Goal: Contribute content: Contribute content

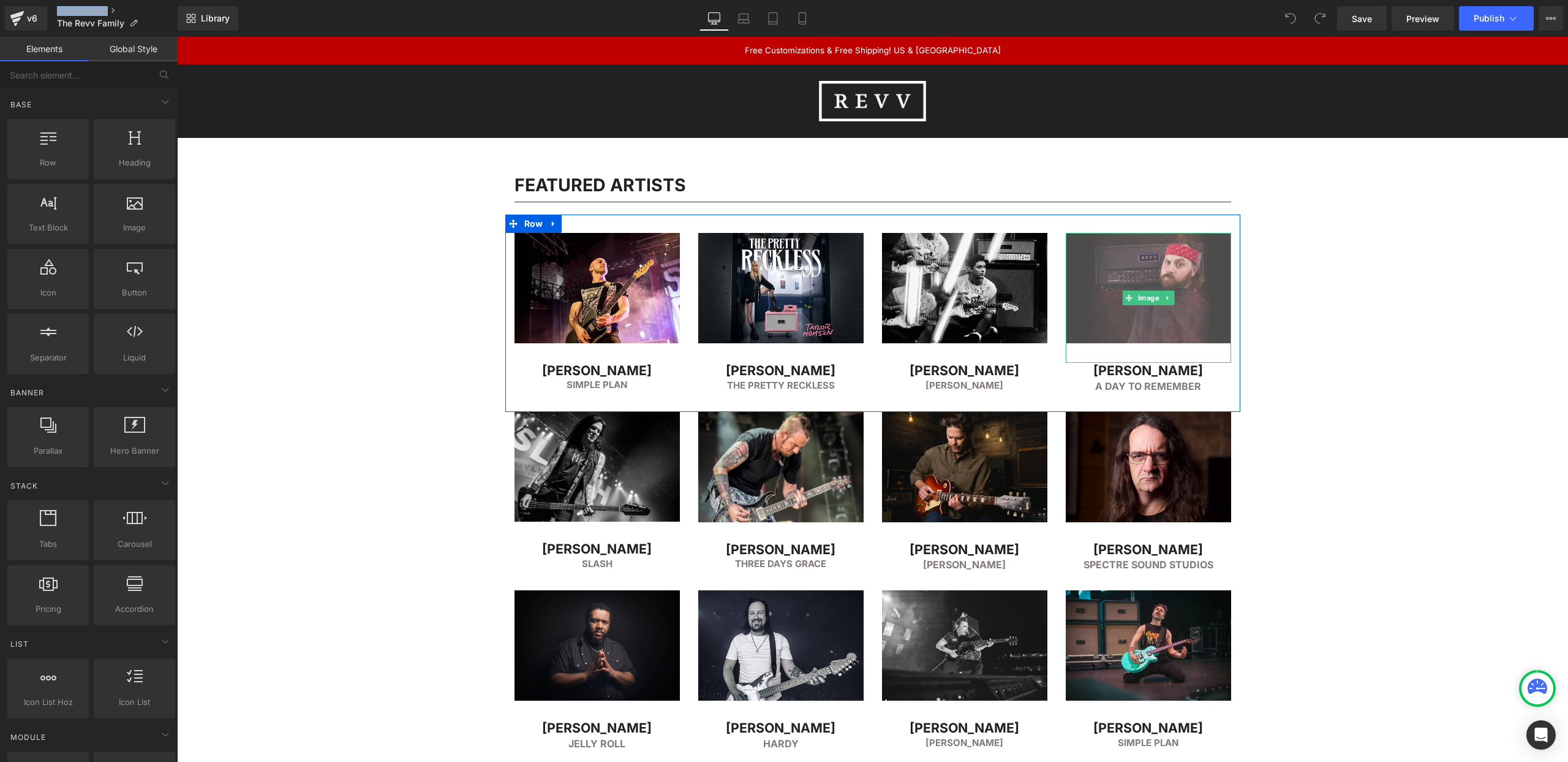
scroll to position [92, 0]
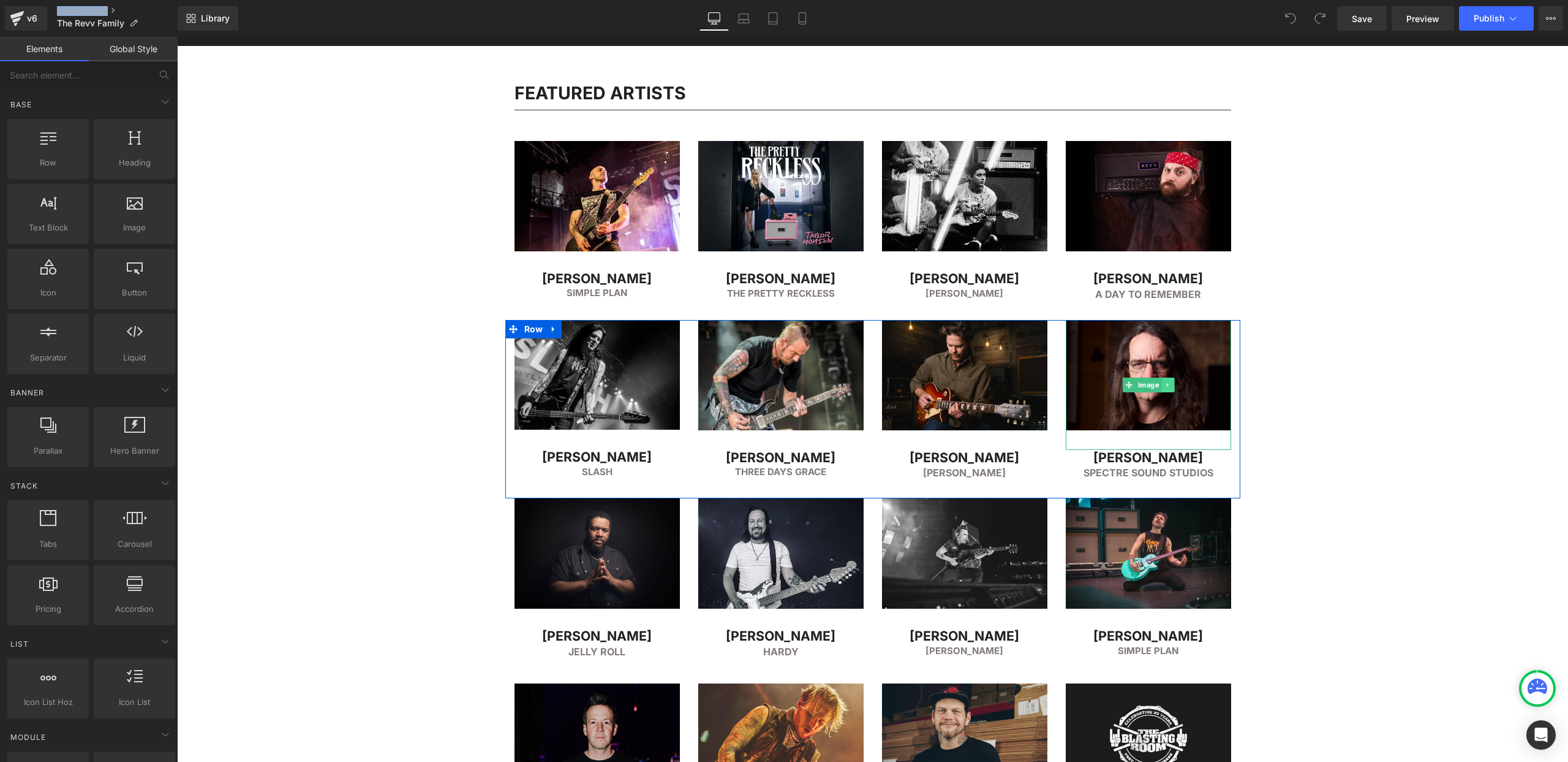
click at [1151, 385] on span "Image" at bounding box center [1148, 385] width 26 height 15
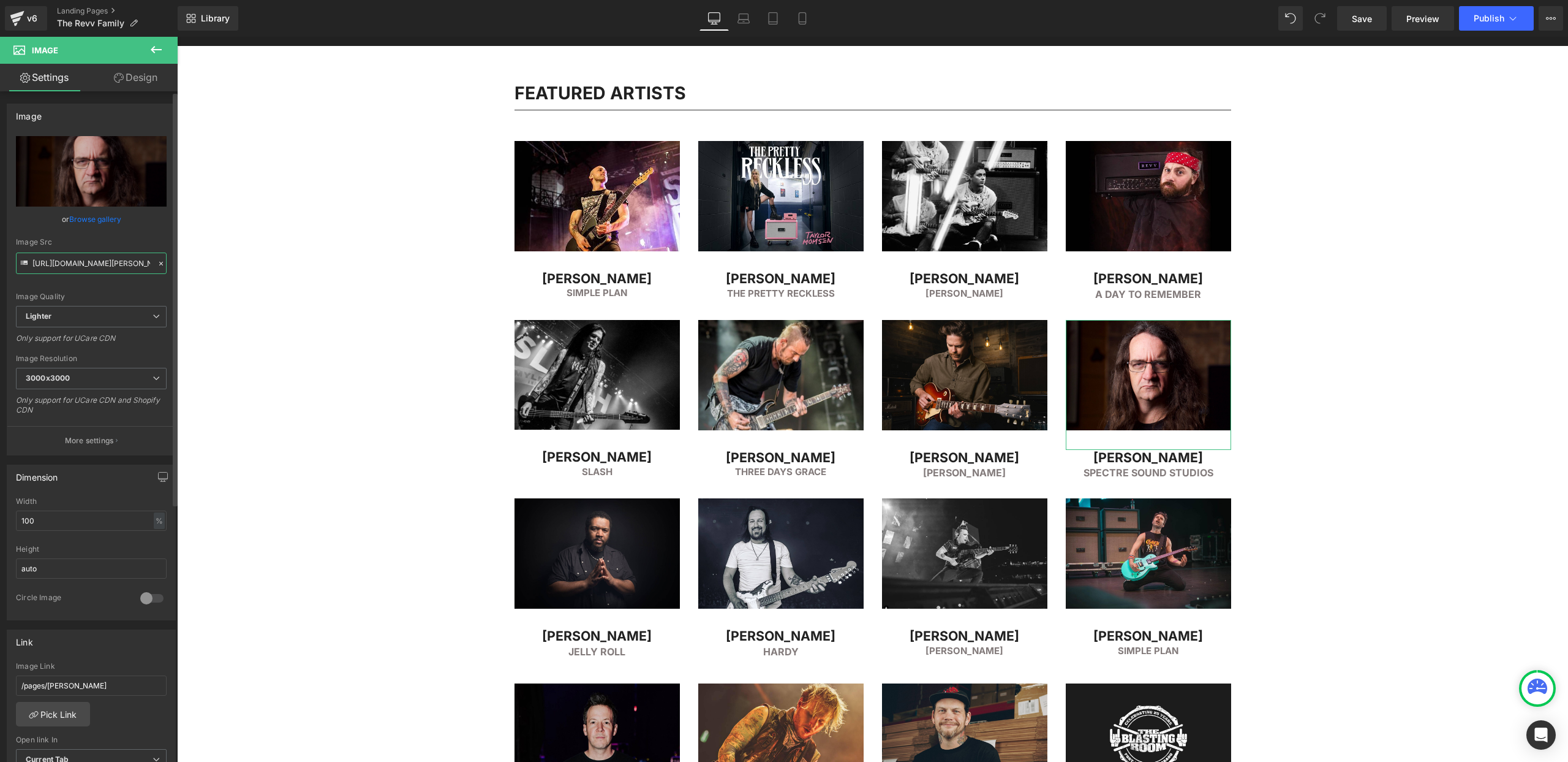
click at [82, 261] on input "[URL][DOMAIN_NAME][PERSON_NAME]" at bounding box center [91, 263] width 151 height 21
click at [1107, 470] on h2 "Spectre Sound Studios" at bounding box center [1149, 472] width 166 height 15
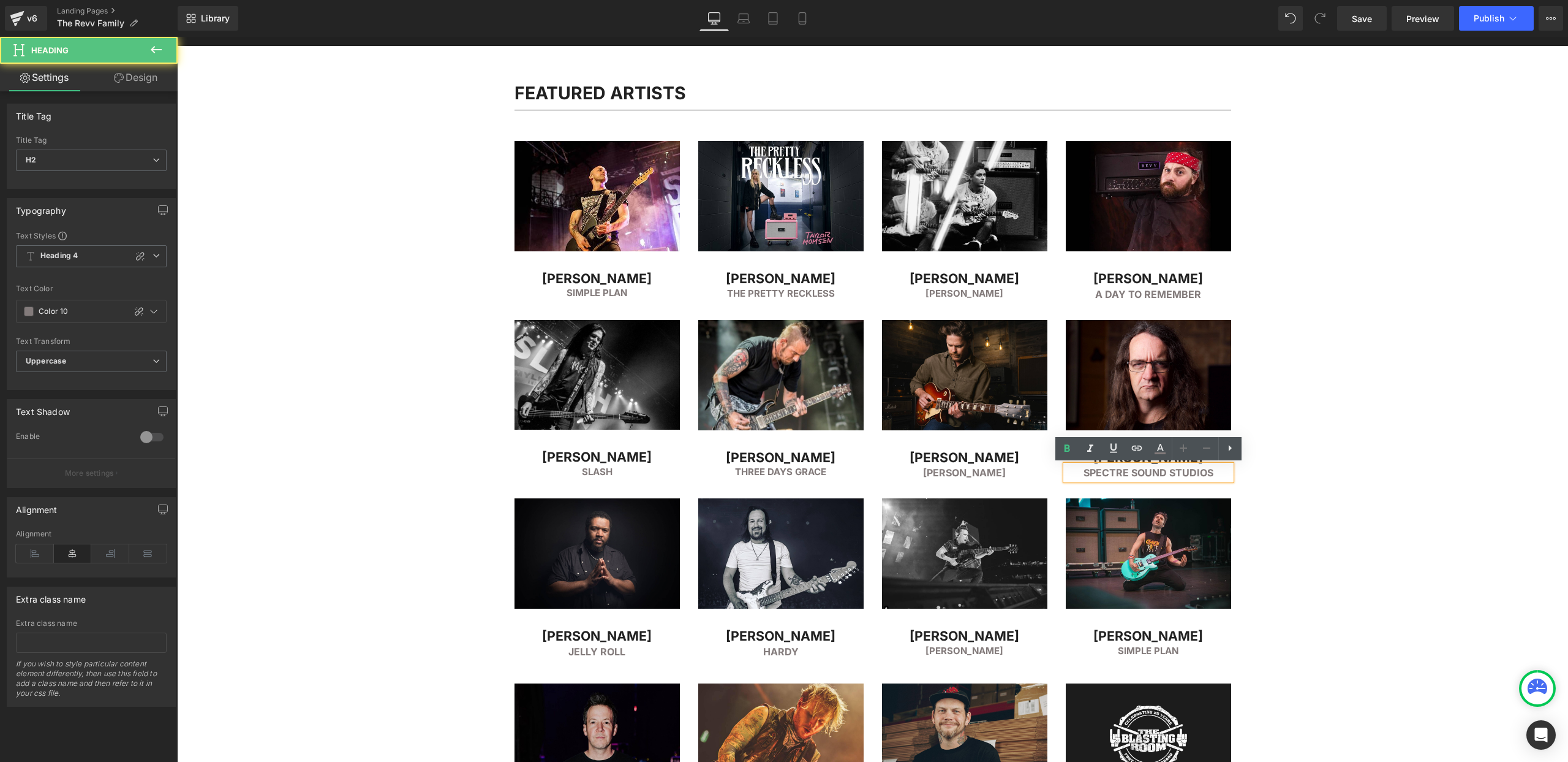
click at [1103, 470] on h2 "Spectre Sound Studios" at bounding box center [1149, 472] width 166 height 15
drag, startPoint x: 1142, startPoint y: 468, endPoint x: 1216, endPoint y: 466, distance: 74.0
click at [1216, 466] on h2 "Spectre Sound Studios" at bounding box center [1149, 472] width 166 height 15
copy h2 "Spectre Sound Studios"
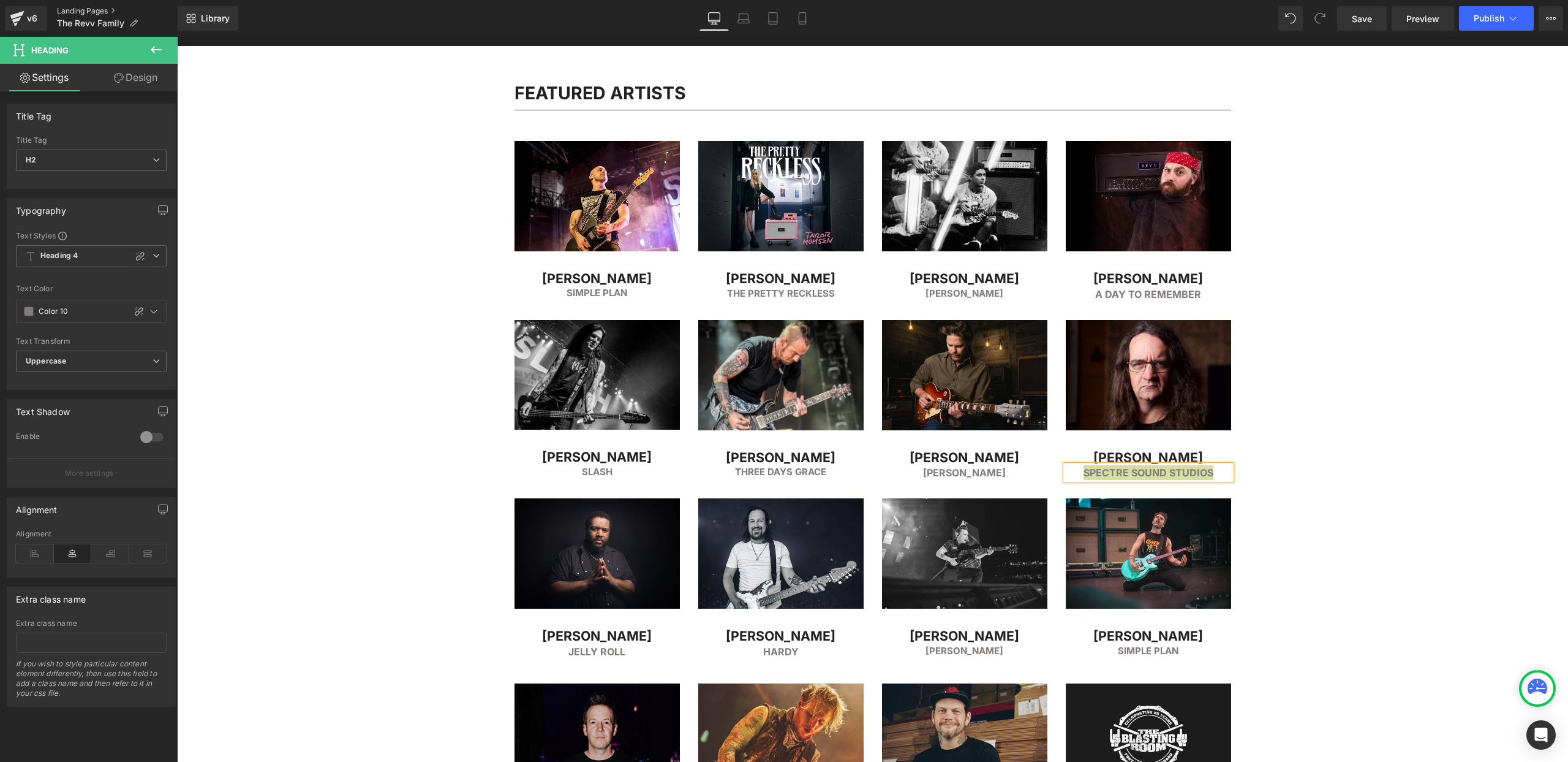
click at [69, 9] on link "Landing Pages" at bounding box center [117, 11] width 121 height 10
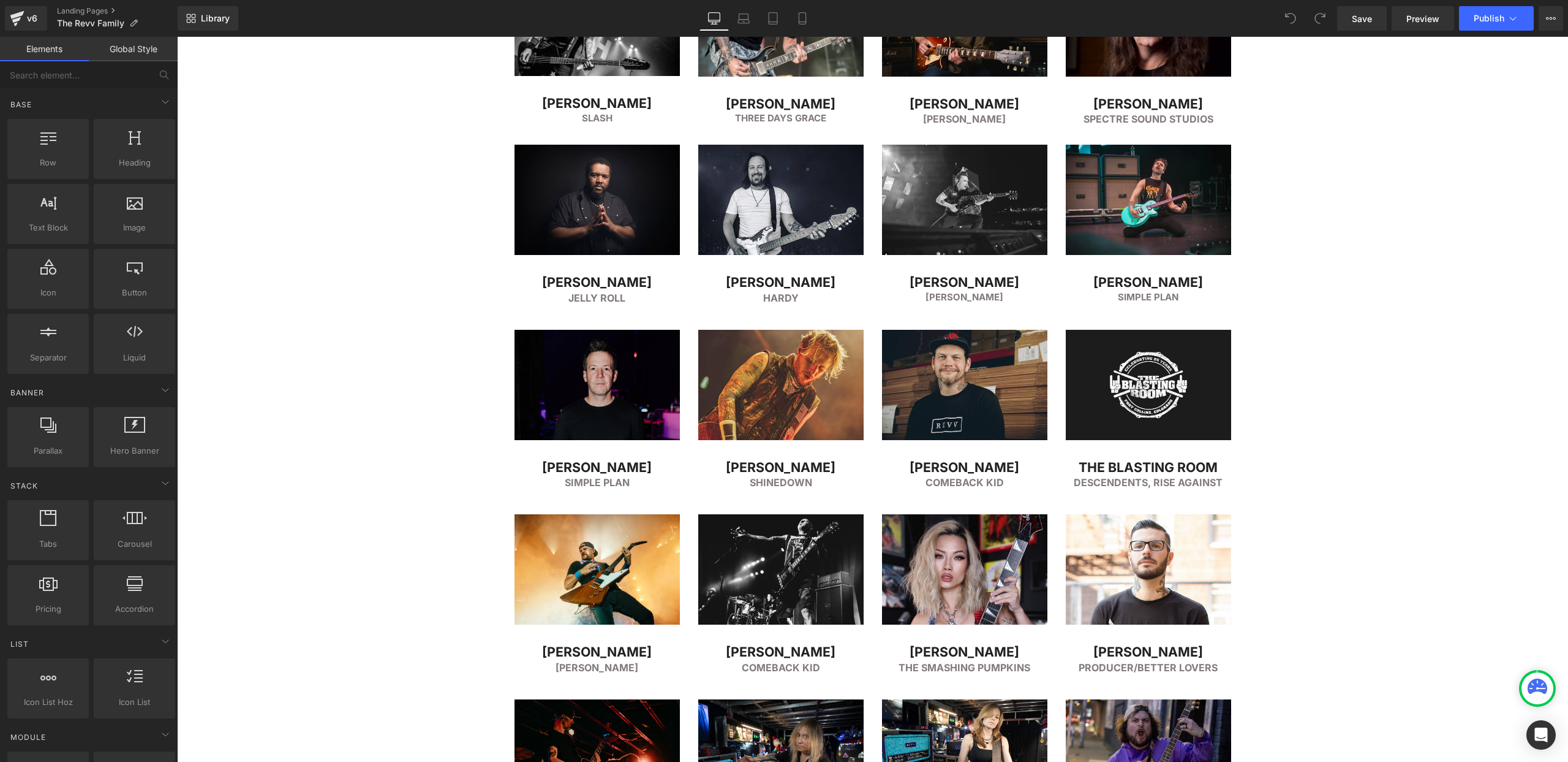
scroll to position [465, 0]
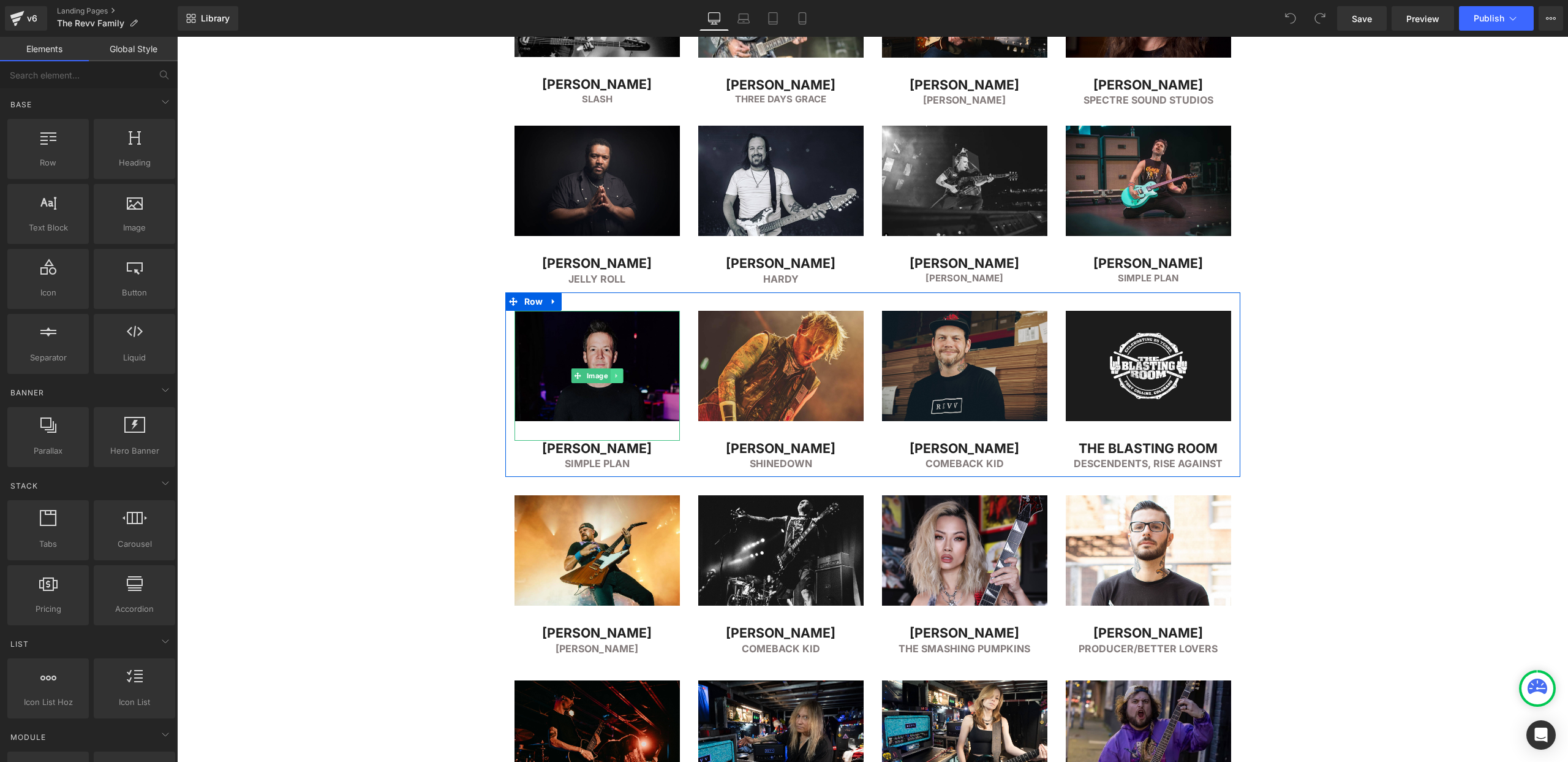
click at [611, 368] on link at bounding box center [617, 375] width 13 height 15
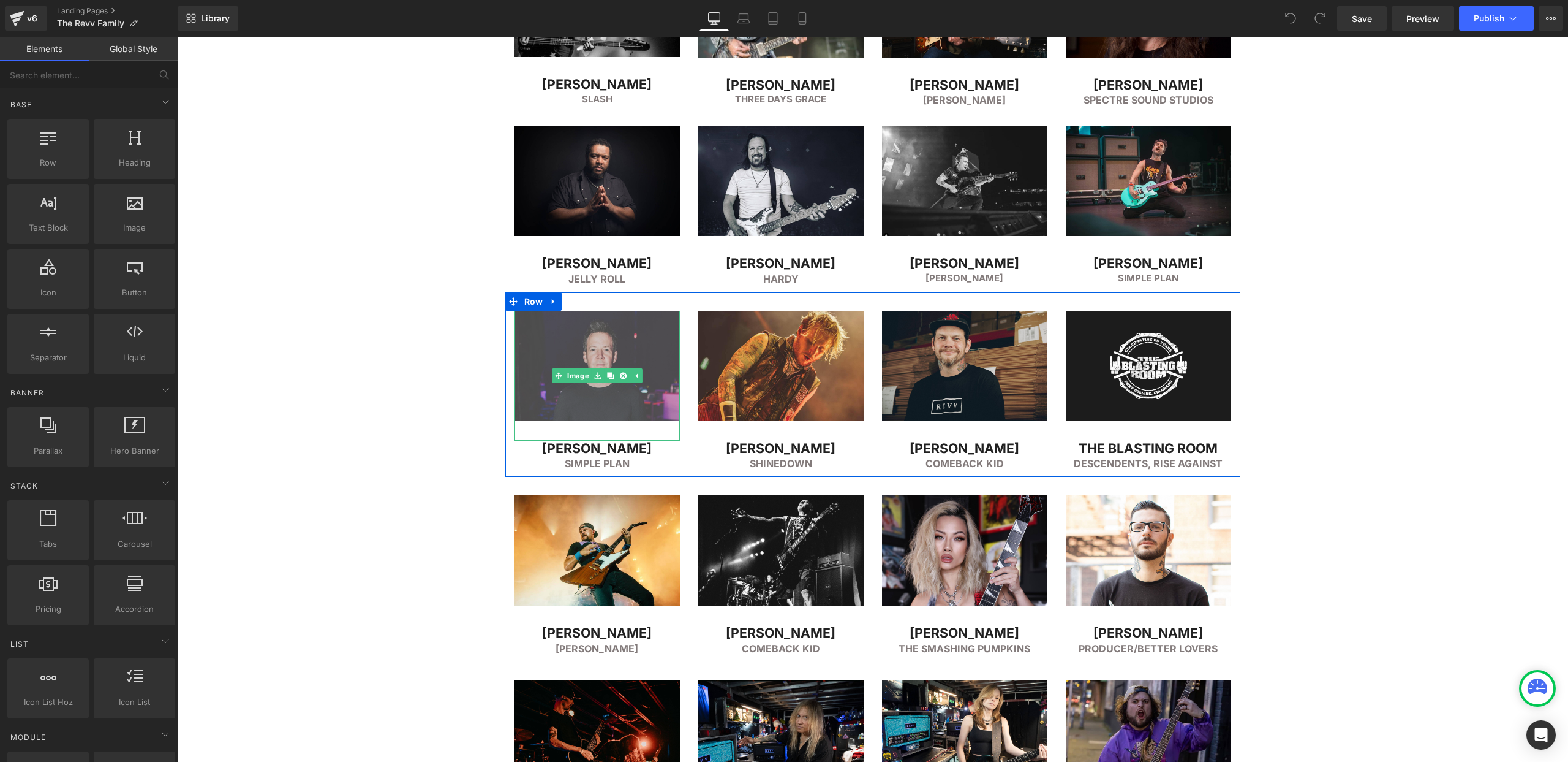
click at [602, 354] on img at bounding box center [598, 376] width 166 height 130
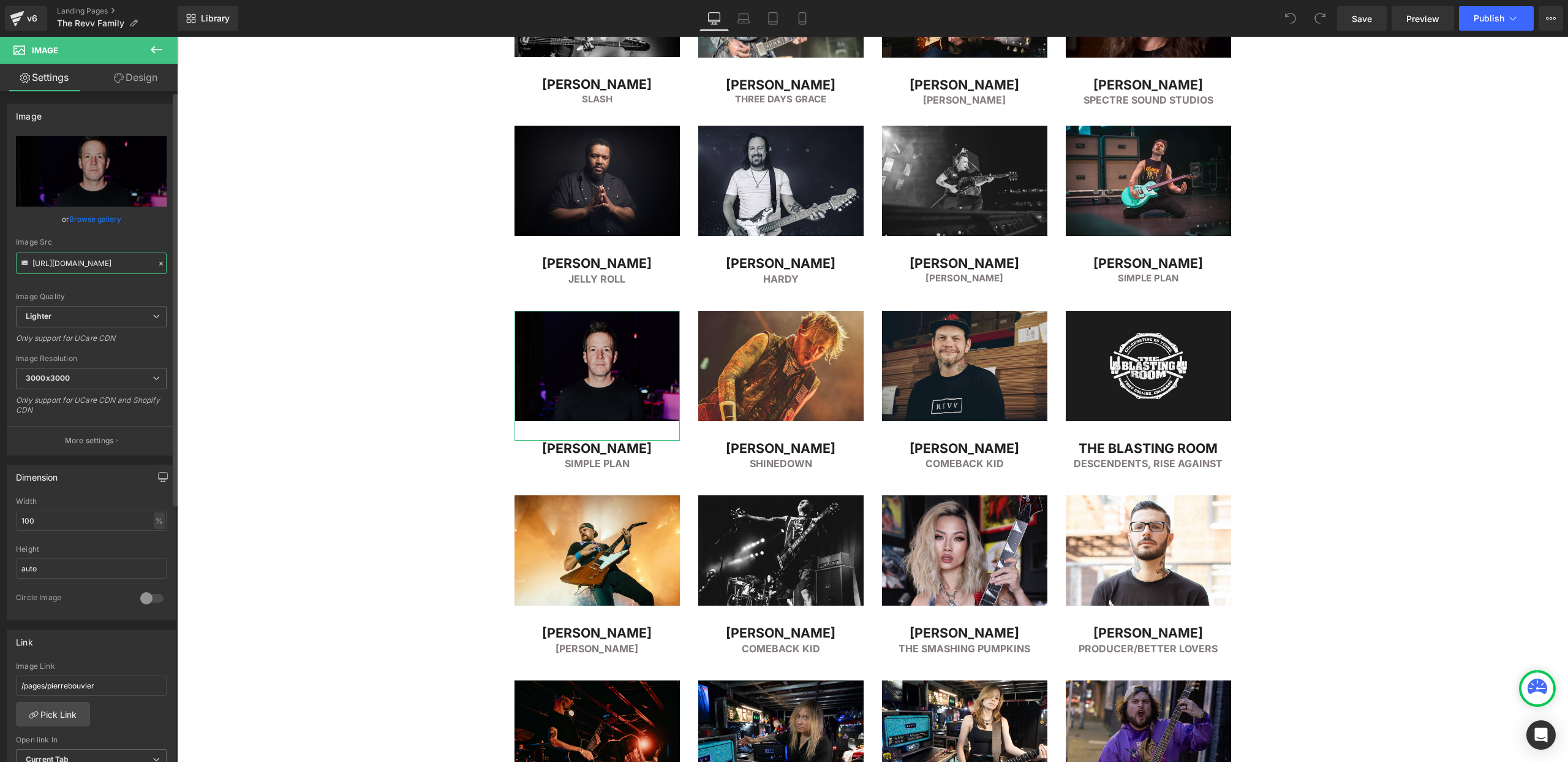
click at [75, 268] on input "https://ucarecdn.com/d3c9e440-ddcf-46ec-8208-aa4a5656e864/-/format/auto/-/previ…" at bounding box center [91, 263] width 151 height 21
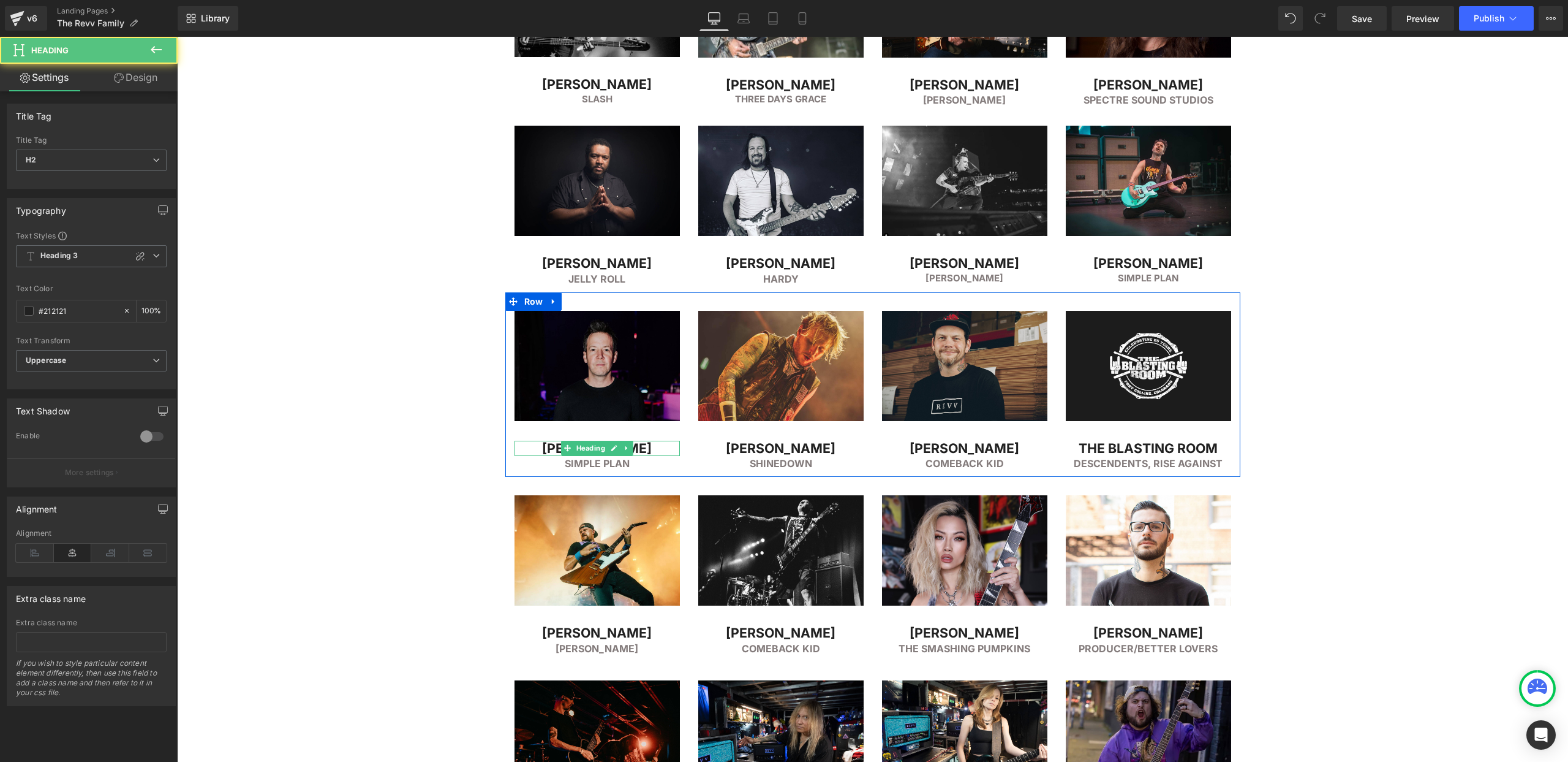
click at [553, 451] on h2 "[PERSON_NAME]" at bounding box center [598, 449] width 166 height 16
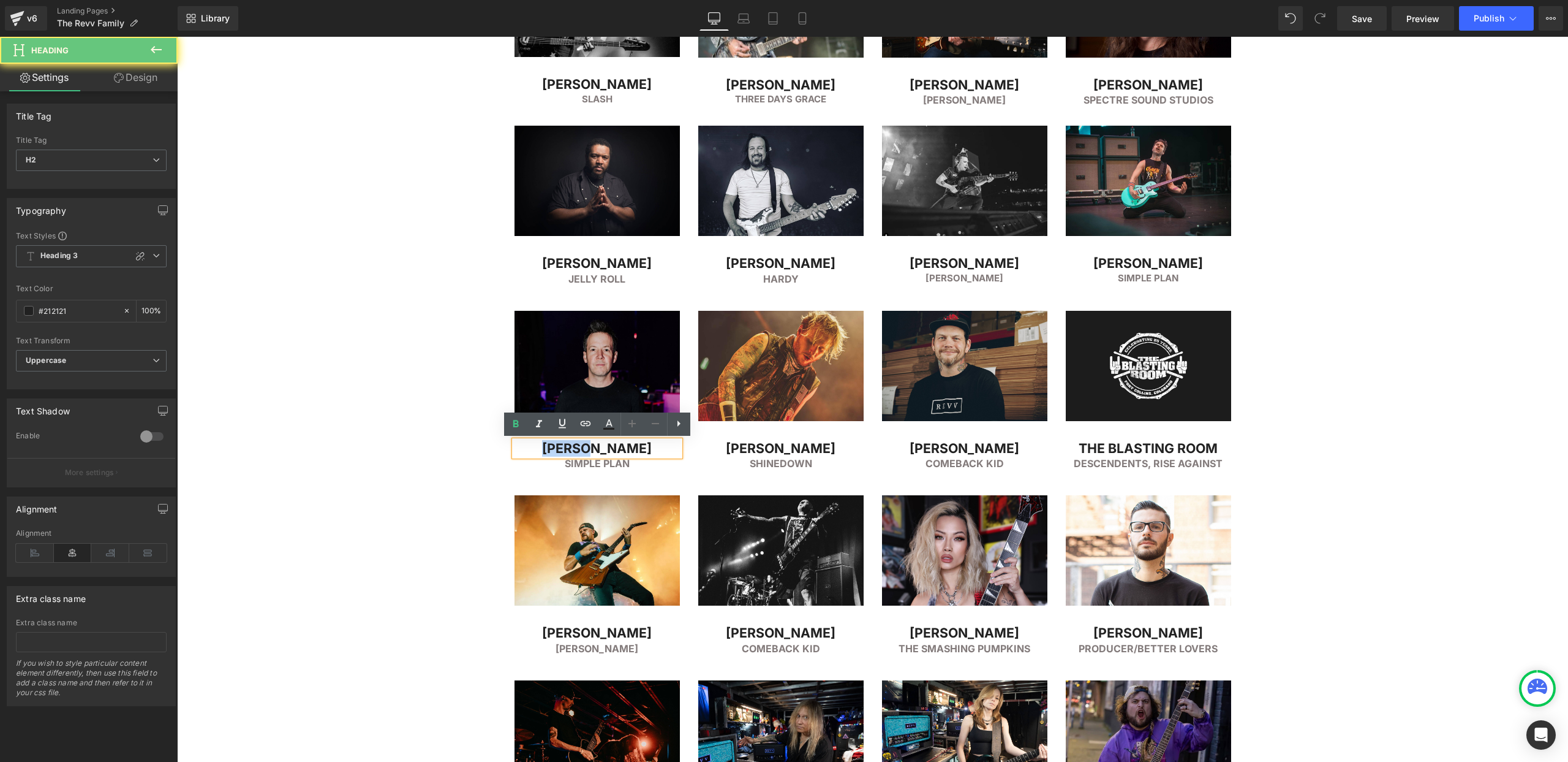
click at [553, 451] on h2 "[PERSON_NAME]" at bounding box center [598, 449] width 166 height 16
copy h2 "[PERSON_NAME]"
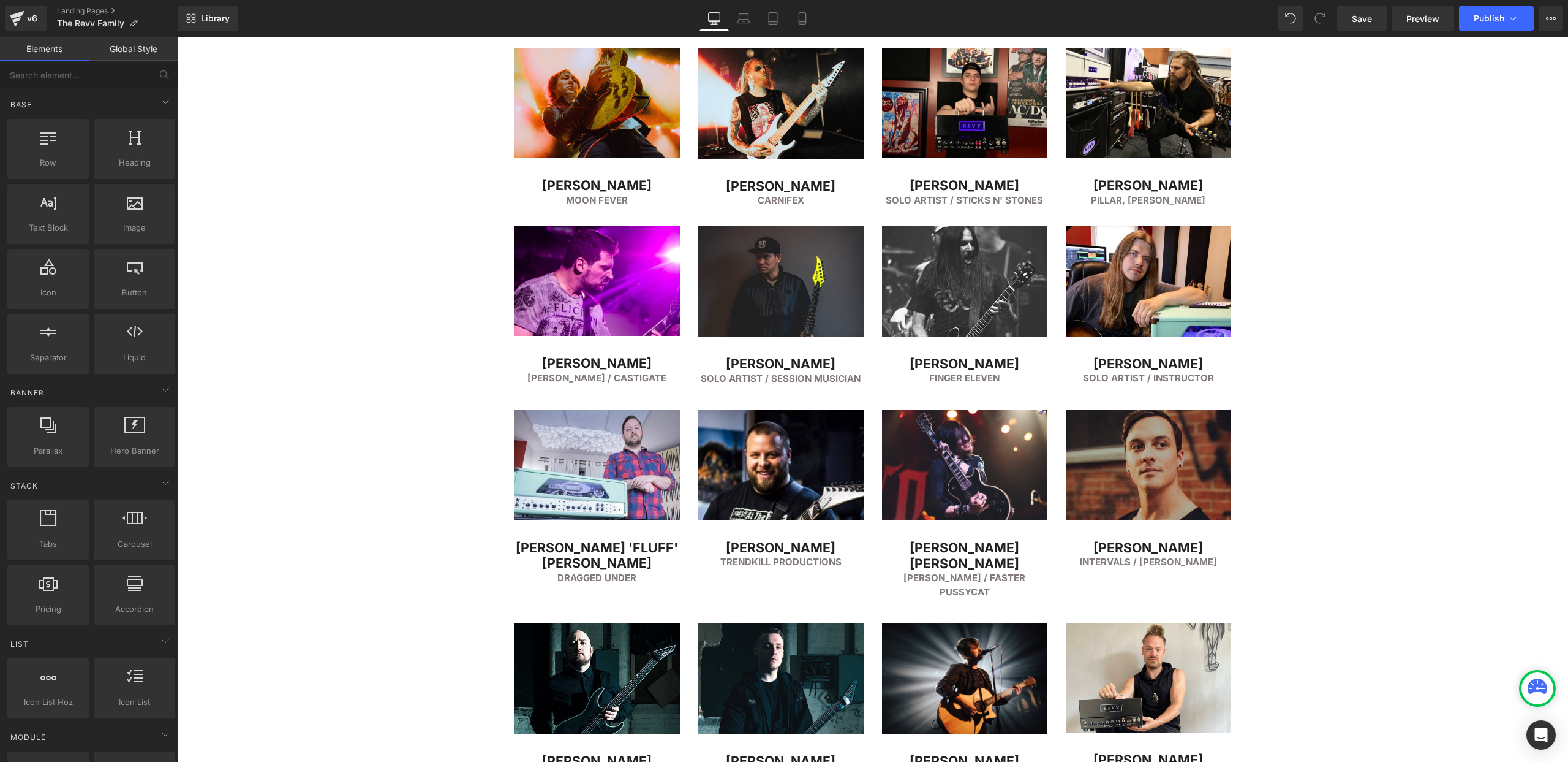
scroll to position [2649, 0]
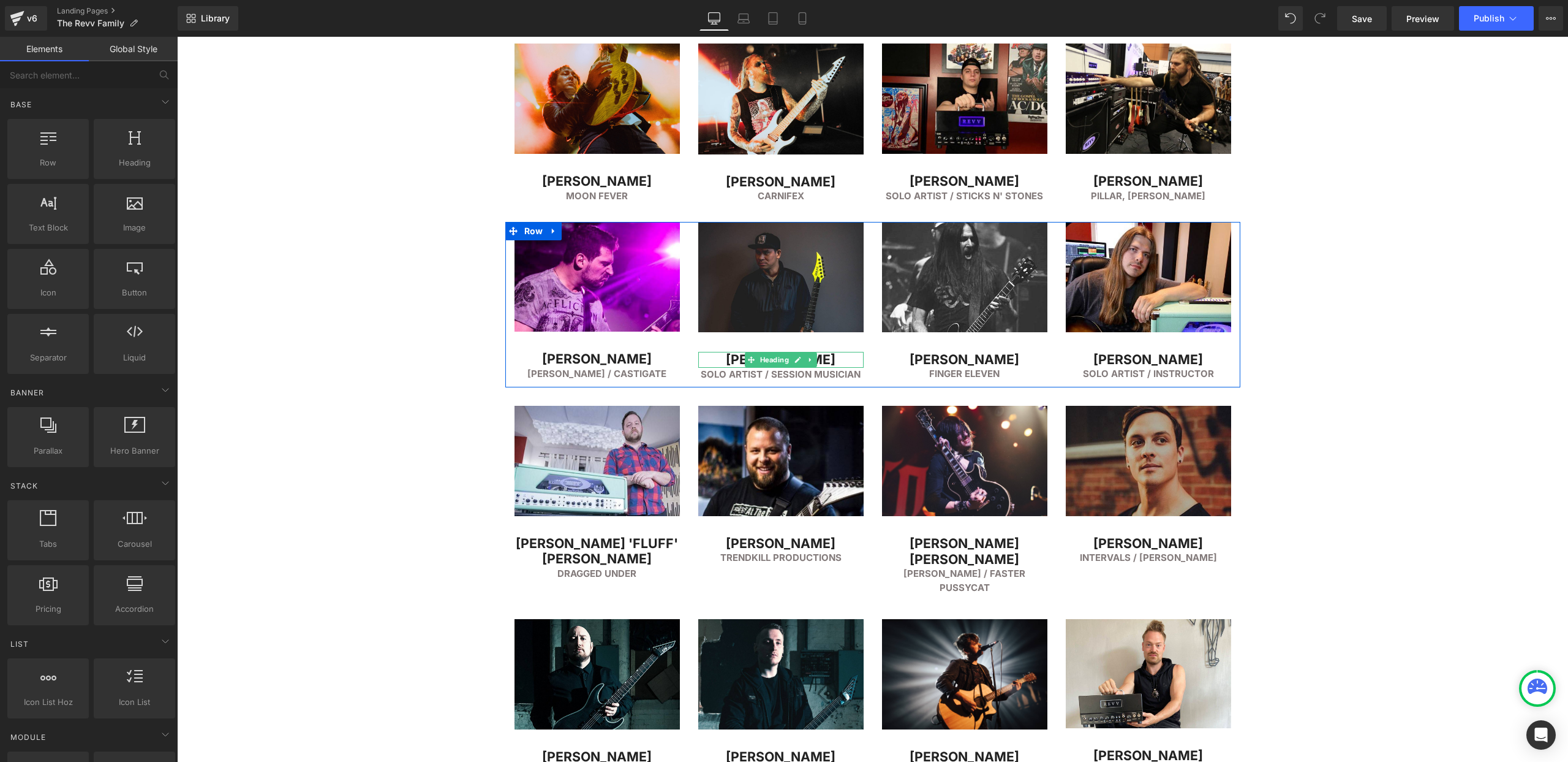
click at [731, 360] on h2 "[PERSON_NAME]" at bounding box center [782, 360] width 166 height 16
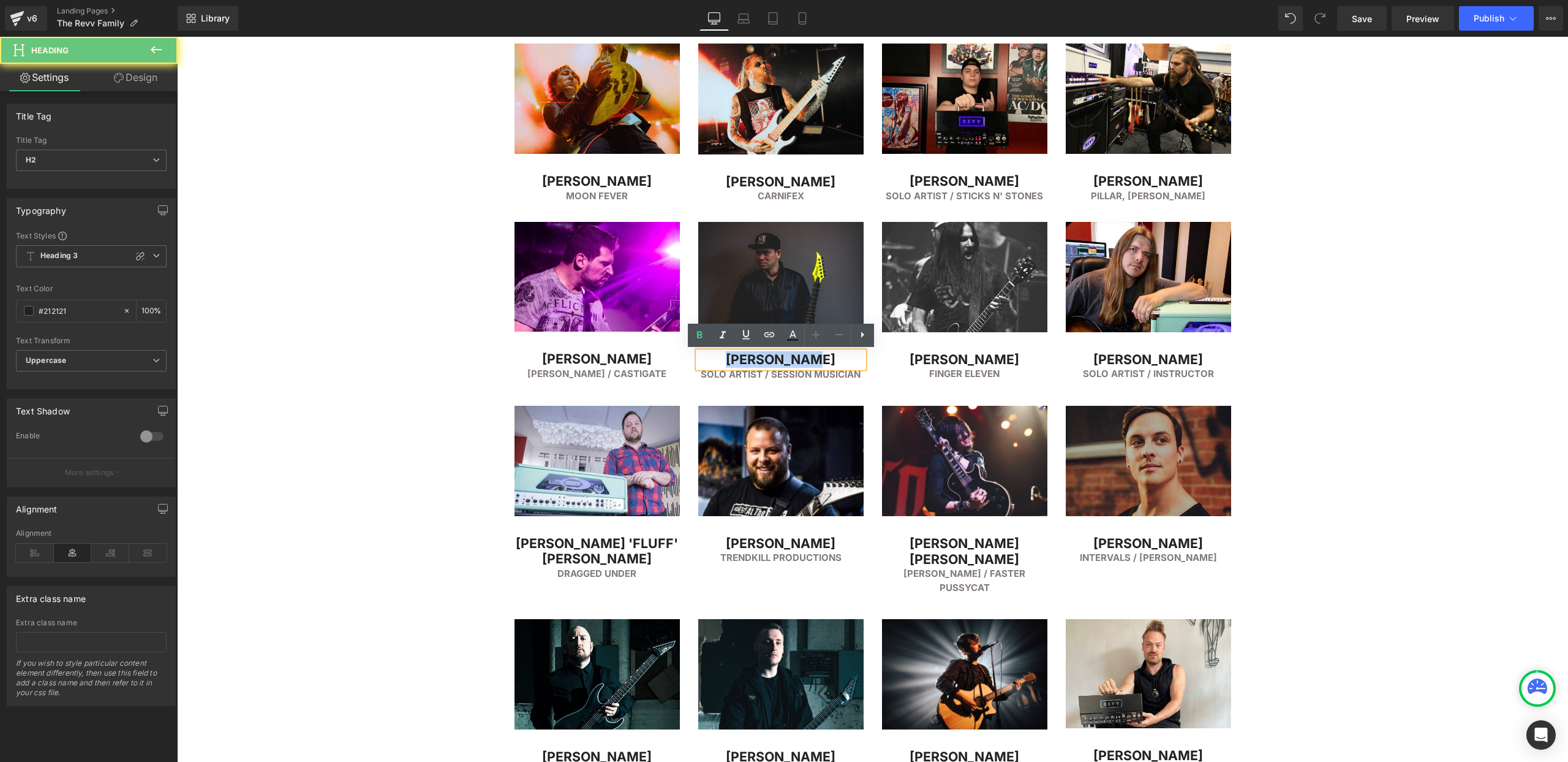
drag, startPoint x: 756, startPoint y: 360, endPoint x: 835, endPoint y: 357, distance: 79.1
click at [835, 357] on h2 "[PERSON_NAME]" at bounding box center [782, 360] width 166 height 16
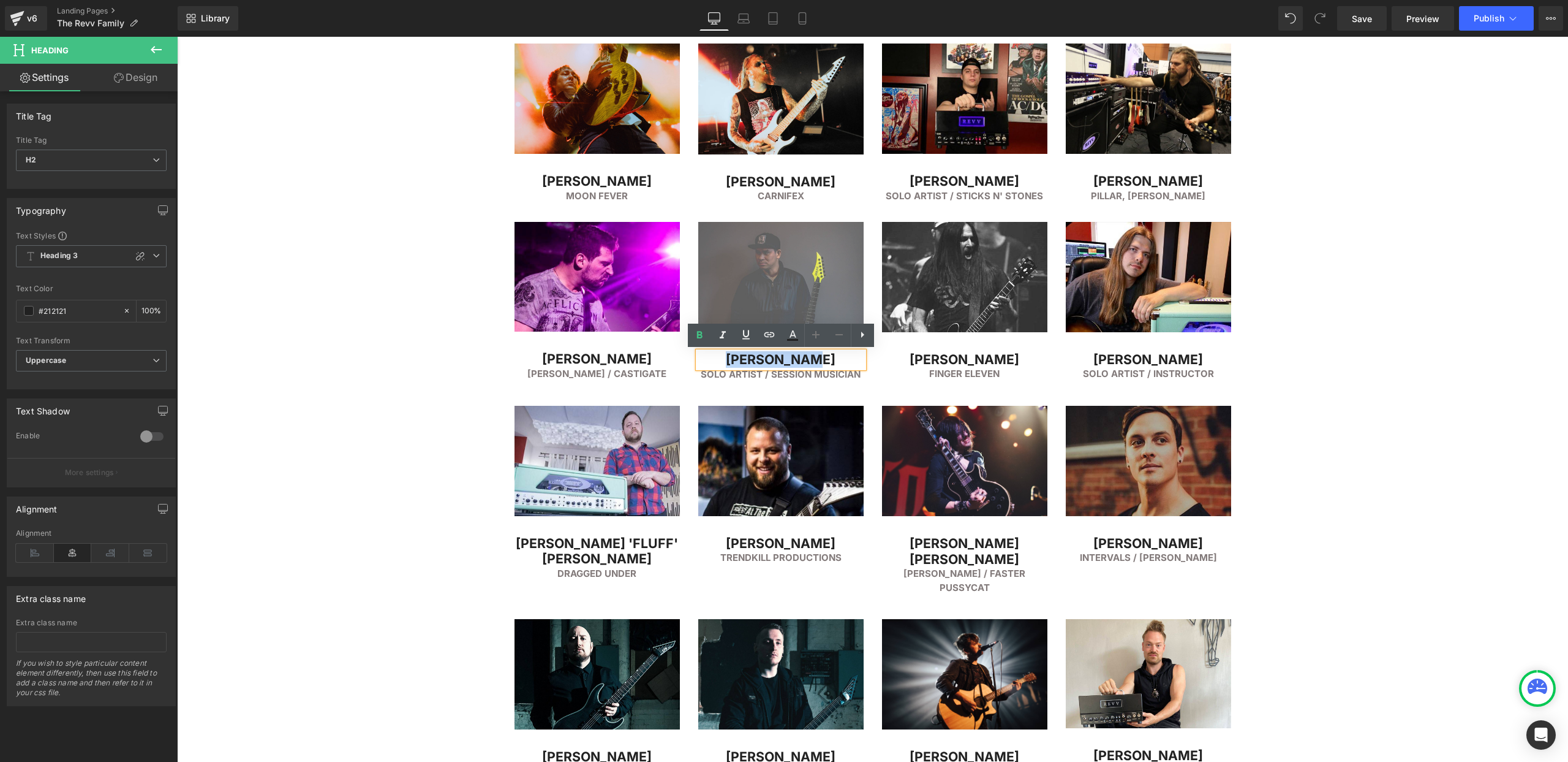
copy h2 "[PERSON_NAME]"
click at [756, 245] on img at bounding box center [782, 287] width 166 height 130
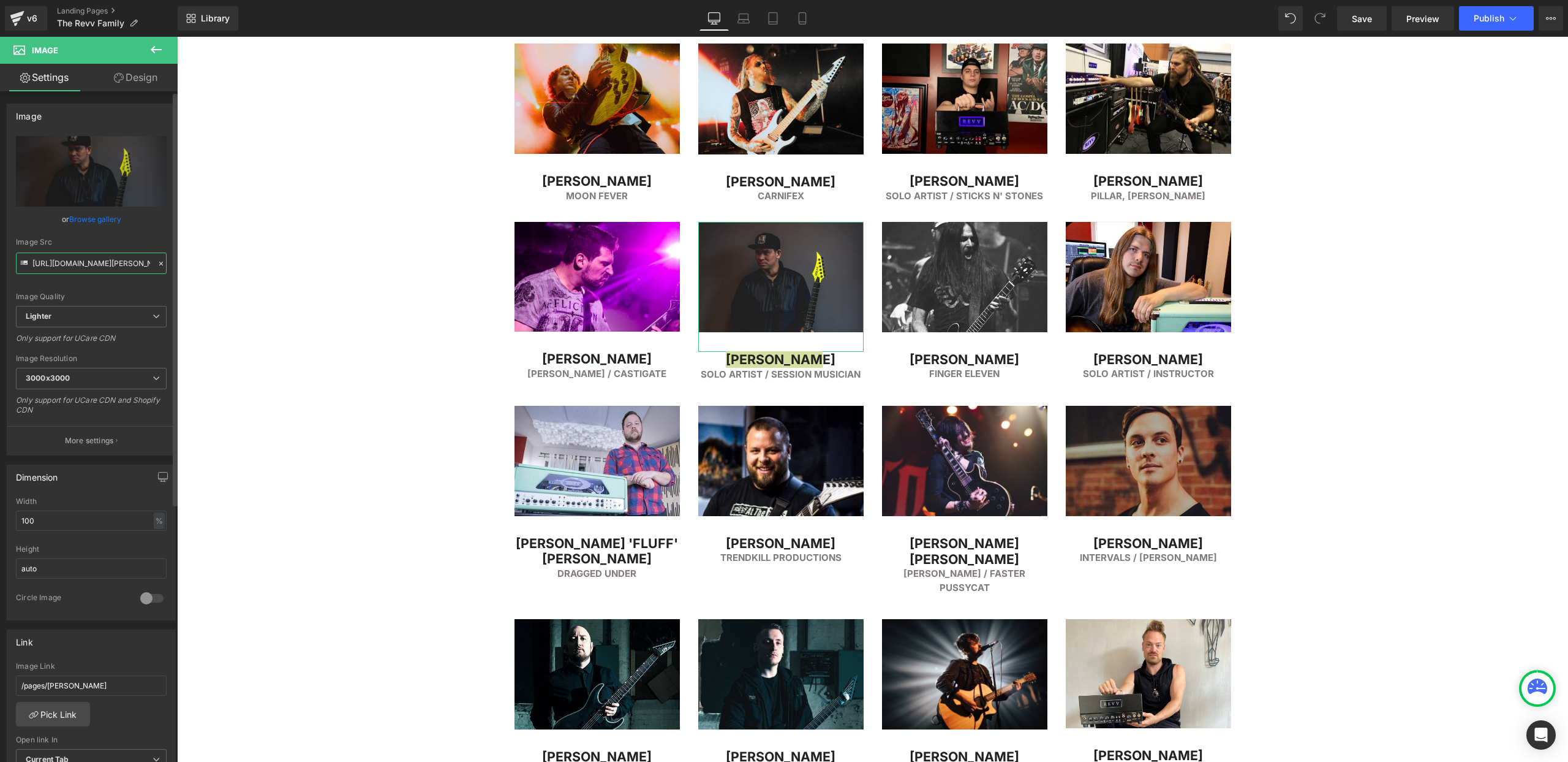
click at [69, 268] on input "https://ucarecdn.com/162d6071-9712-49b3-8f8b-c8dce05fd804/-/format/auto/-/previ…" at bounding box center [91, 263] width 151 height 21
click at [911, 363] on h2 "[PERSON_NAME]" at bounding box center [965, 360] width 166 height 16
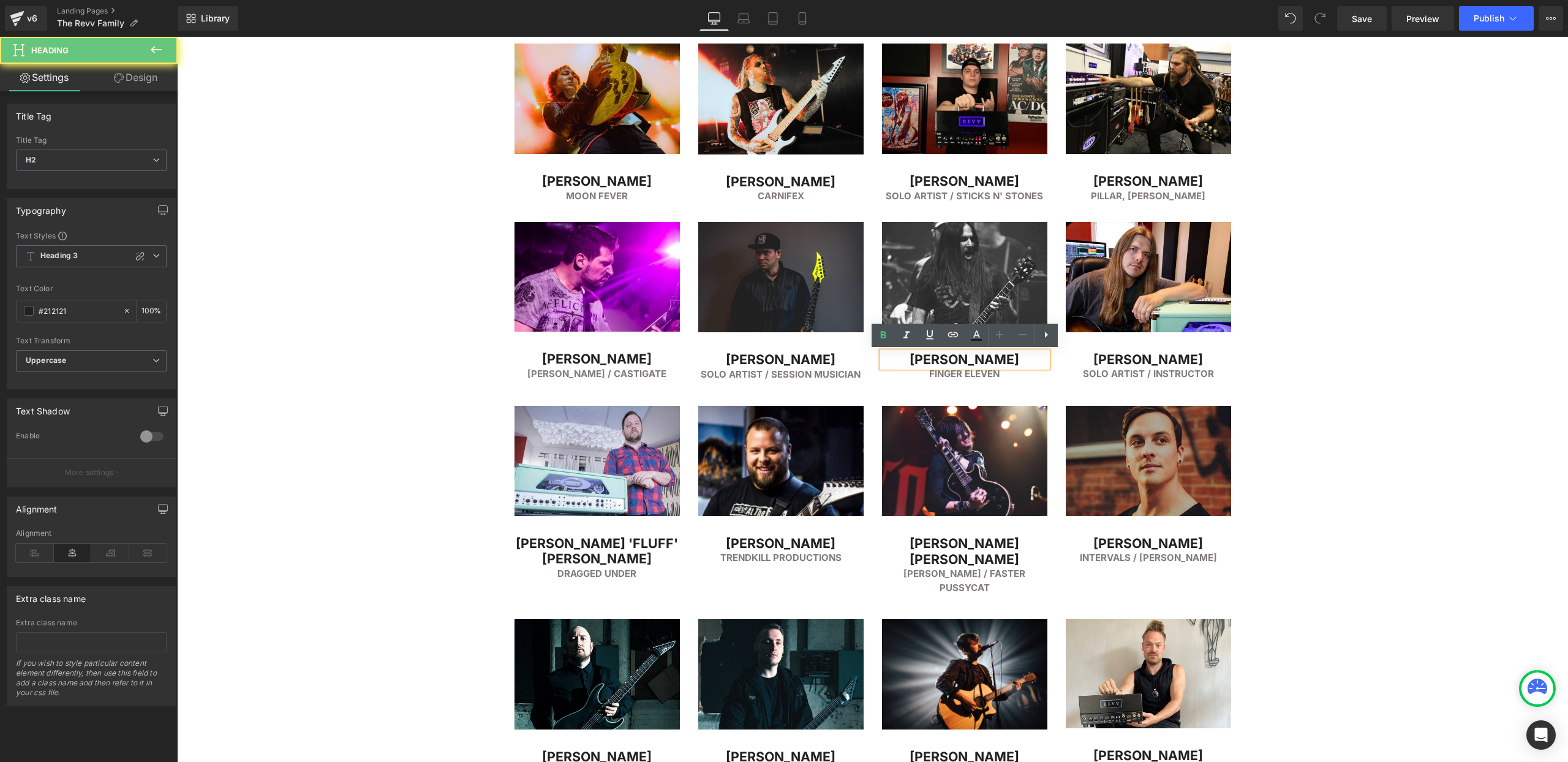
click at [925, 360] on h2 "[PERSON_NAME]" at bounding box center [965, 360] width 166 height 16
click at [926, 360] on h2 "[PERSON_NAME]" at bounding box center [965, 360] width 166 height 16
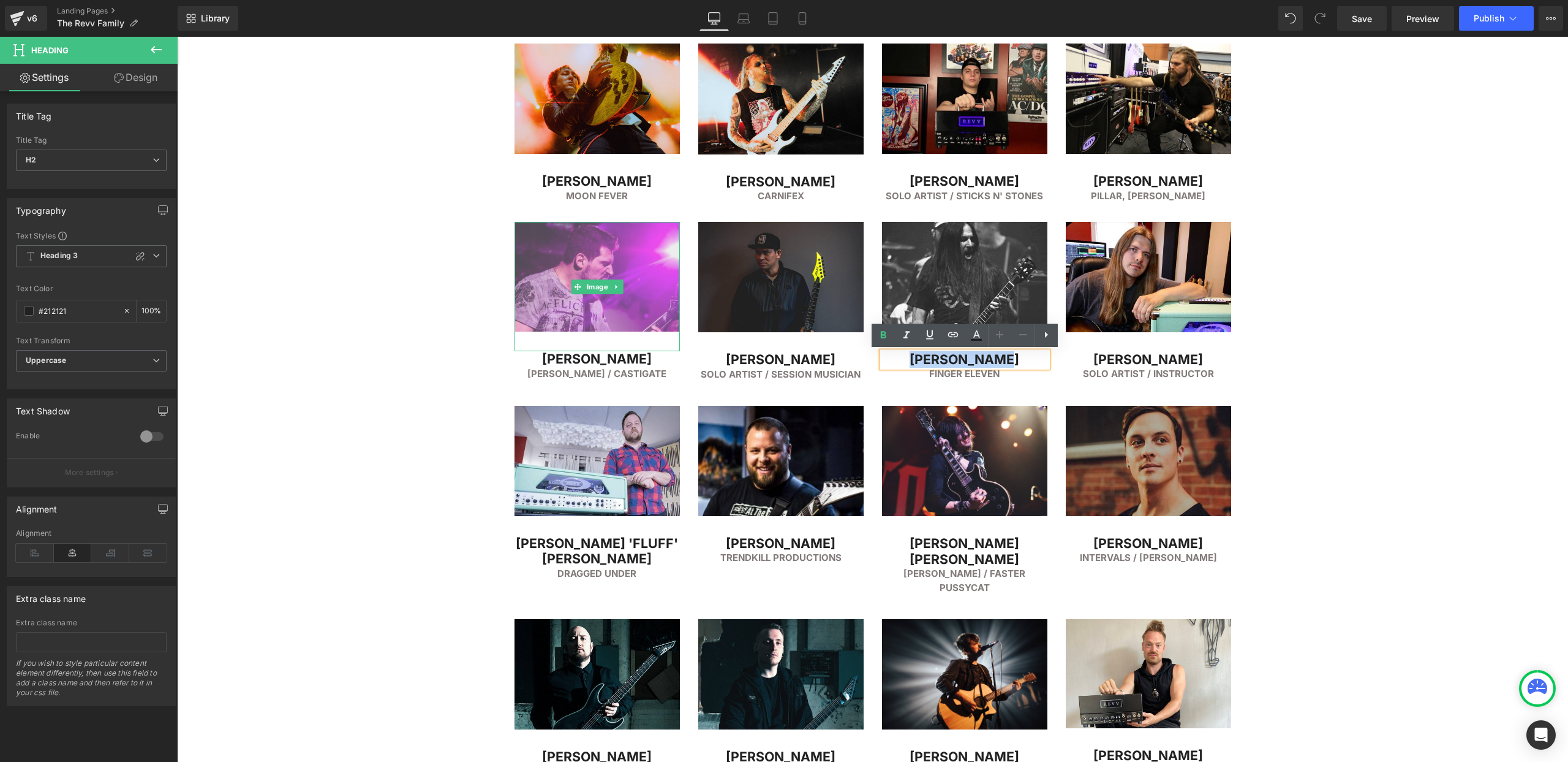
copy h2 "[PERSON_NAME]"
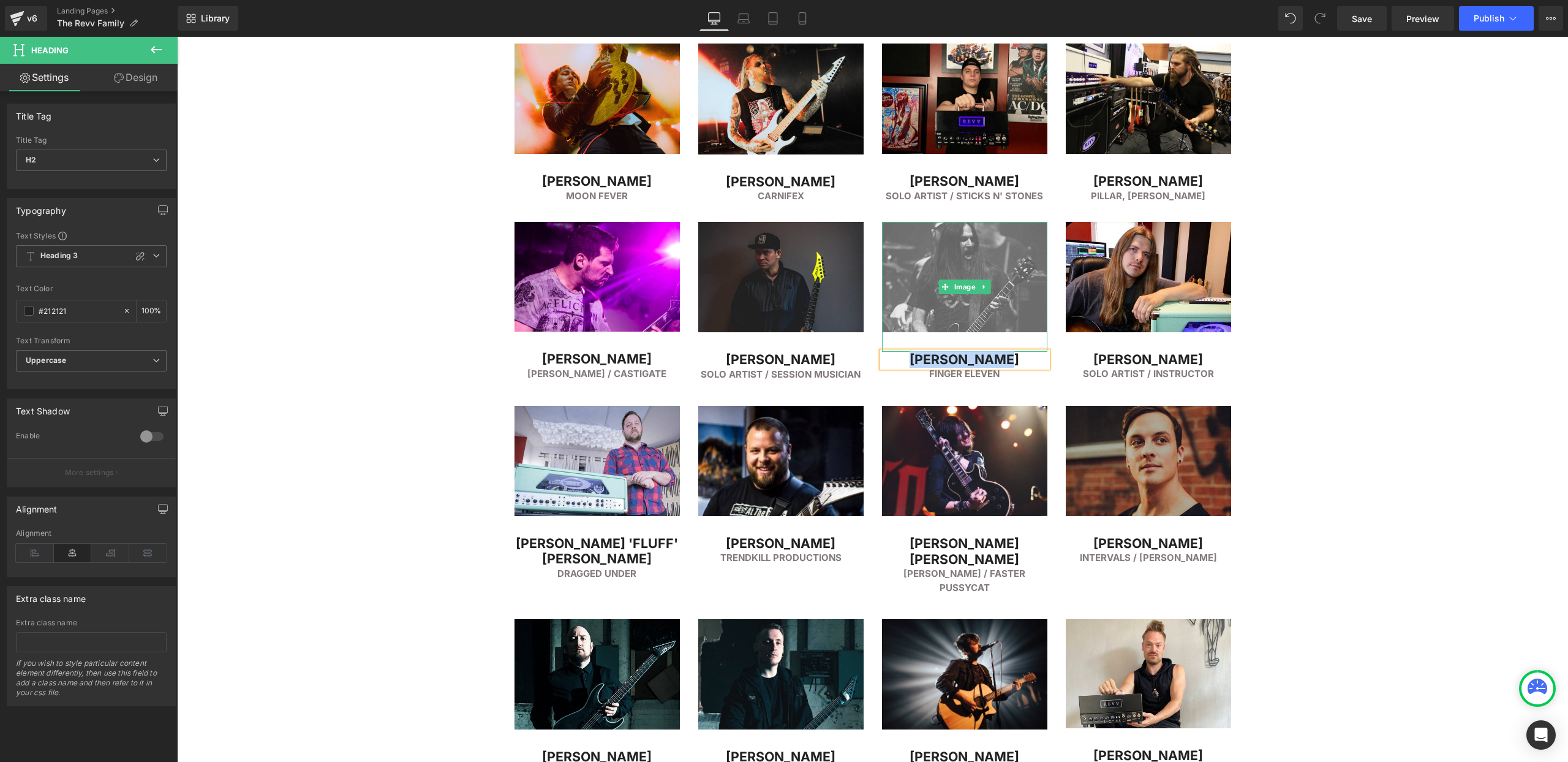
click at [966, 257] on img at bounding box center [965, 287] width 166 height 130
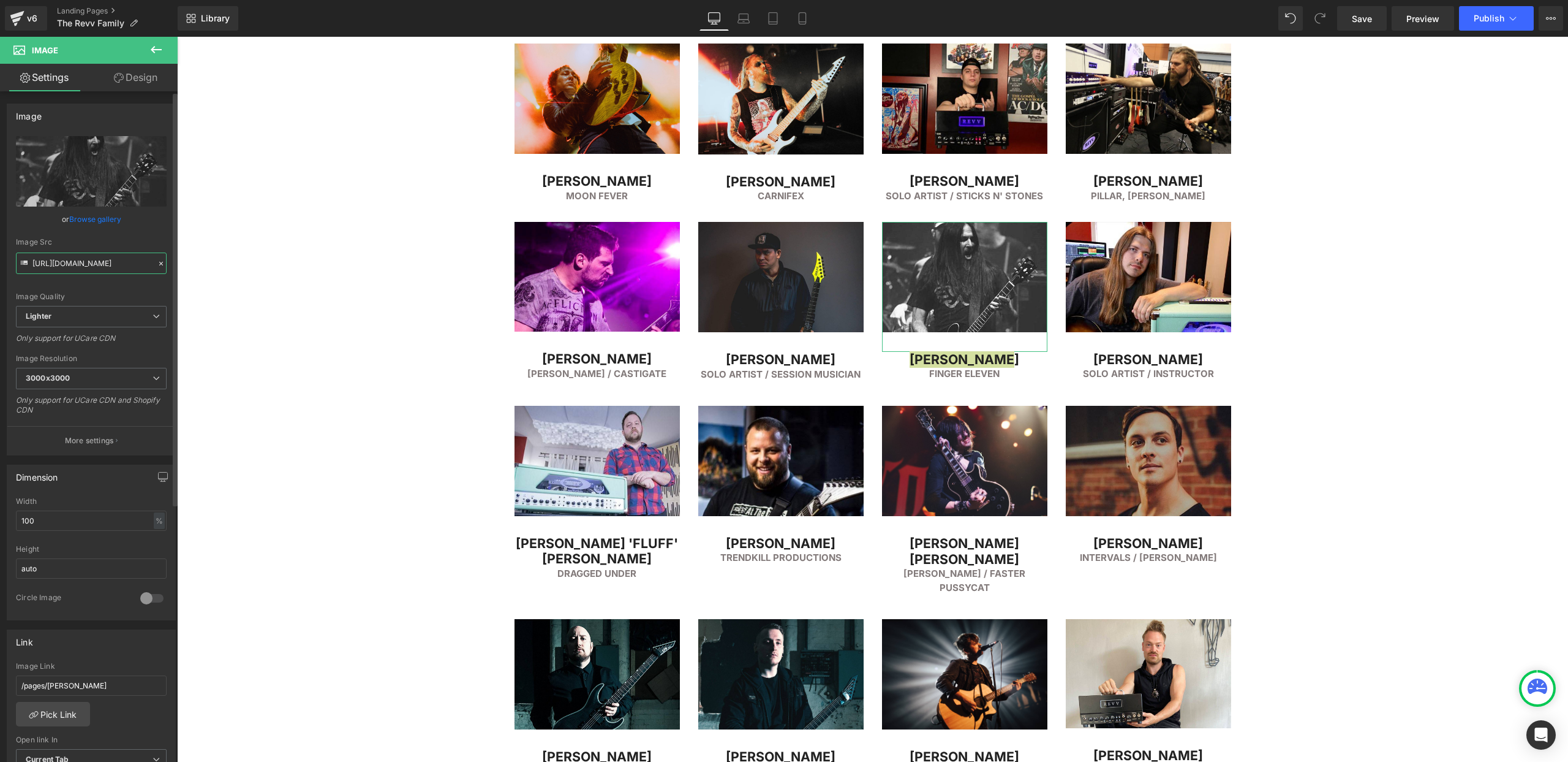
click at [69, 263] on input "https://ucarecdn.com/6eee366f-474e-490a-8b75-8d23d0aa5f08/-/format/auto/-/previ…" at bounding box center [91, 263] width 151 height 21
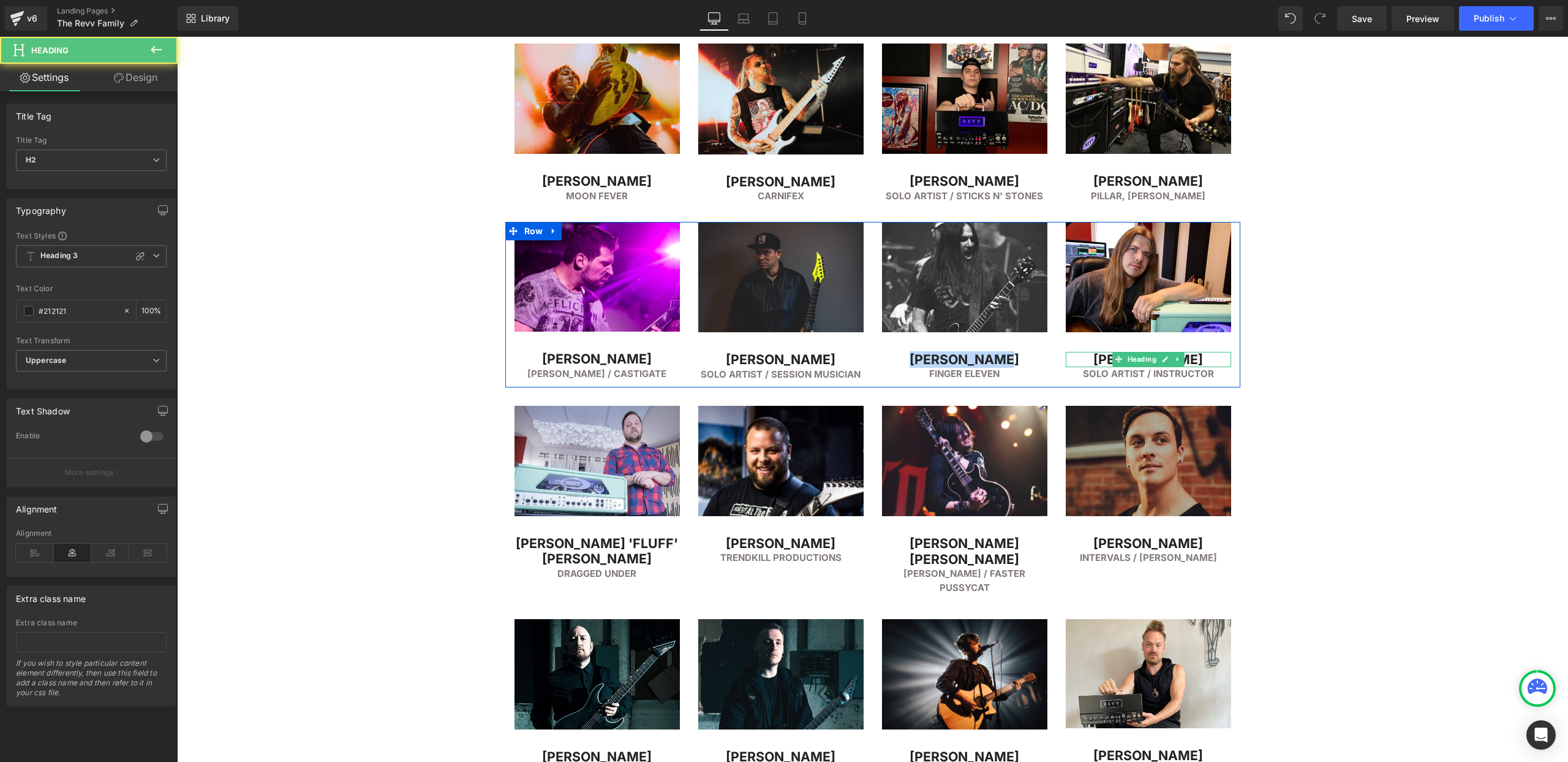
click at [1096, 355] on h2 "[PERSON_NAME]" at bounding box center [1149, 360] width 166 height 16
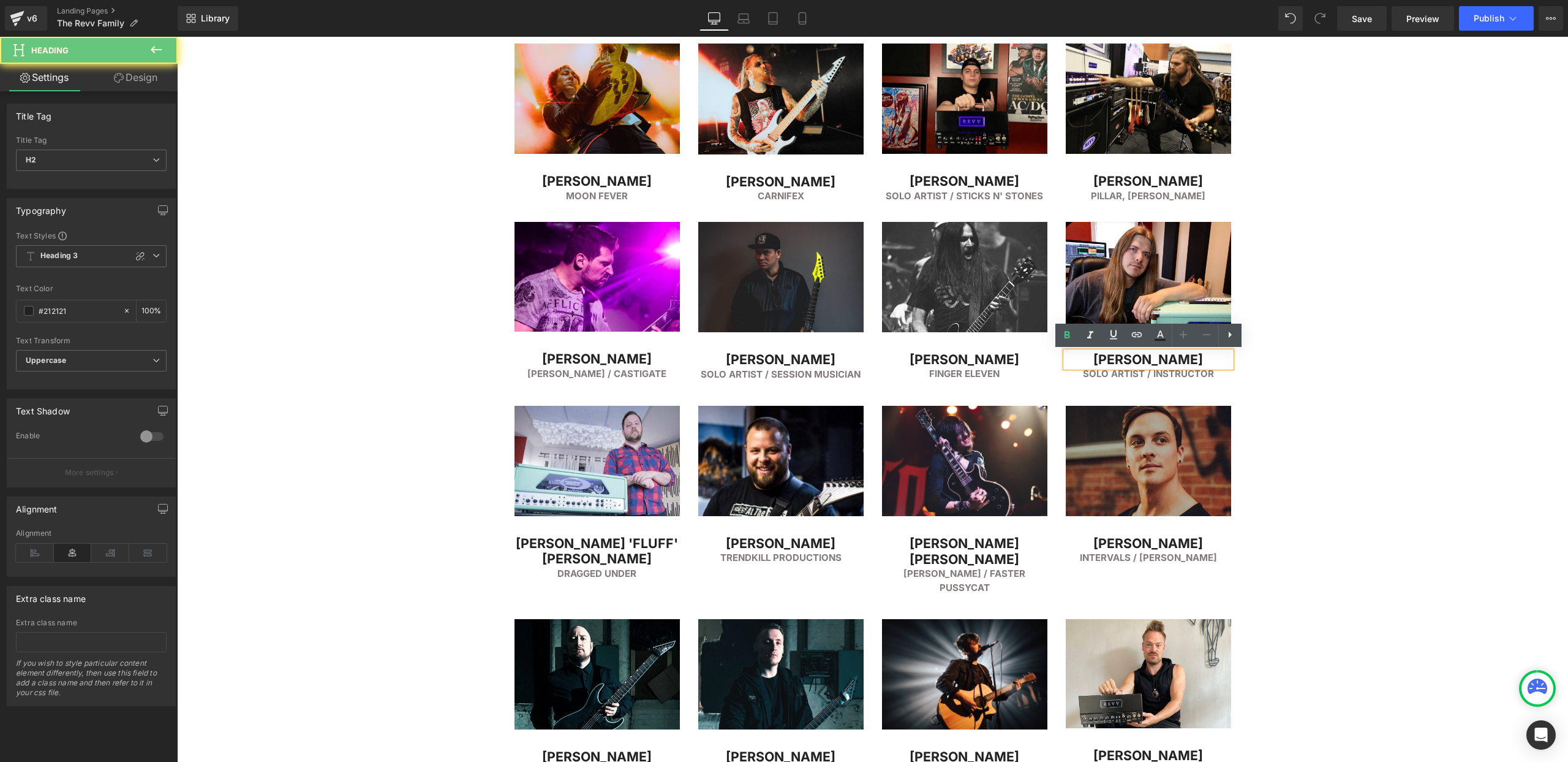
click at [1107, 358] on h2 "[PERSON_NAME]" at bounding box center [1149, 360] width 166 height 16
copy h2 "[PERSON_NAME]"
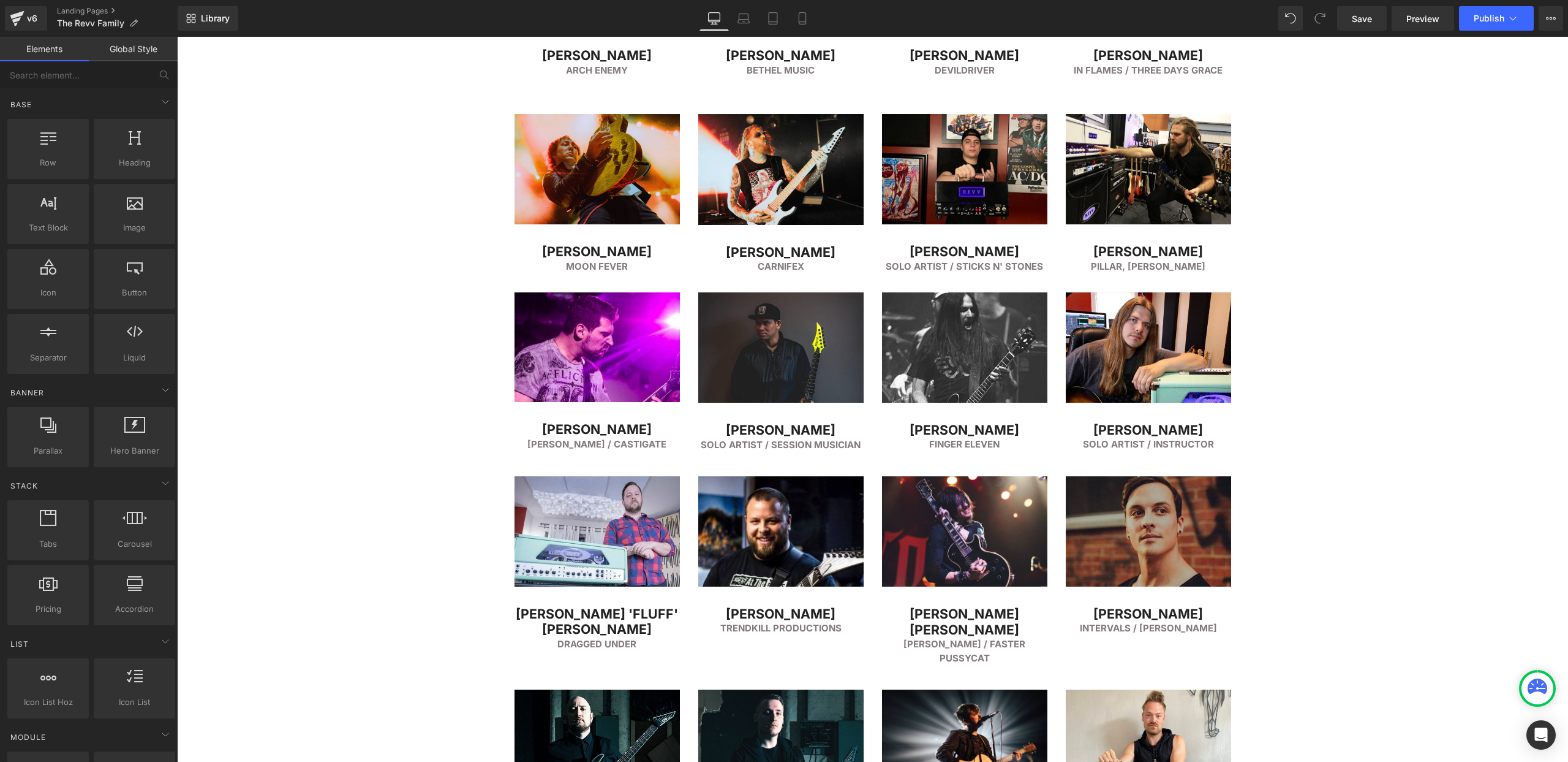
scroll to position [2566, 0]
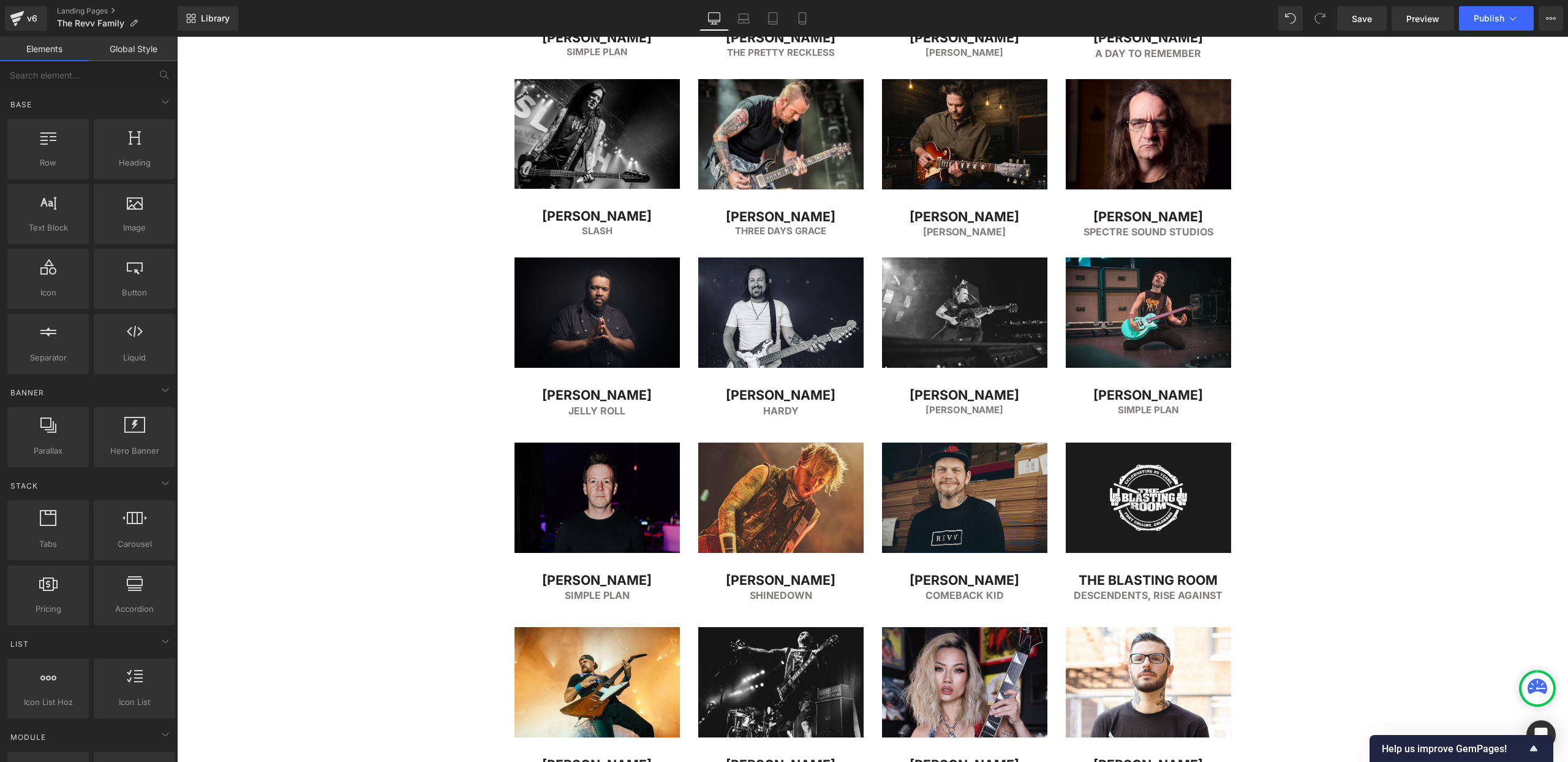
scroll to position [331, 0]
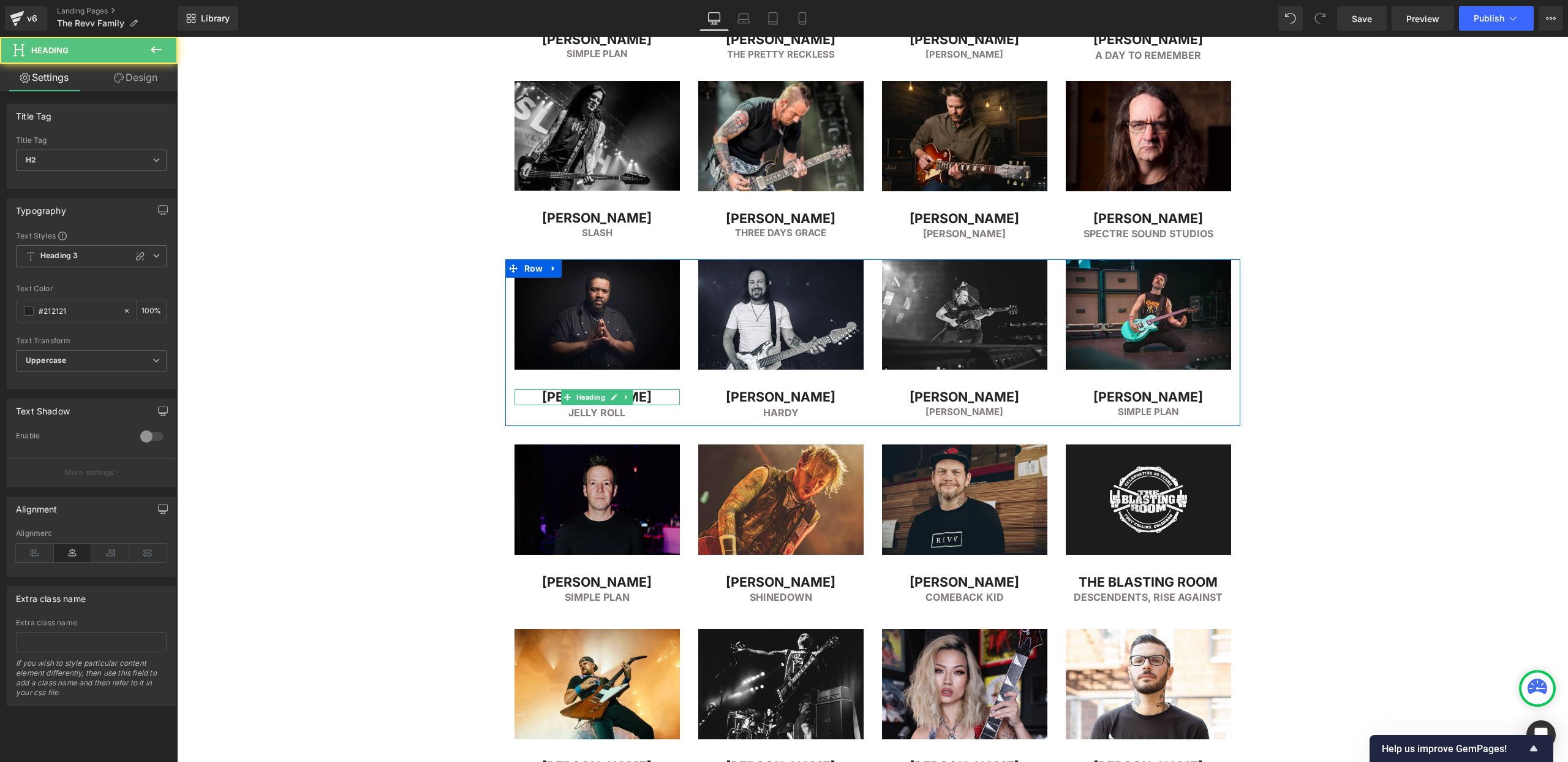
click at [547, 398] on h2 "[PERSON_NAME]" at bounding box center [598, 397] width 166 height 16
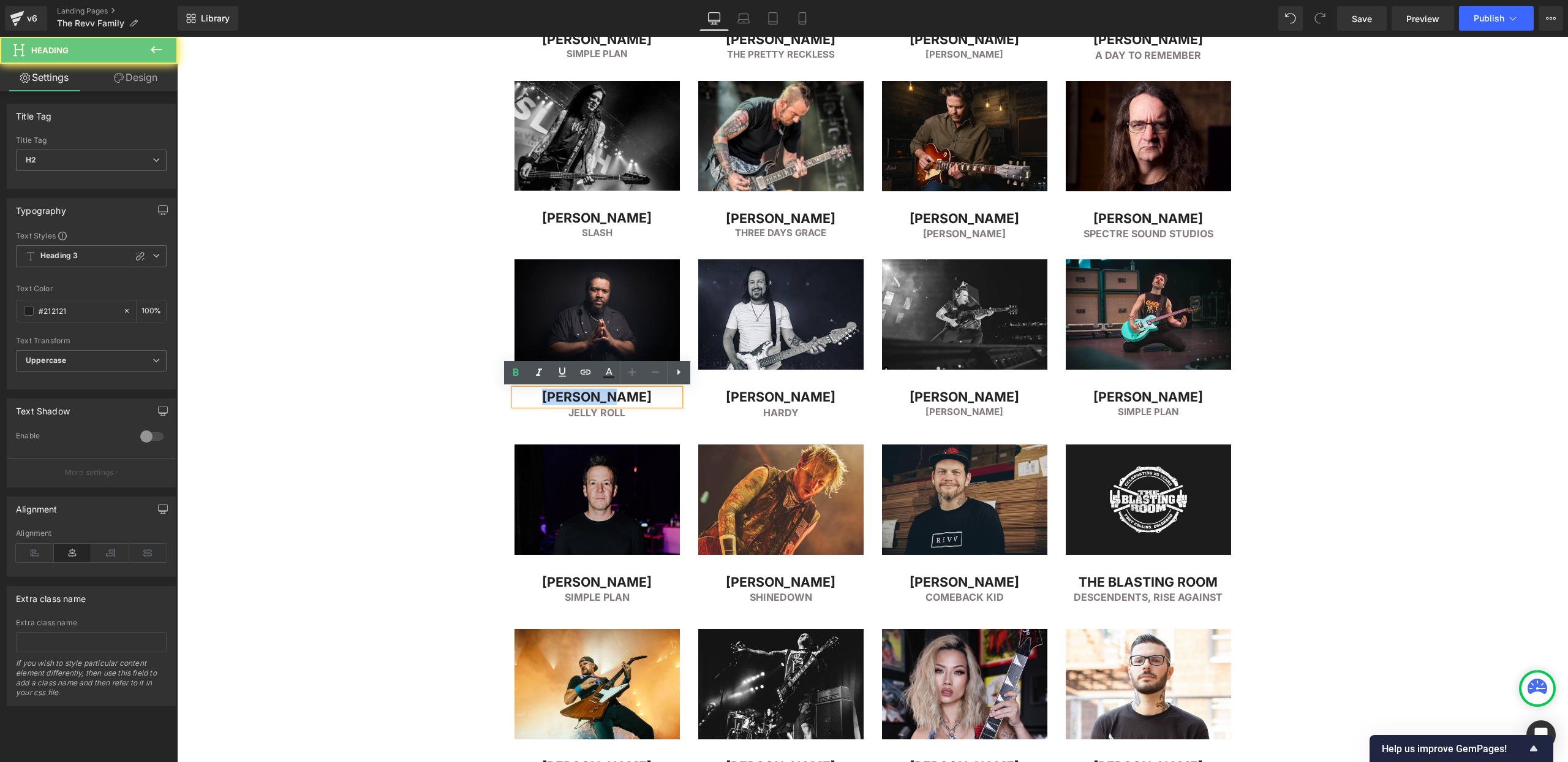
click at [547, 398] on h2 "[PERSON_NAME]" at bounding box center [598, 397] width 166 height 16
copy h2 "[PERSON_NAME]"
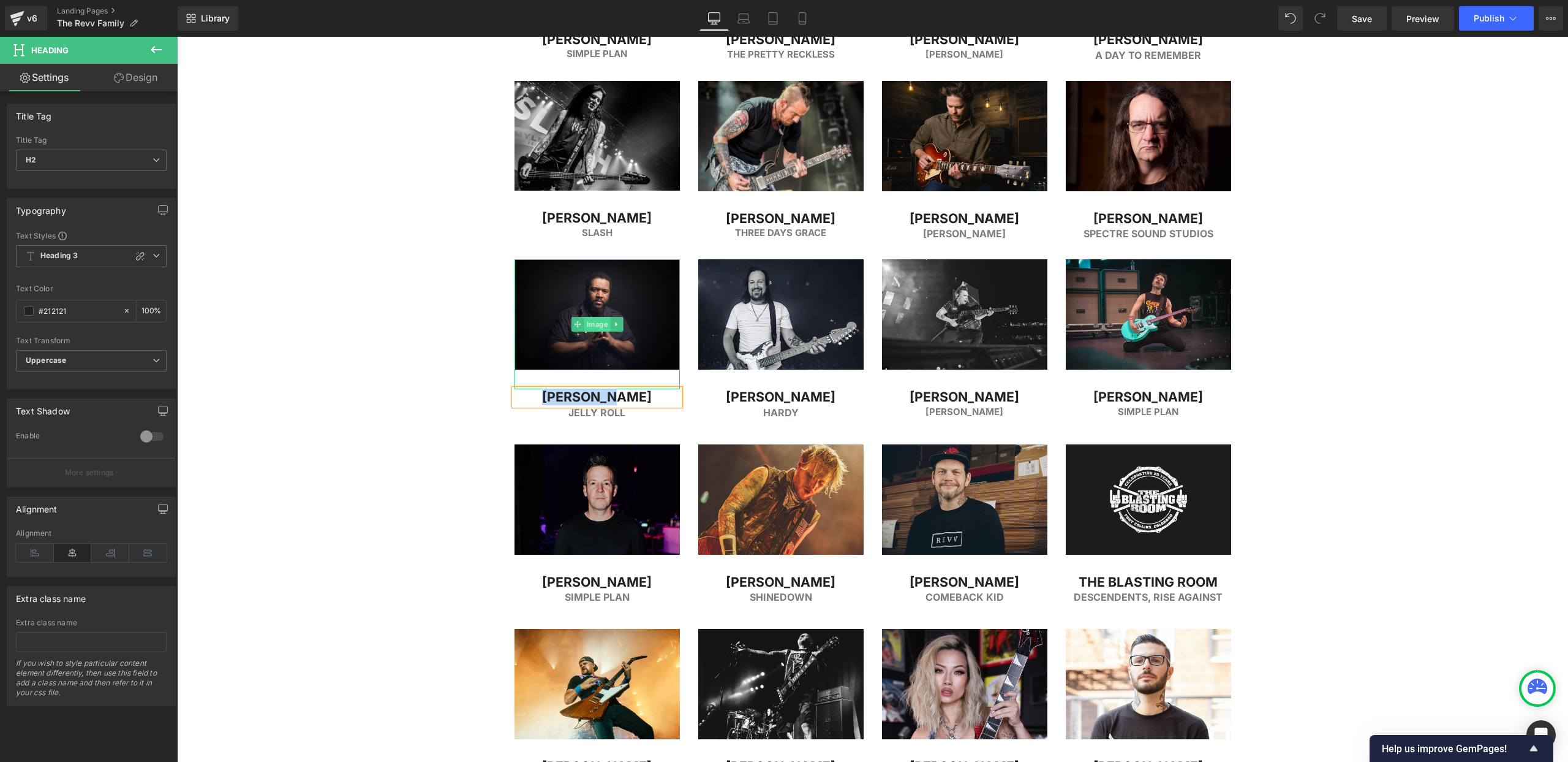
click at [598, 326] on span "Image" at bounding box center [597, 324] width 26 height 15
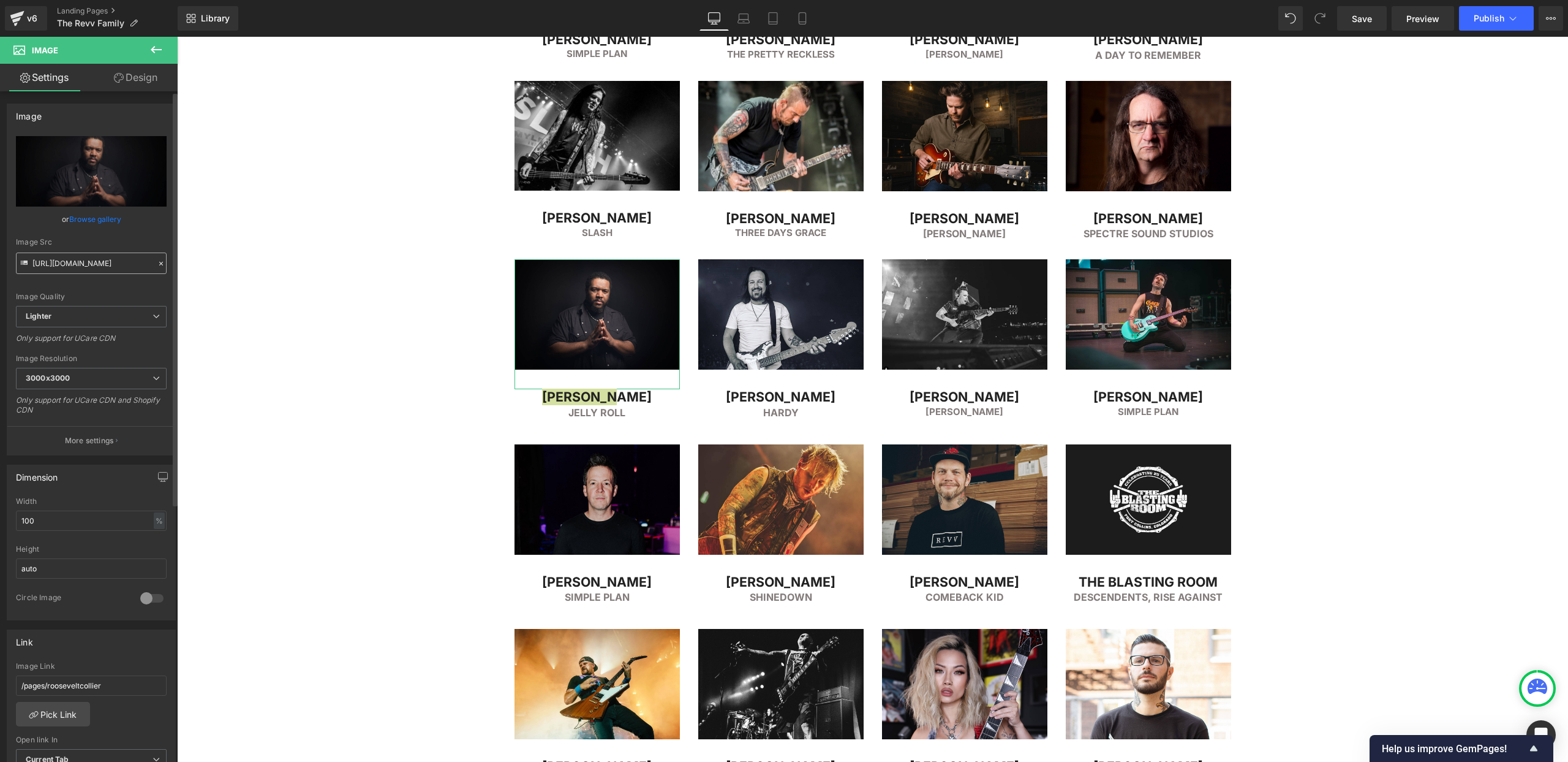
click at [72, 267] on input "https://ucarecdn.com/cafd8c2a-19eb-42f5-92b5-309e8a8d6d8a/-/format/auto/-/previ…" at bounding box center [91, 263] width 151 height 21
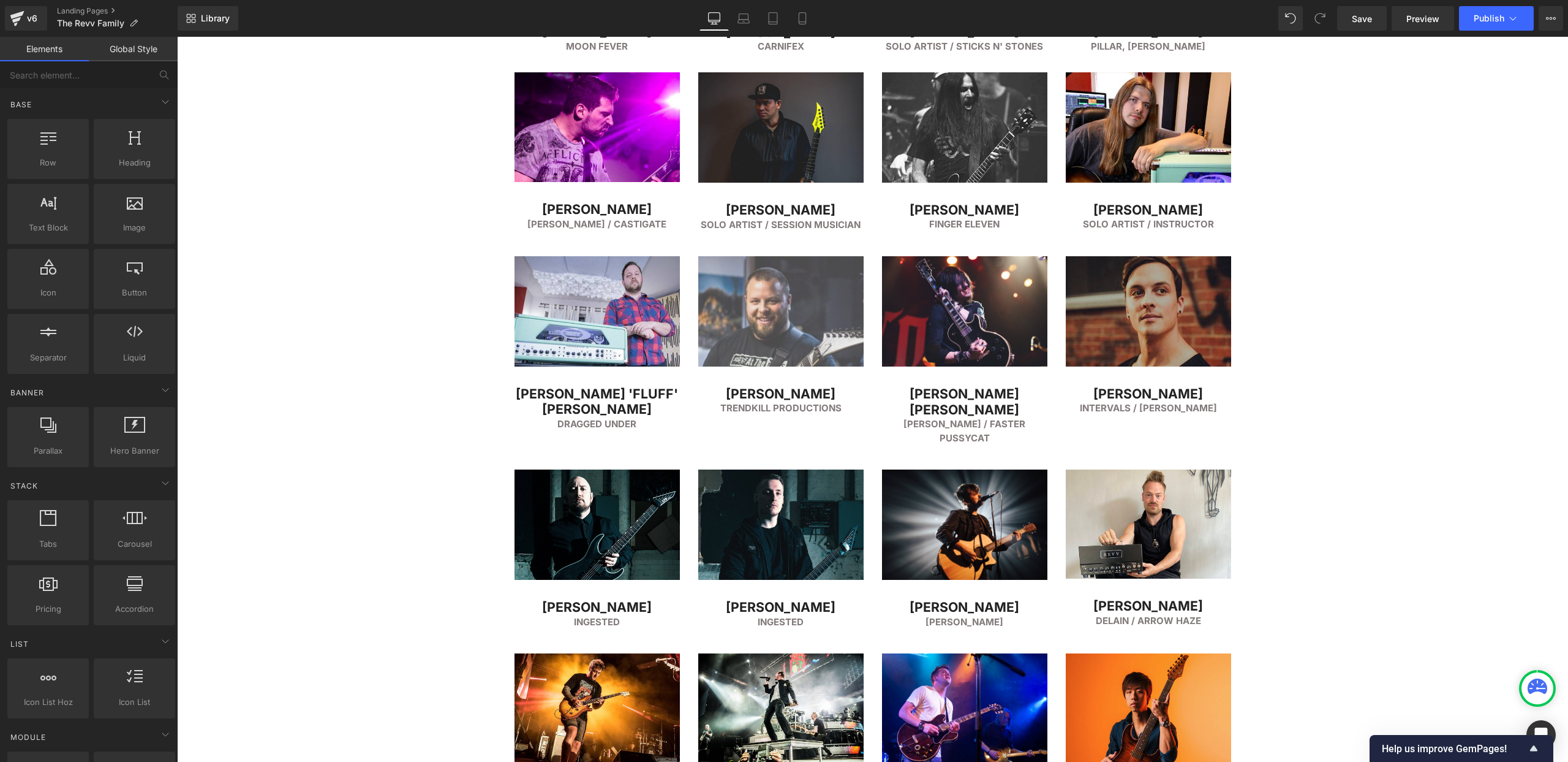
scroll to position [2798, 0]
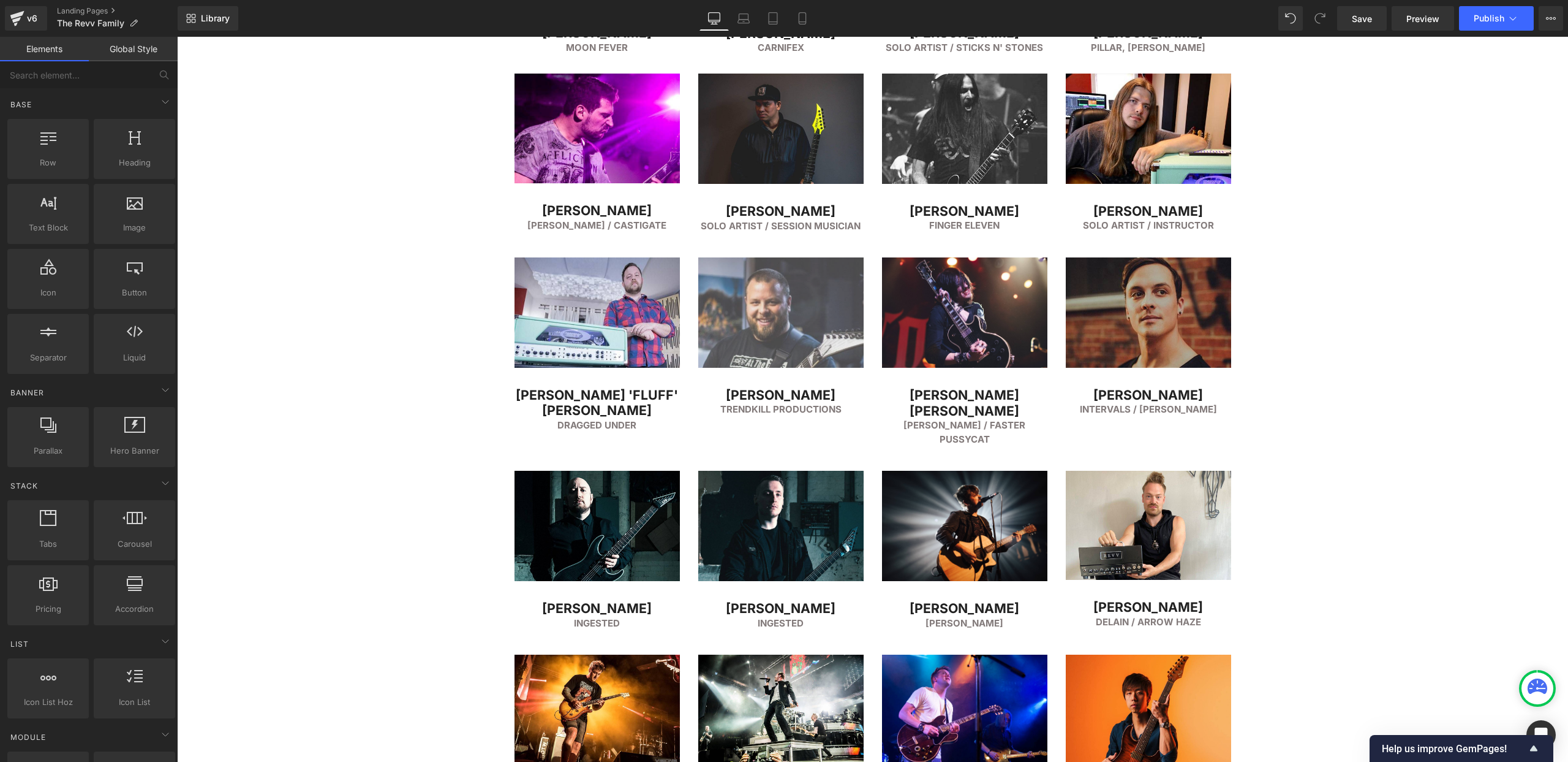
click at [800, 282] on img at bounding box center [782, 322] width 166 height 130
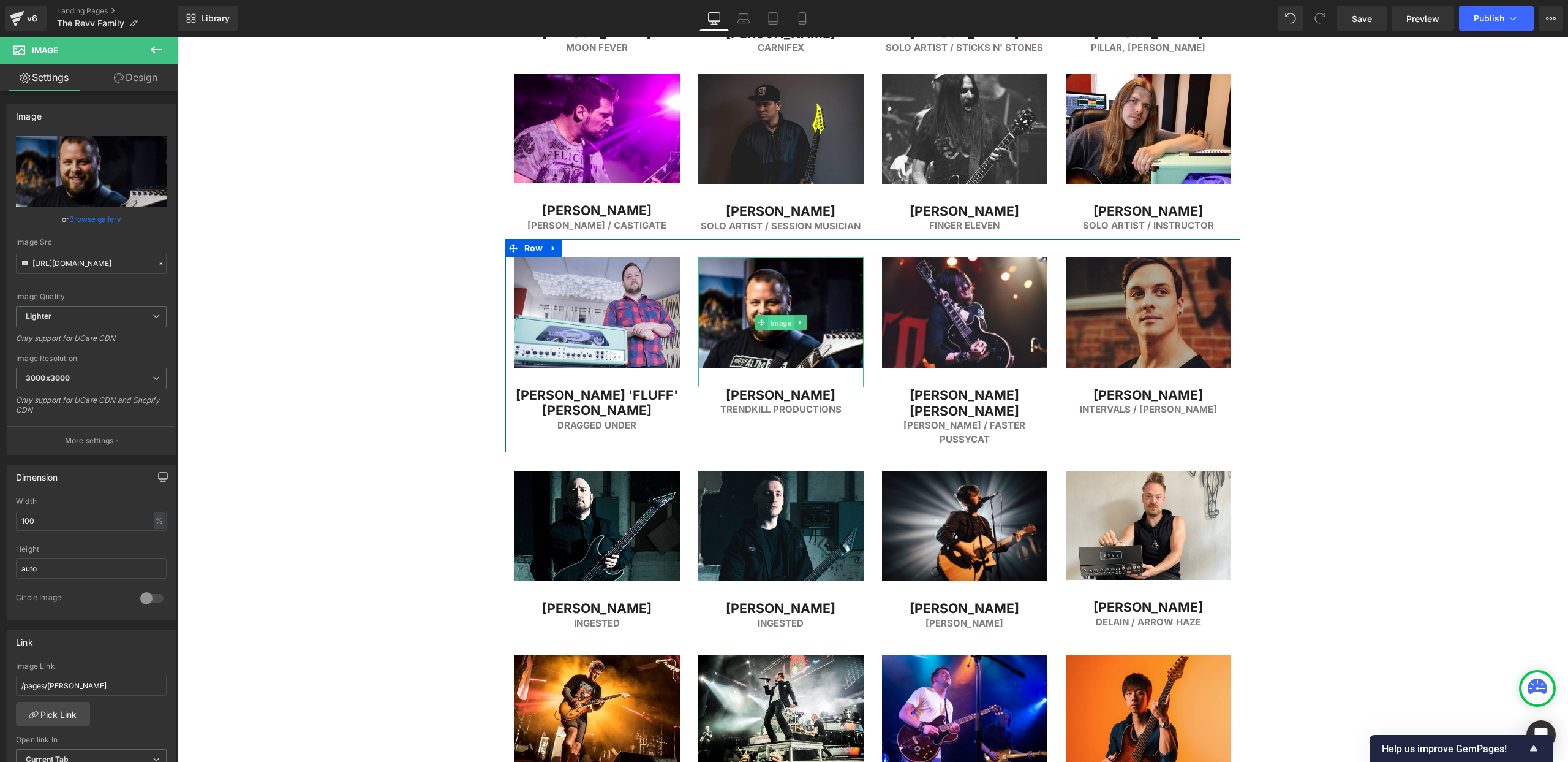
click at [783, 321] on span "Image" at bounding box center [781, 323] width 26 height 15
click at [81, 265] on input "https://ucarecdn.com/51bd303f-4119-4b29-8a27-d99311820f69/-/format/auto/-/previ…" at bounding box center [91, 263] width 151 height 21
click at [745, 395] on h2 "[PERSON_NAME]" at bounding box center [782, 395] width 166 height 16
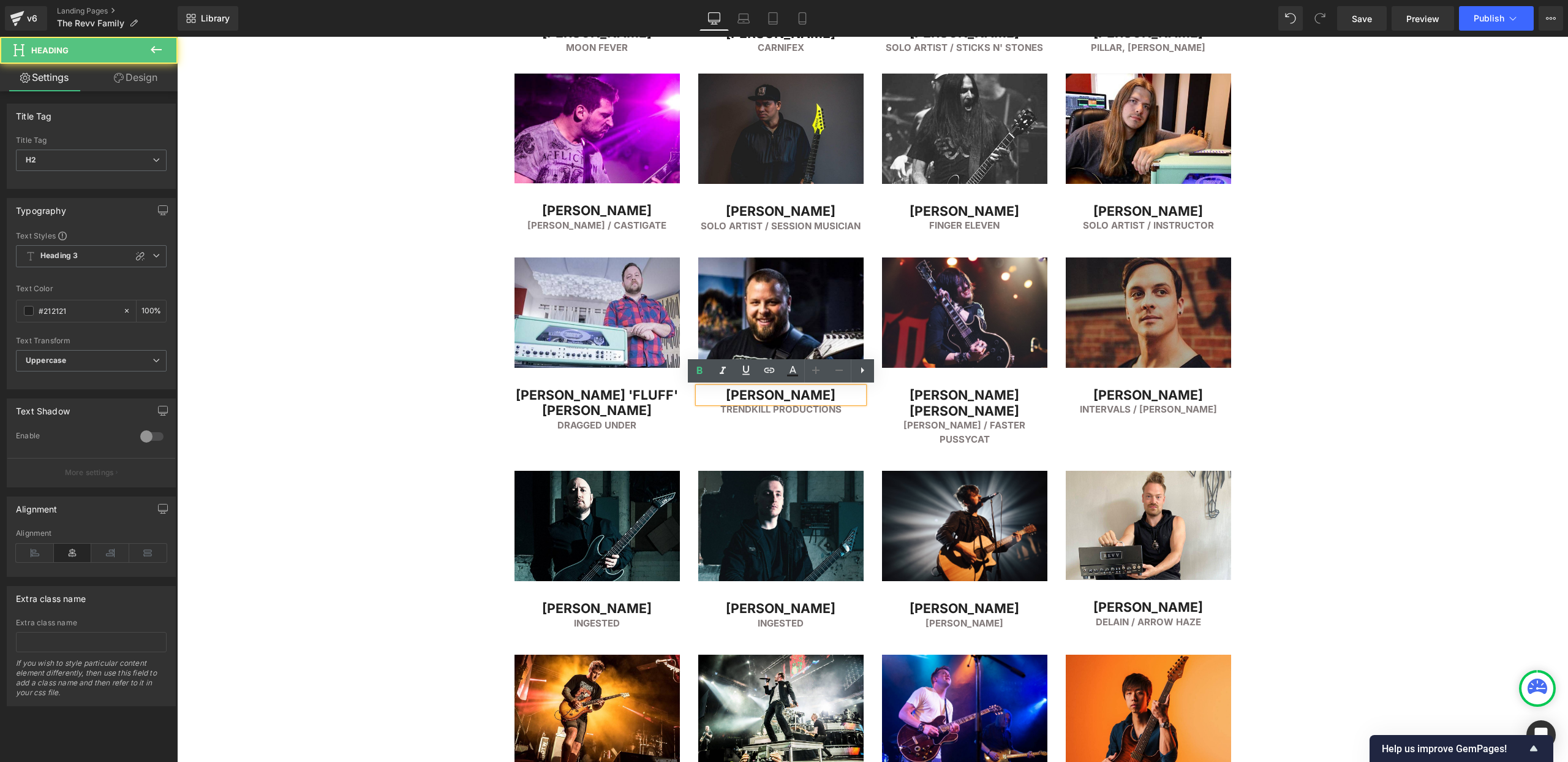
click at [737, 393] on h2 "[PERSON_NAME]" at bounding box center [782, 395] width 166 height 16
copy h2 "[PERSON_NAME]"
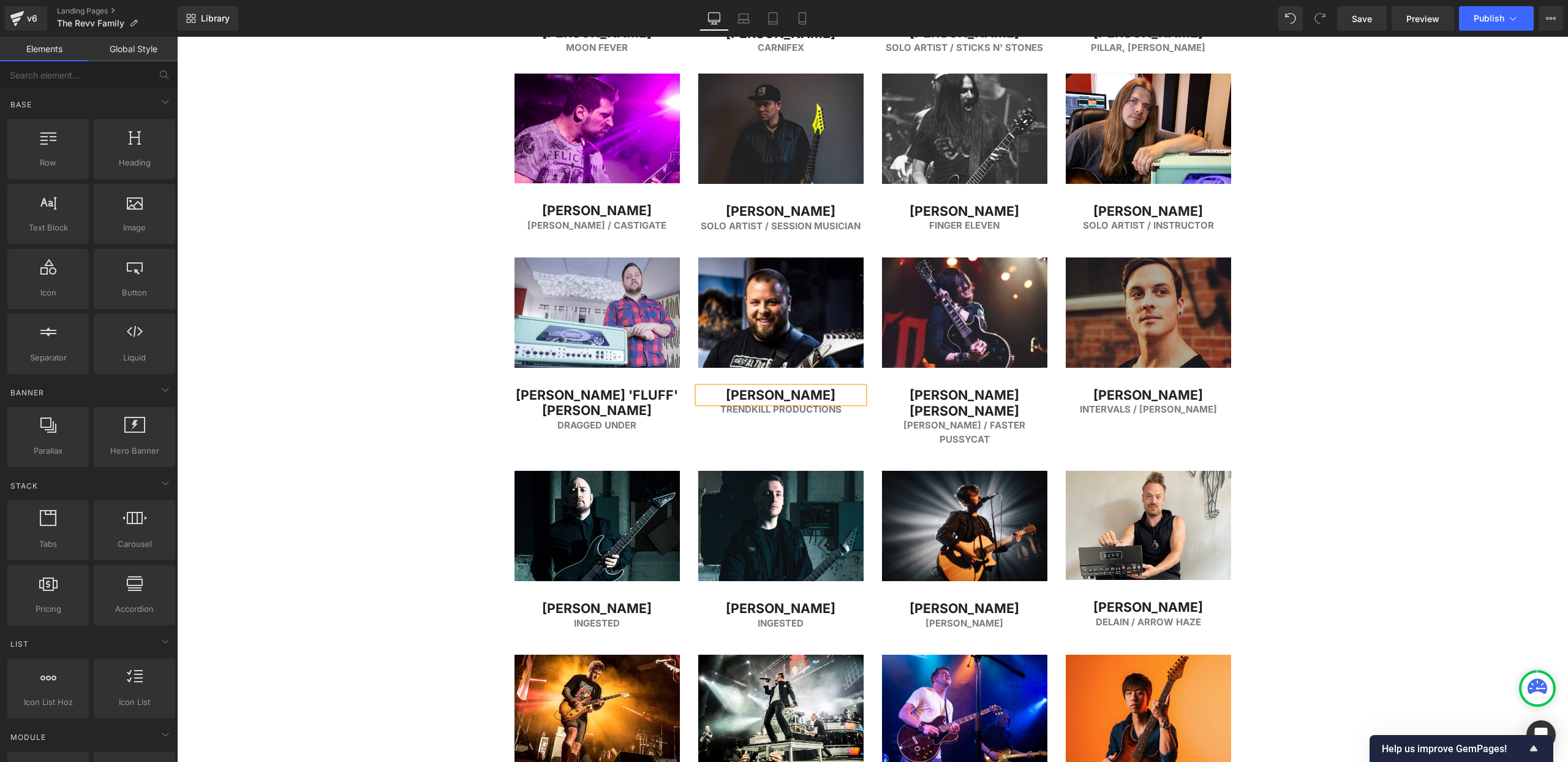
click at [747, 412] on span at bounding box center [751, 410] width 13 height 15
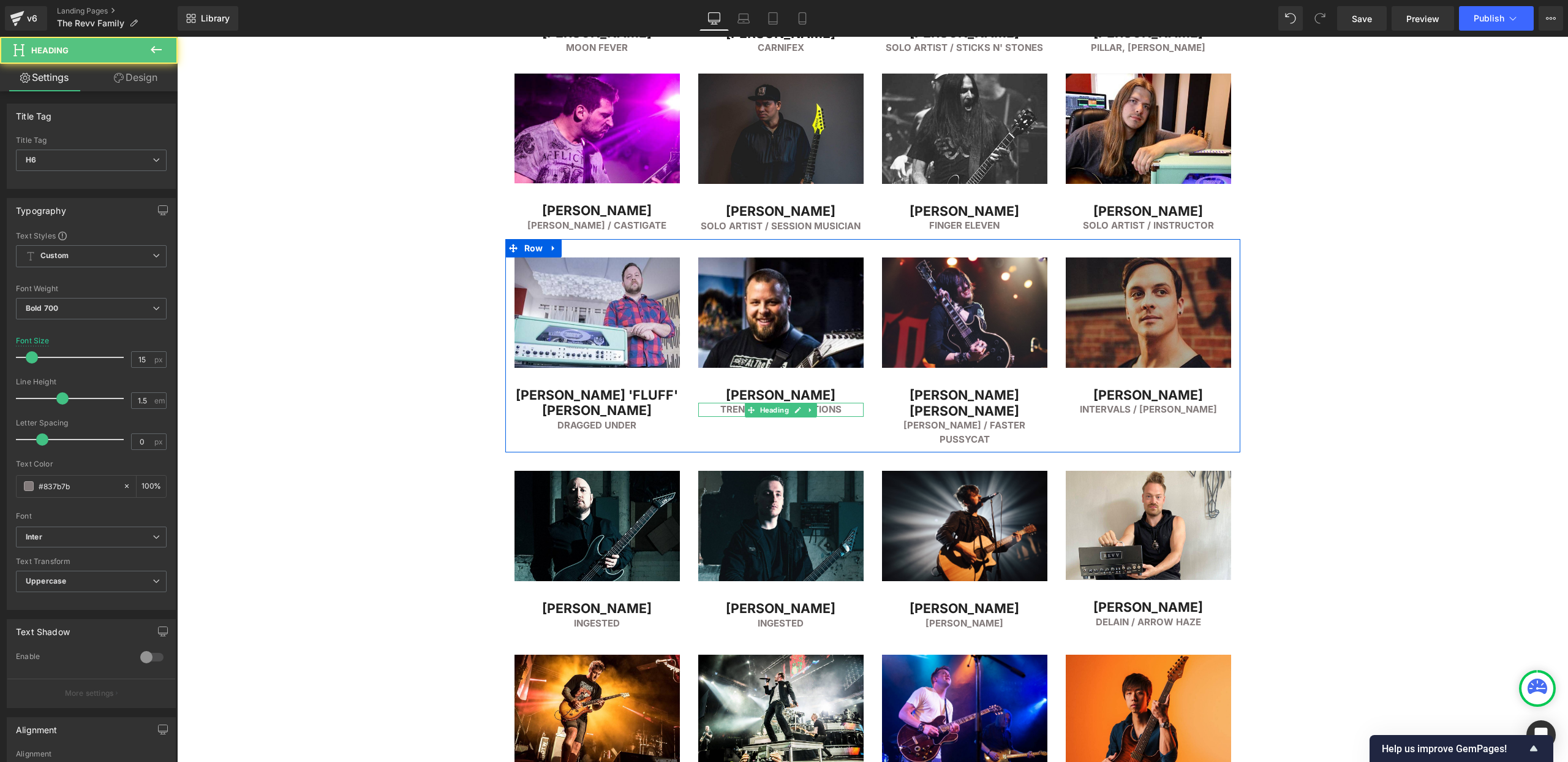
click at [738, 411] on h6 "Trendkill Productions" at bounding box center [782, 410] width 166 height 14
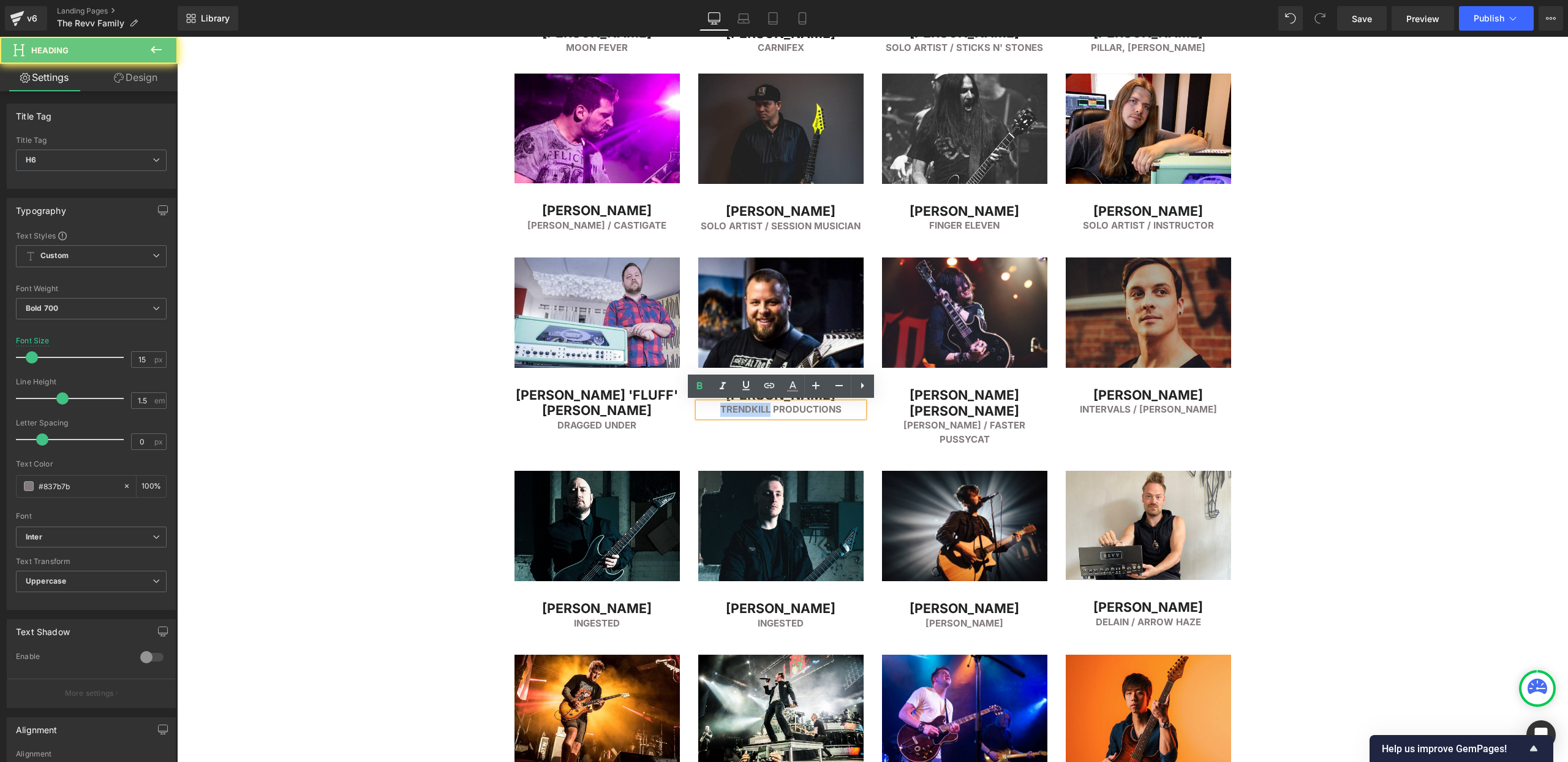
click at [738, 411] on h6 "Trendkill Productions" at bounding box center [782, 410] width 166 height 14
copy h6 "Trendkill Productions"
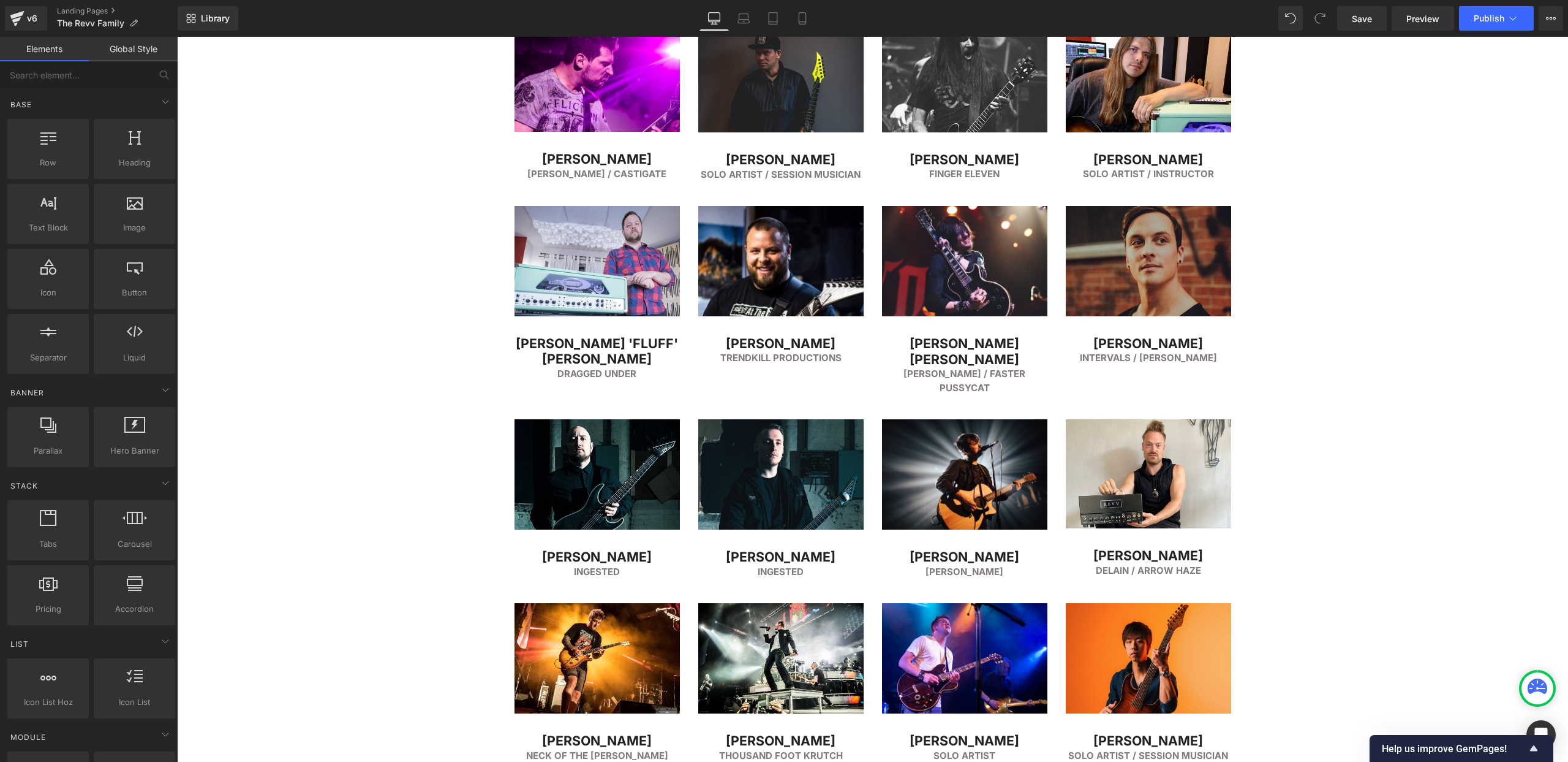
scroll to position [2863, 0]
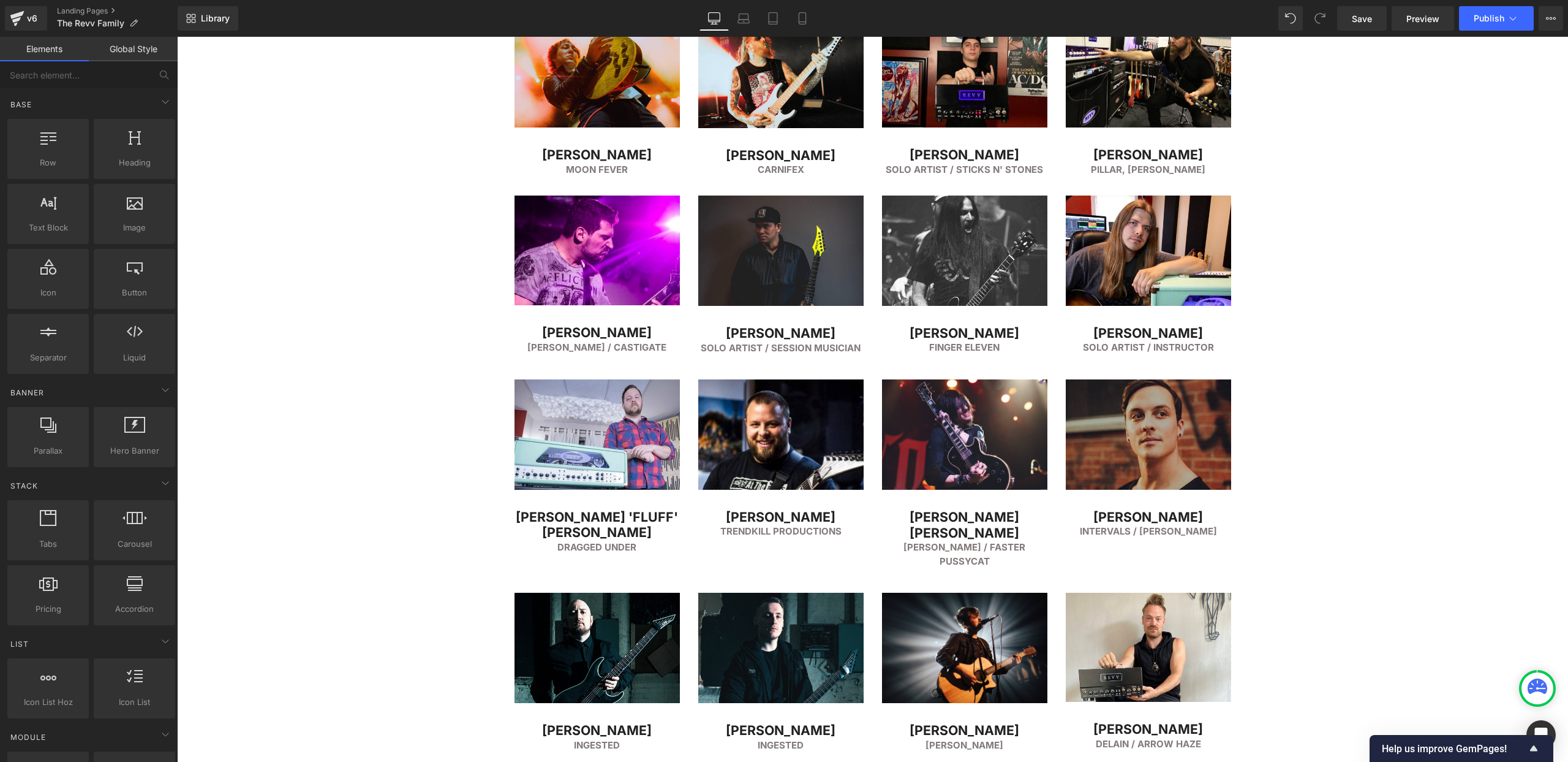
scroll to position [2652, 0]
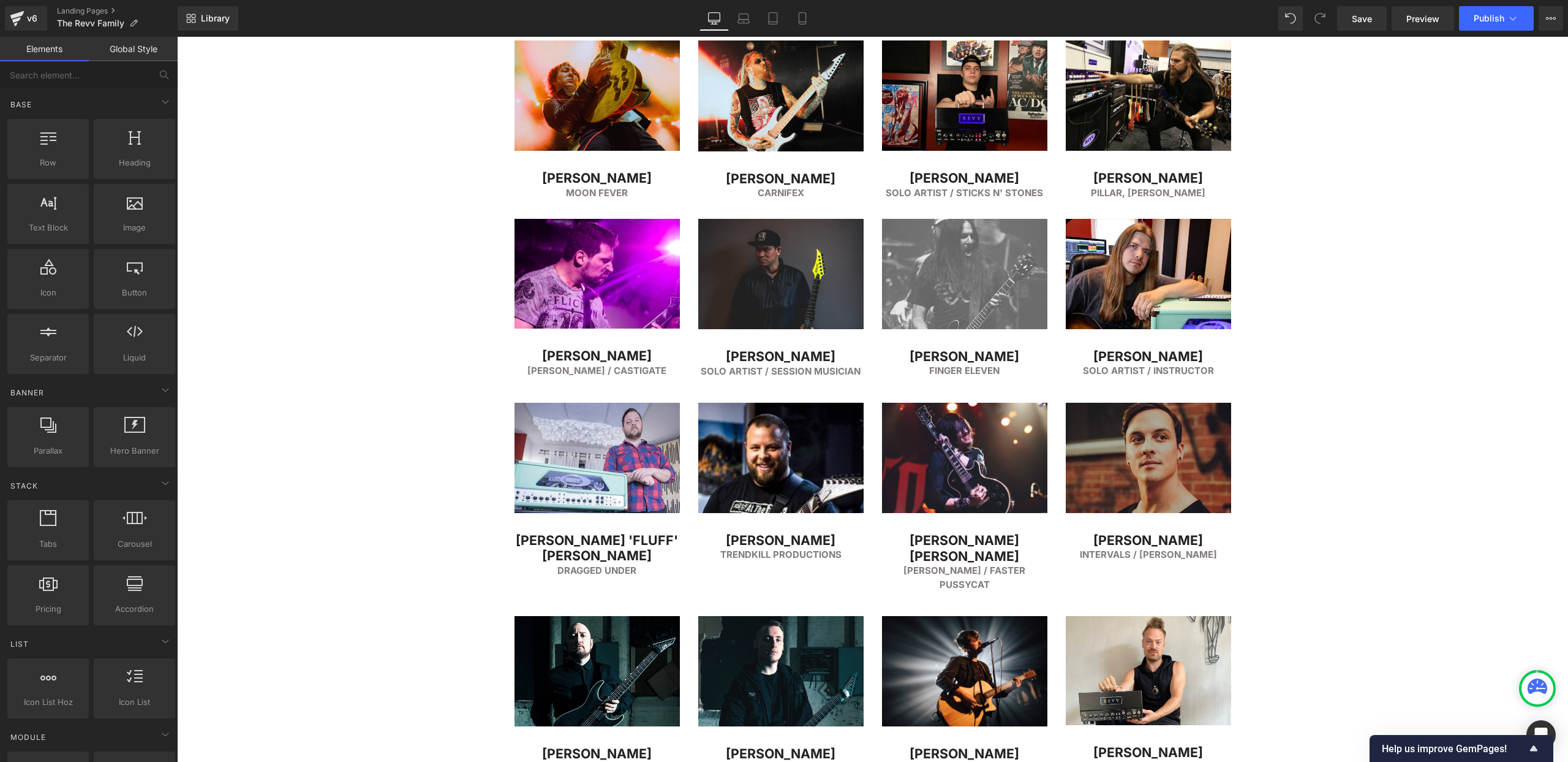
click at [979, 265] on img at bounding box center [965, 284] width 166 height 130
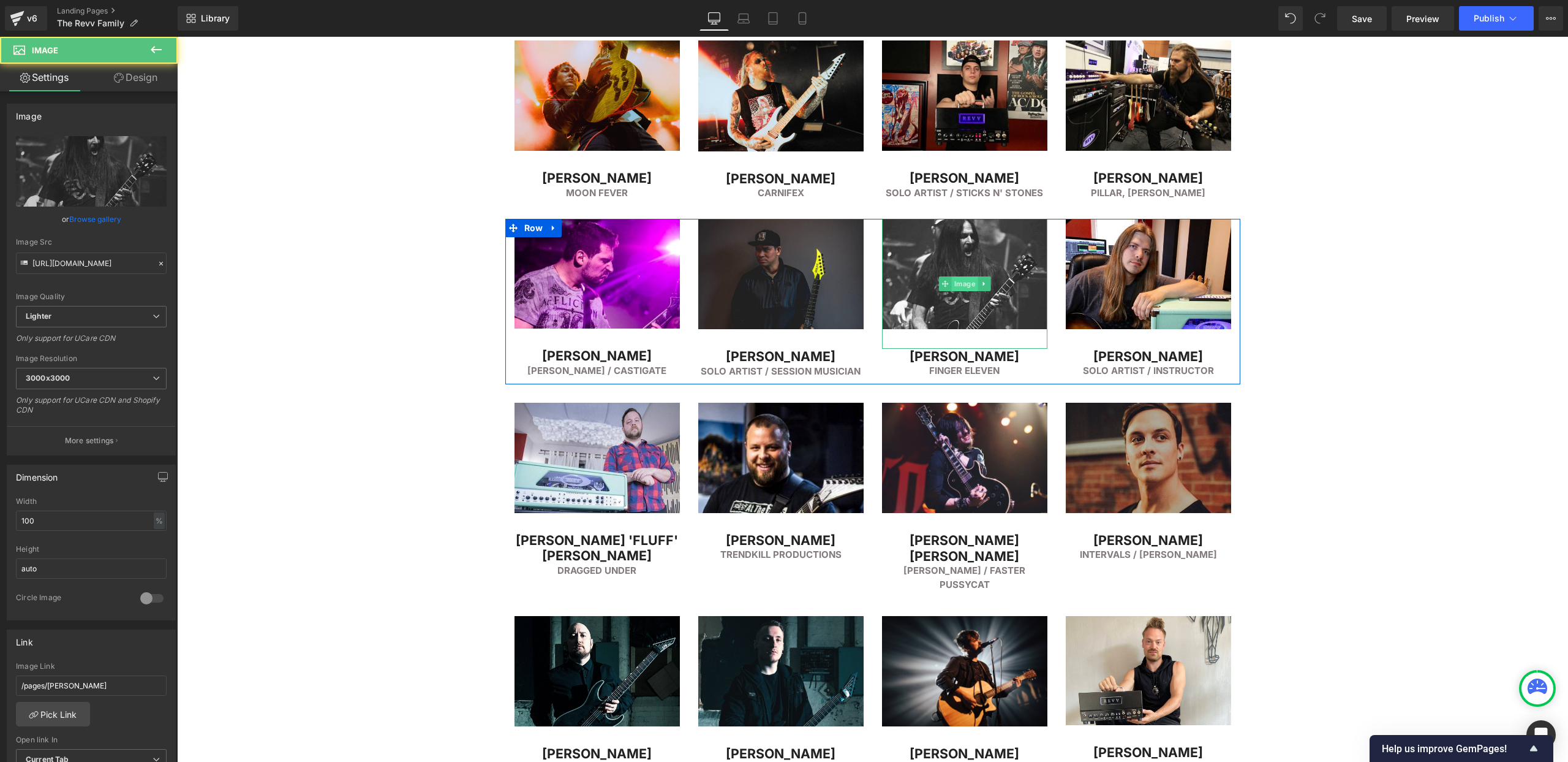
click at [967, 278] on span "Image" at bounding box center [964, 283] width 26 height 15
click at [83, 267] on input "https://ucarecdn.com/6eee366f-474e-490a-8b75-8d23d0aa5f08/-/format/auto/-/previ…" at bounding box center [91, 263] width 151 height 21
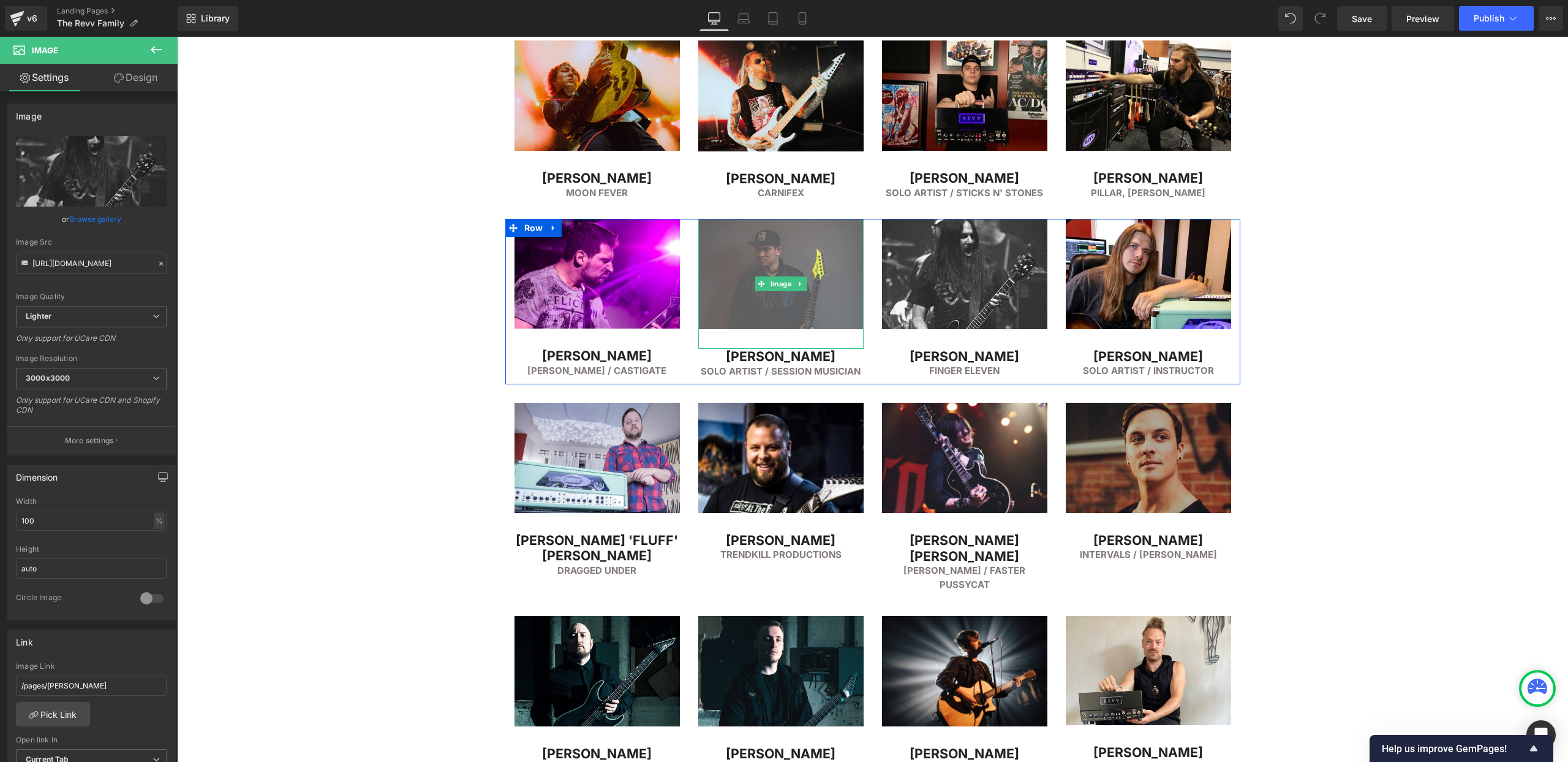
click at [772, 256] on img at bounding box center [782, 284] width 166 height 130
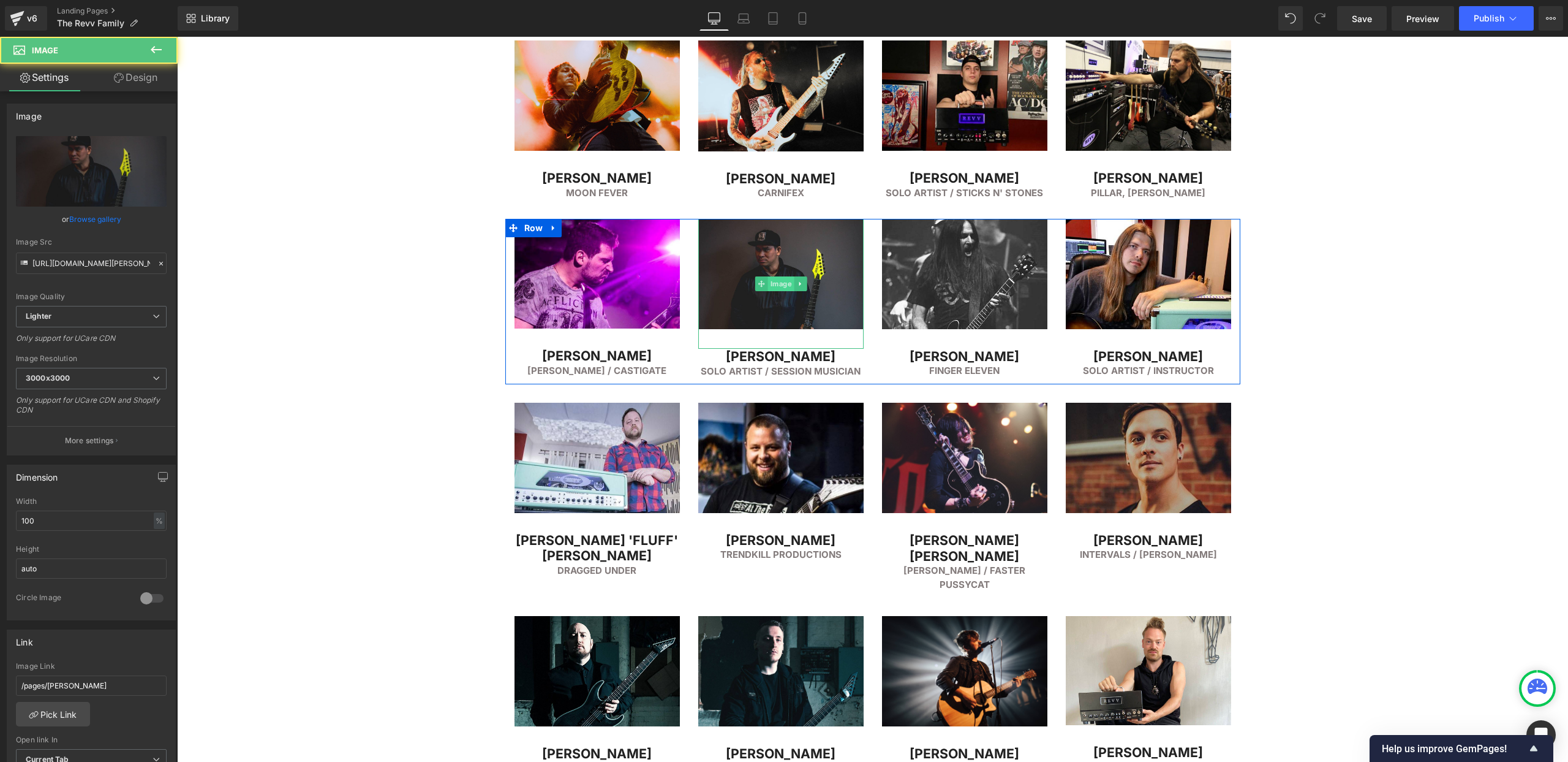
click at [783, 281] on span "Image" at bounding box center [781, 283] width 26 height 15
click at [87, 264] on input "https://ucarecdn.com/162d6071-9712-49b3-8f8b-c8dce05fd804/-/format/auto/-/previ…" at bounding box center [91, 263] width 151 height 21
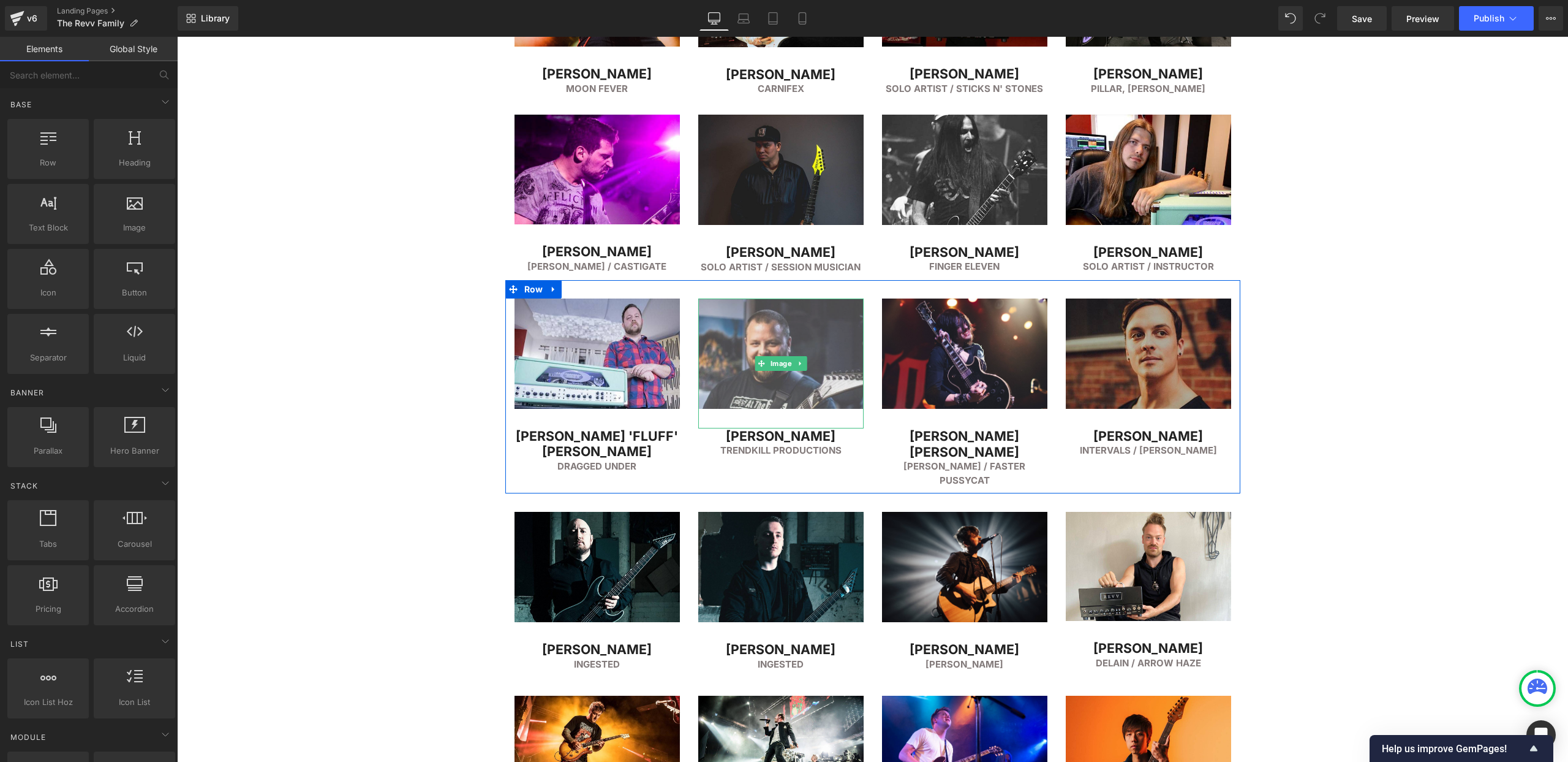
scroll to position [2776, 0]
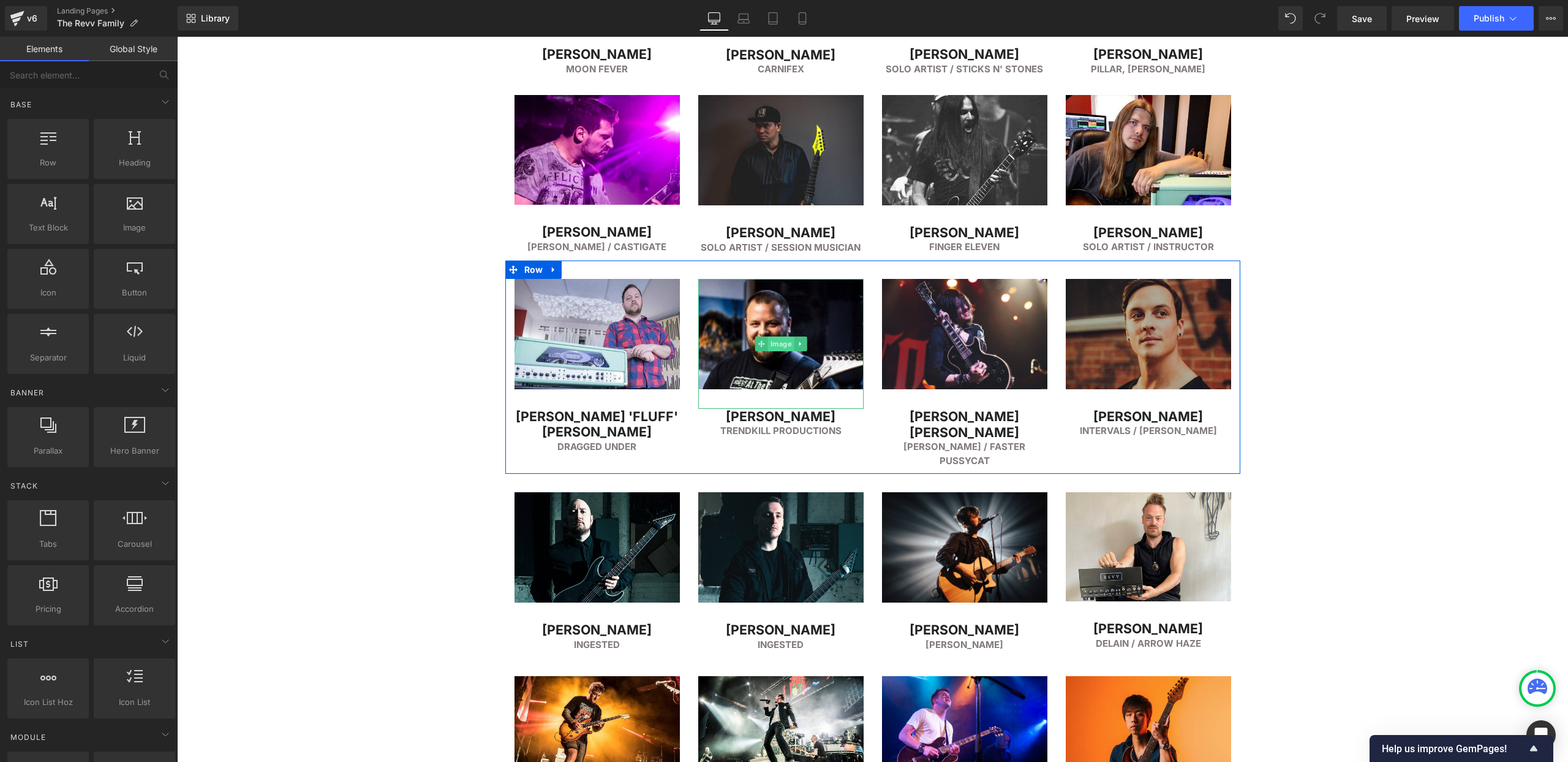
click at [775, 341] on span "Image" at bounding box center [781, 344] width 26 height 15
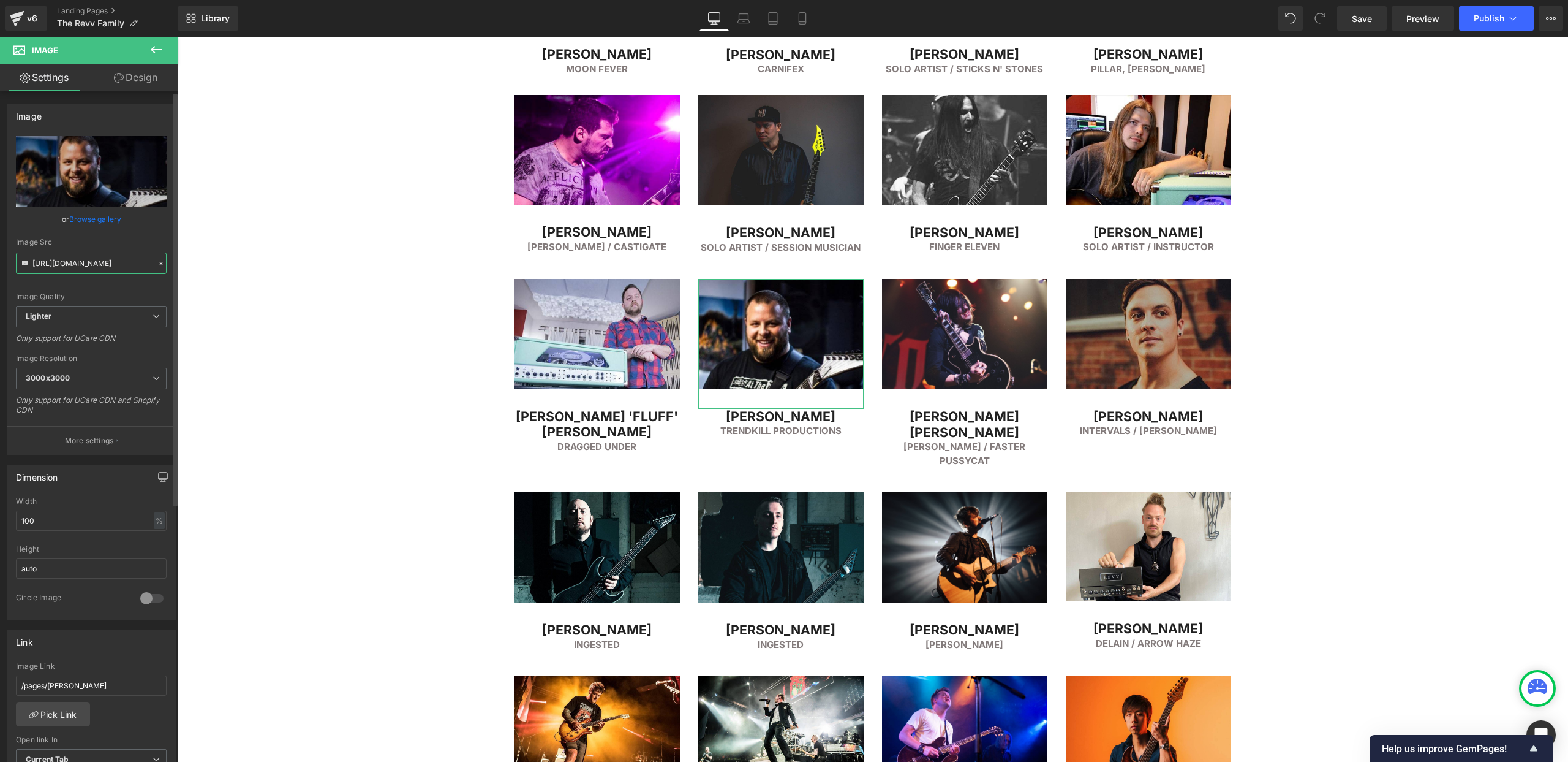
click at [98, 264] on input "https://ucarecdn.com/51bd303f-4119-4b29-8a27-d99311820f69/-/format/auto/-/previ…" at bounding box center [91, 263] width 151 height 21
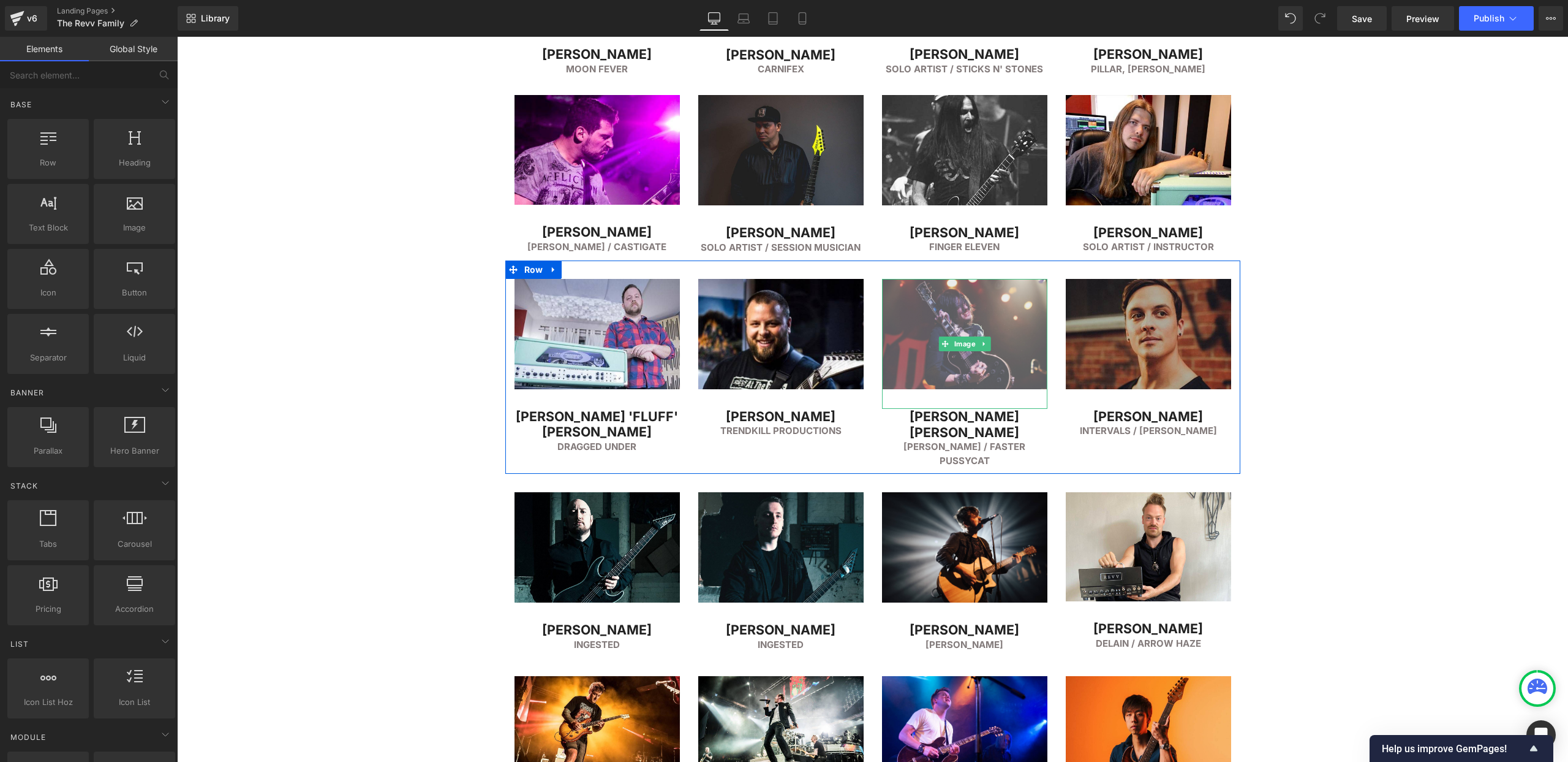
click at [932, 338] on img at bounding box center [965, 344] width 166 height 130
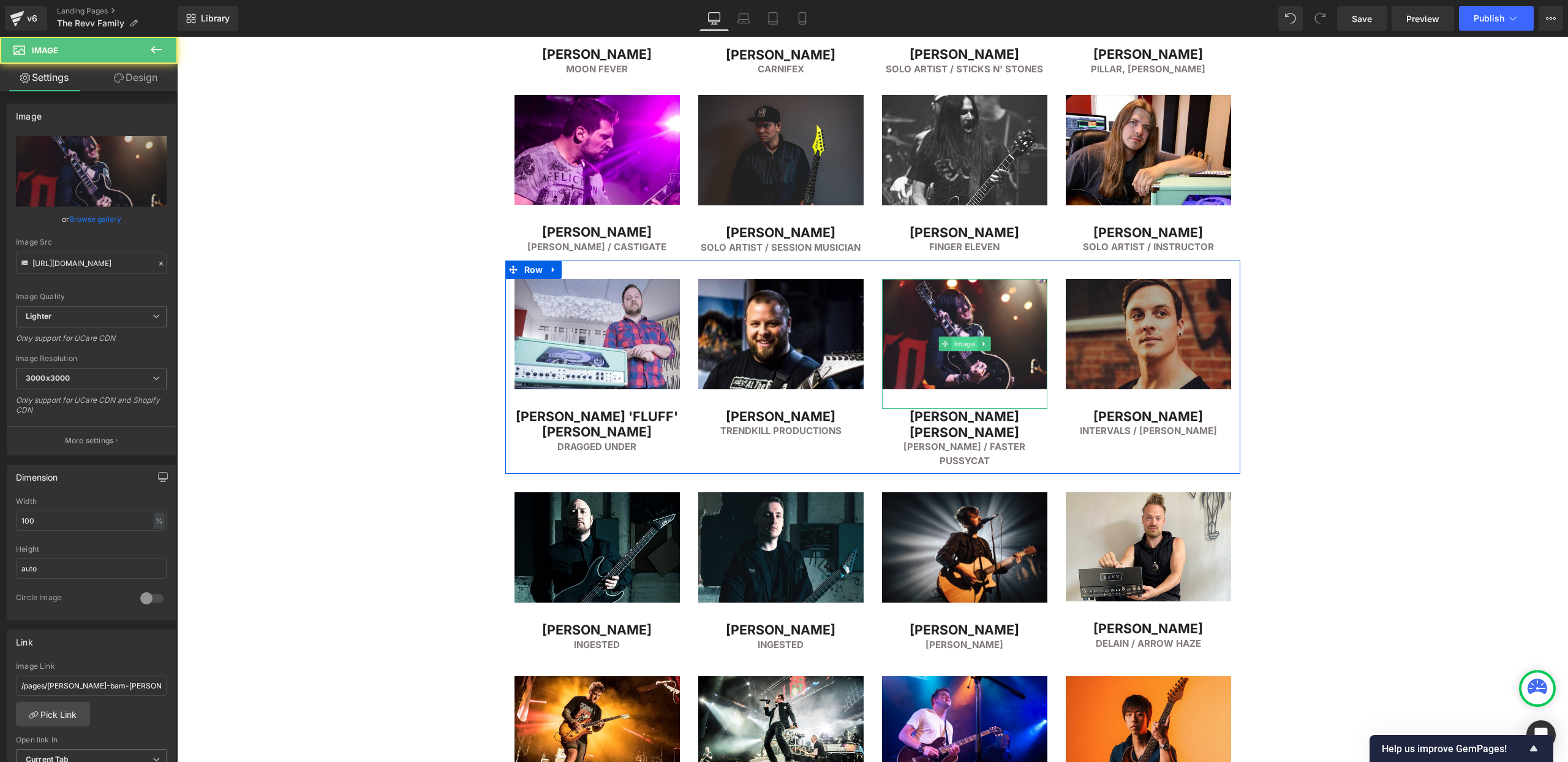
click at [964, 341] on span "Image" at bounding box center [964, 344] width 26 height 15
click at [75, 263] on input "https://ucarecdn.com/ca407206-72dd-46e6-9921-e7f44aa2cf1b/-/format/auto/-/previ…" at bounding box center [91, 263] width 151 height 21
click at [923, 418] on h2 "[PERSON_NAME] [PERSON_NAME]" at bounding box center [965, 424] width 166 height 31
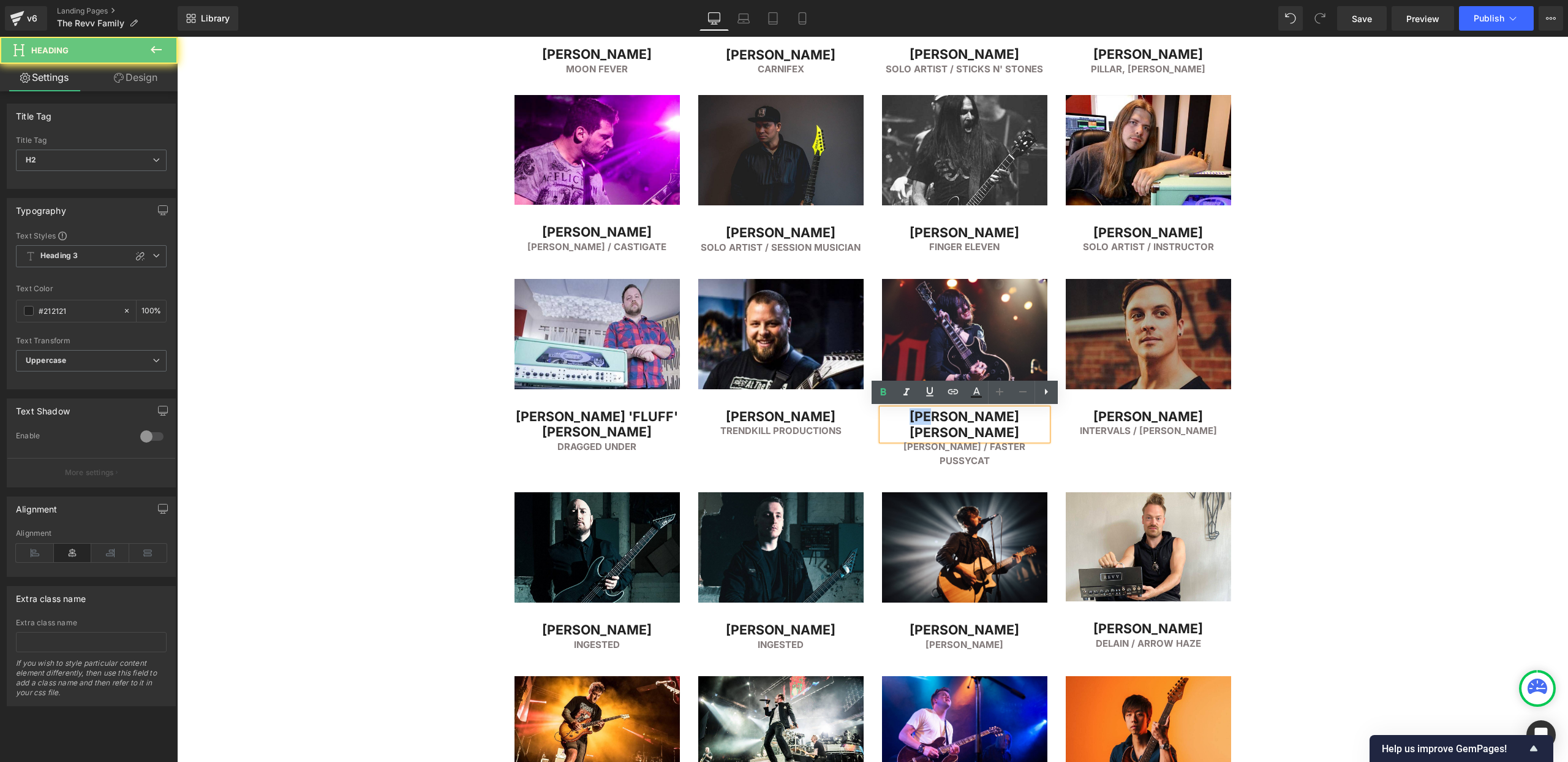
click at [923, 418] on h2 "[PERSON_NAME] [PERSON_NAME]" at bounding box center [965, 424] width 166 height 31
copy h2 "[PERSON_NAME] [PERSON_NAME]"
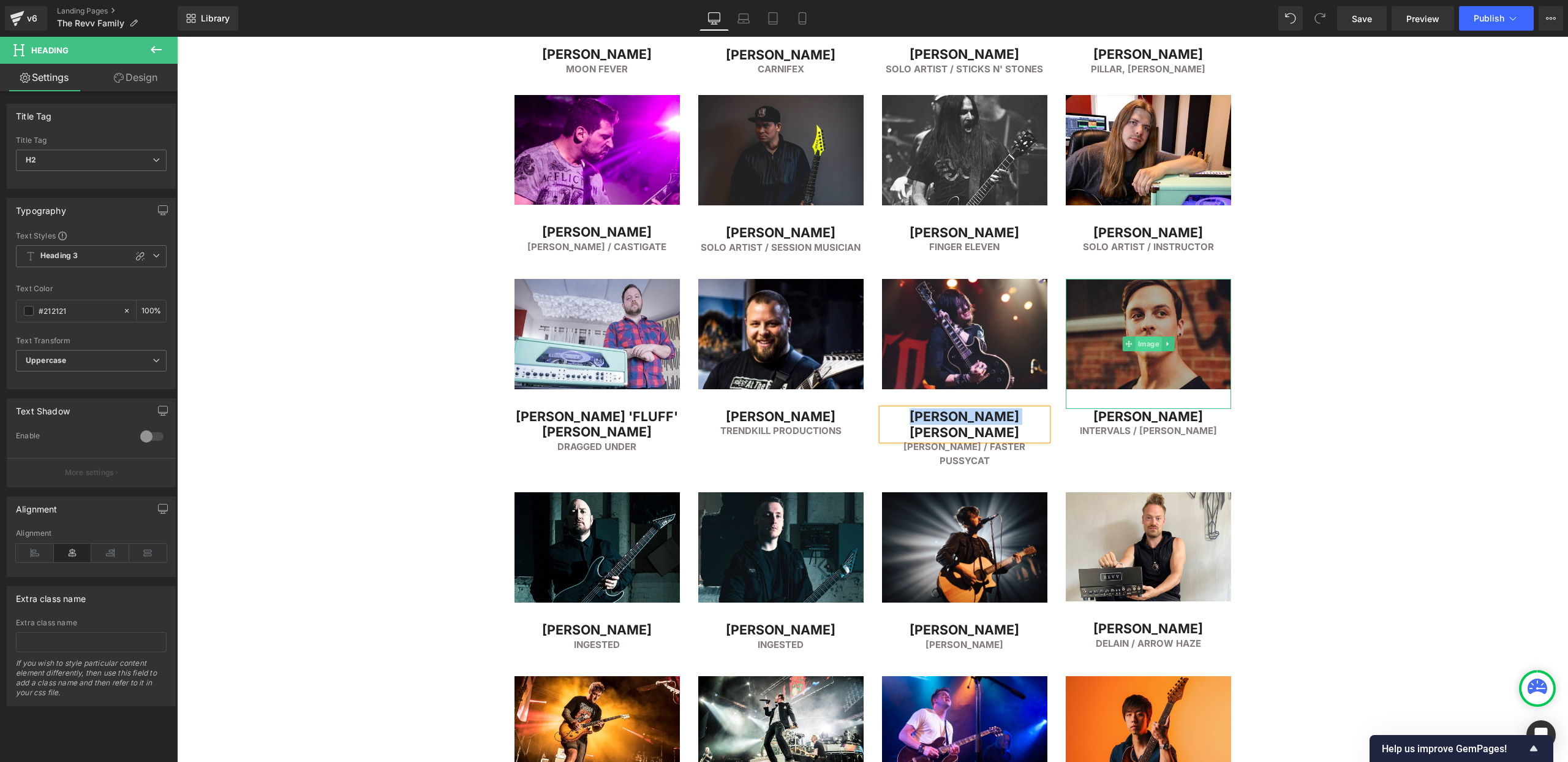
click at [1150, 349] on span "Image" at bounding box center [1148, 344] width 26 height 15
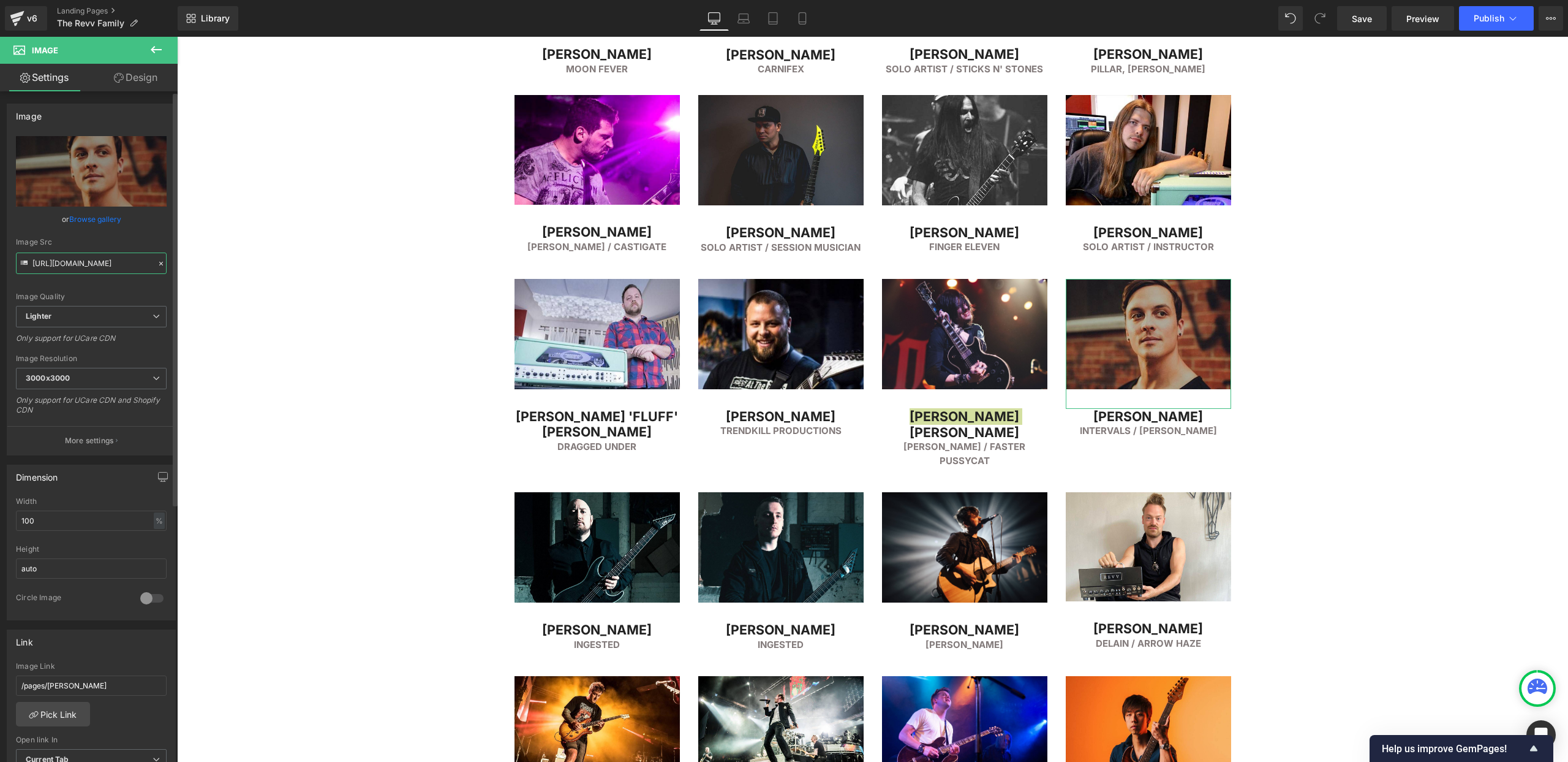
click at [101, 265] on input "https://ucarecdn.com/7728fc9f-512b-4520-bd11-da76aa0116ce/-/format/auto/-/previ…" at bounding box center [91, 263] width 151 height 21
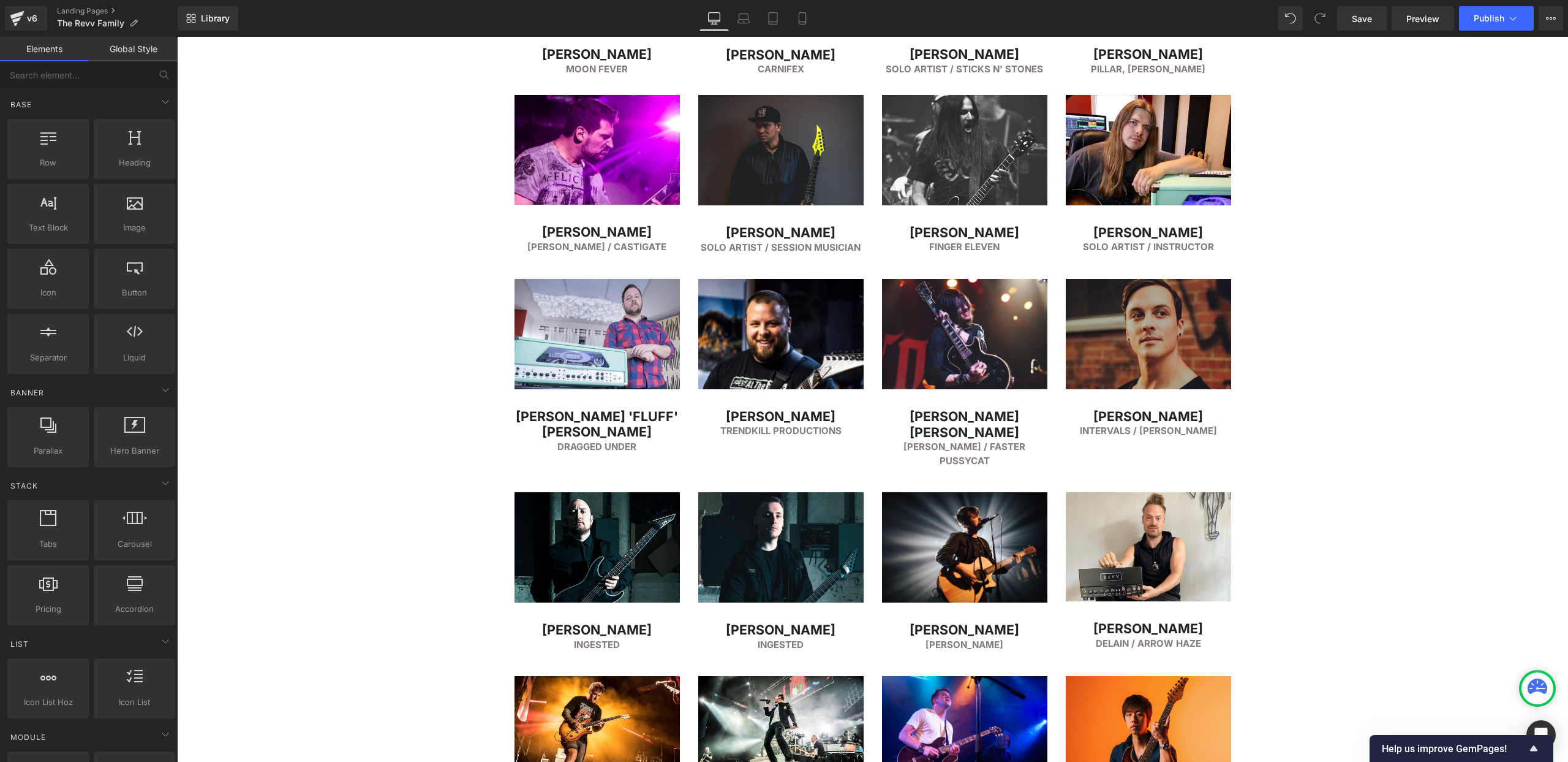
drag, startPoint x: 931, startPoint y: 416, endPoint x: 917, endPoint y: 417, distance: 14.0
click at [931, 421] on icon at bounding box center [934, 424] width 7 height 7
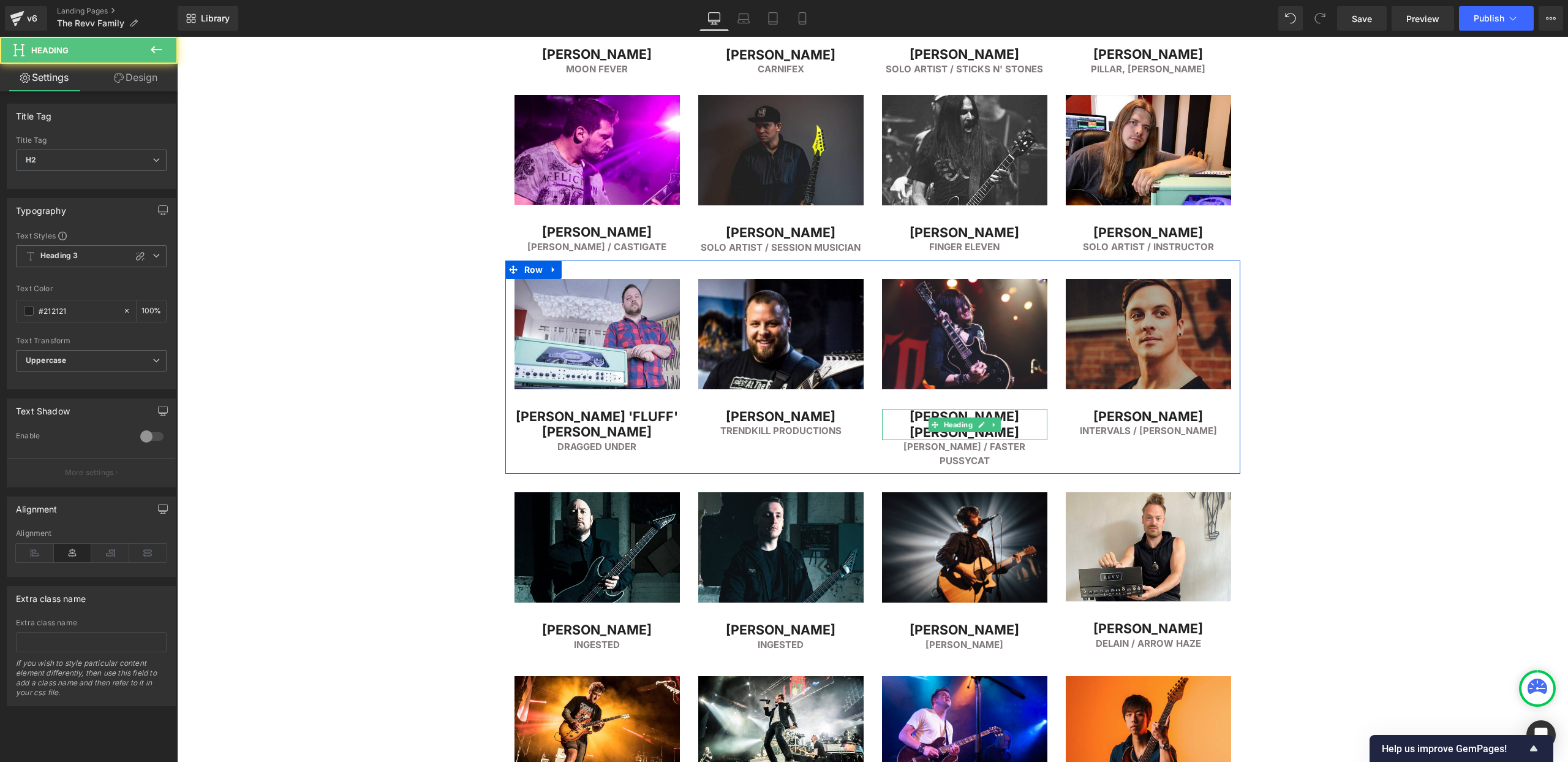
click at [914, 417] on h2 "[PERSON_NAME] [PERSON_NAME]" at bounding box center [965, 424] width 166 height 31
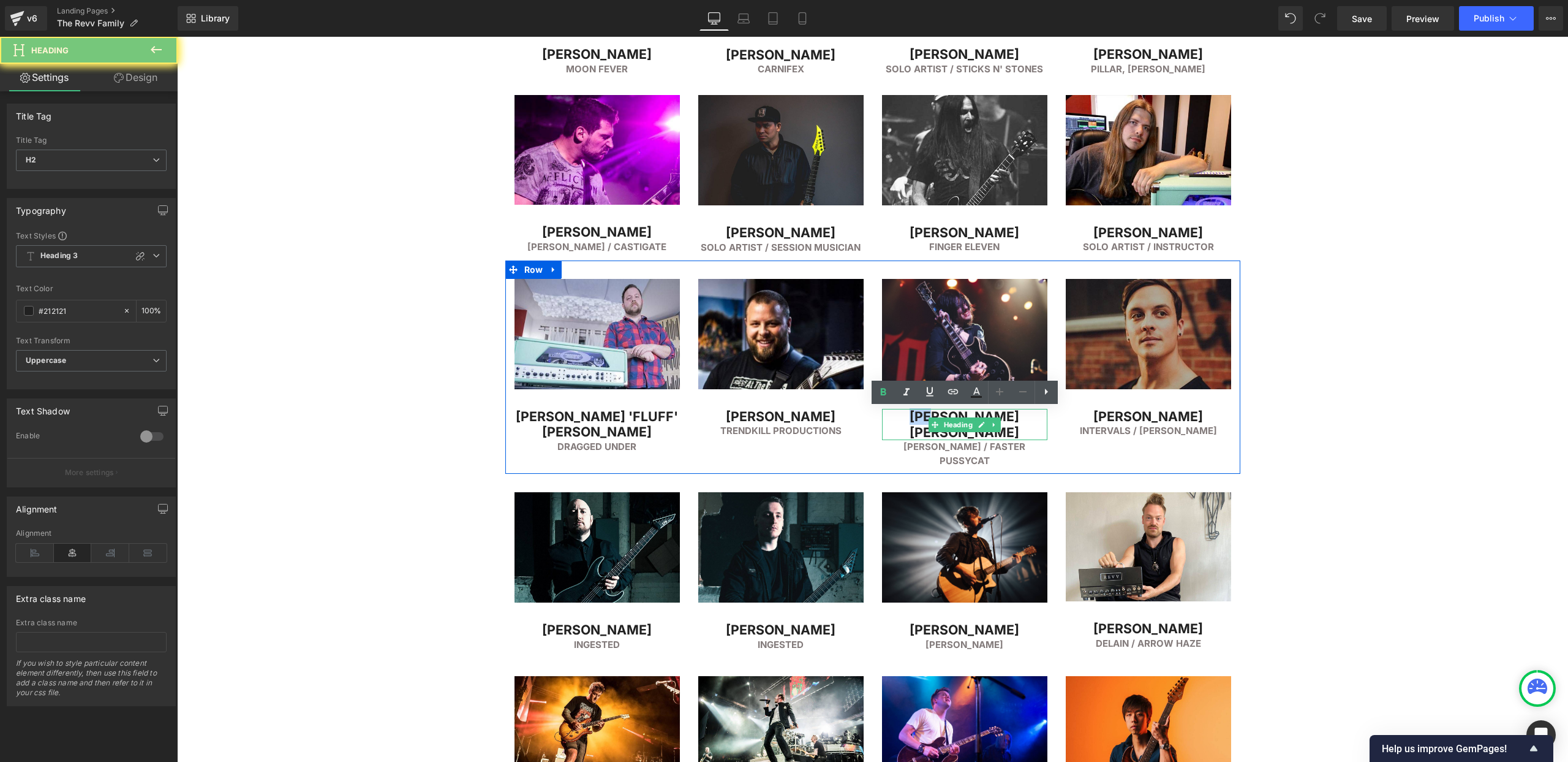
click at [914, 417] on h2 "[PERSON_NAME] [PERSON_NAME]" at bounding box center [965, 424] width 166 height 31
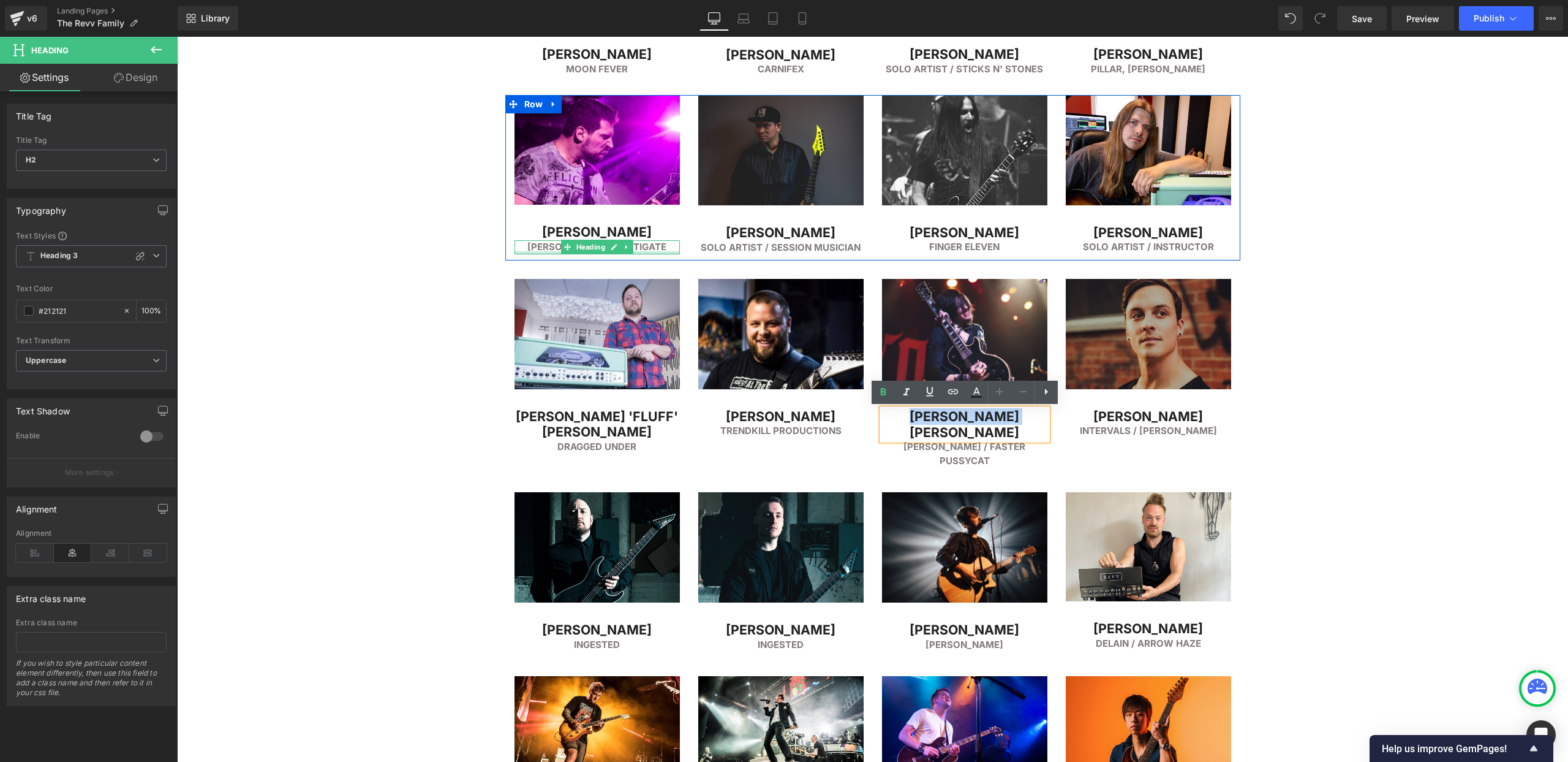
copy h2 "[PERSON_NAME] [PERSON_NAME]"
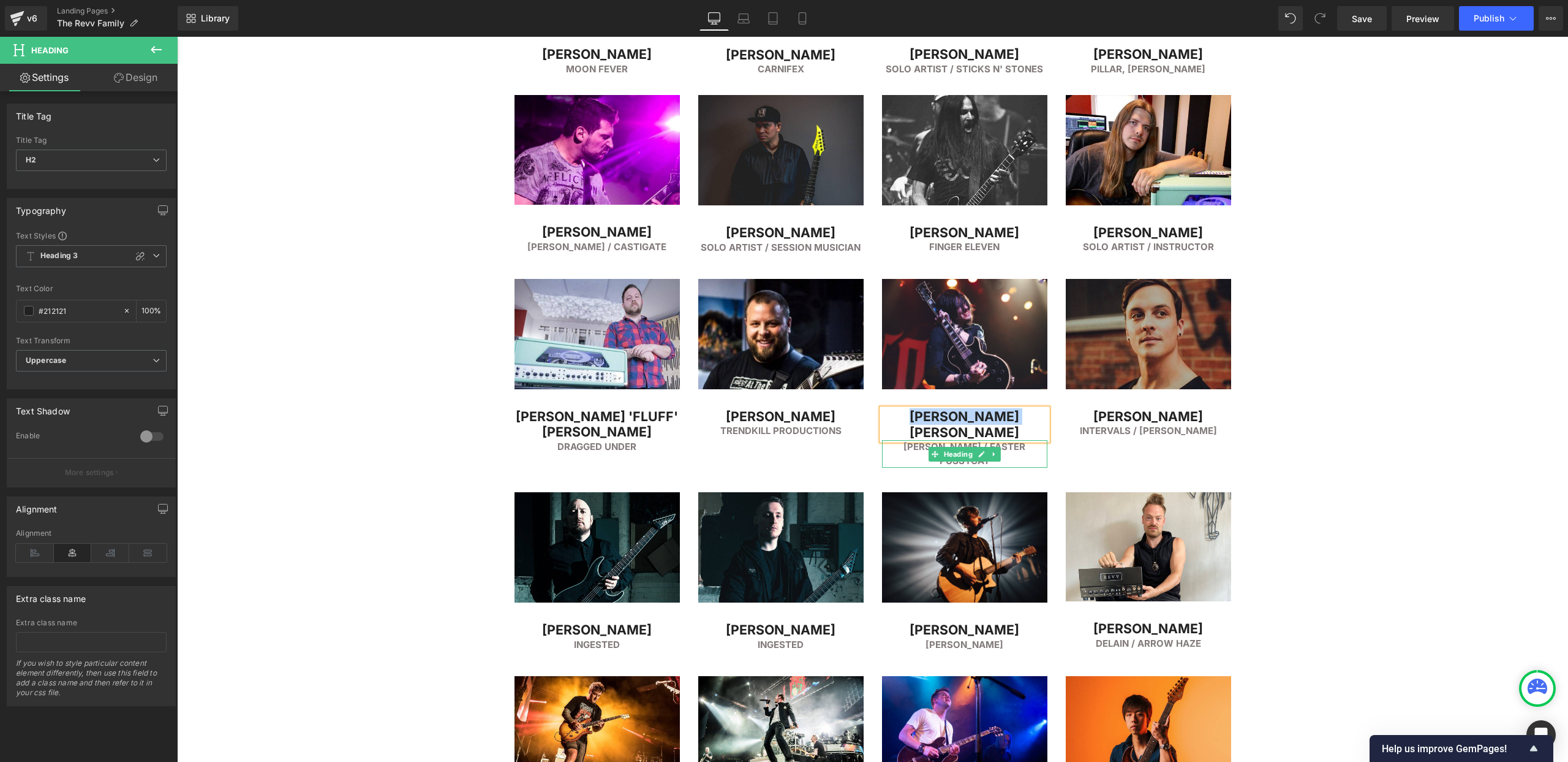
click at [909, 440] on h6 "[PERSON_NAME] / Faster Pussycat" at bounding box center [965, 454] width 166 height 28
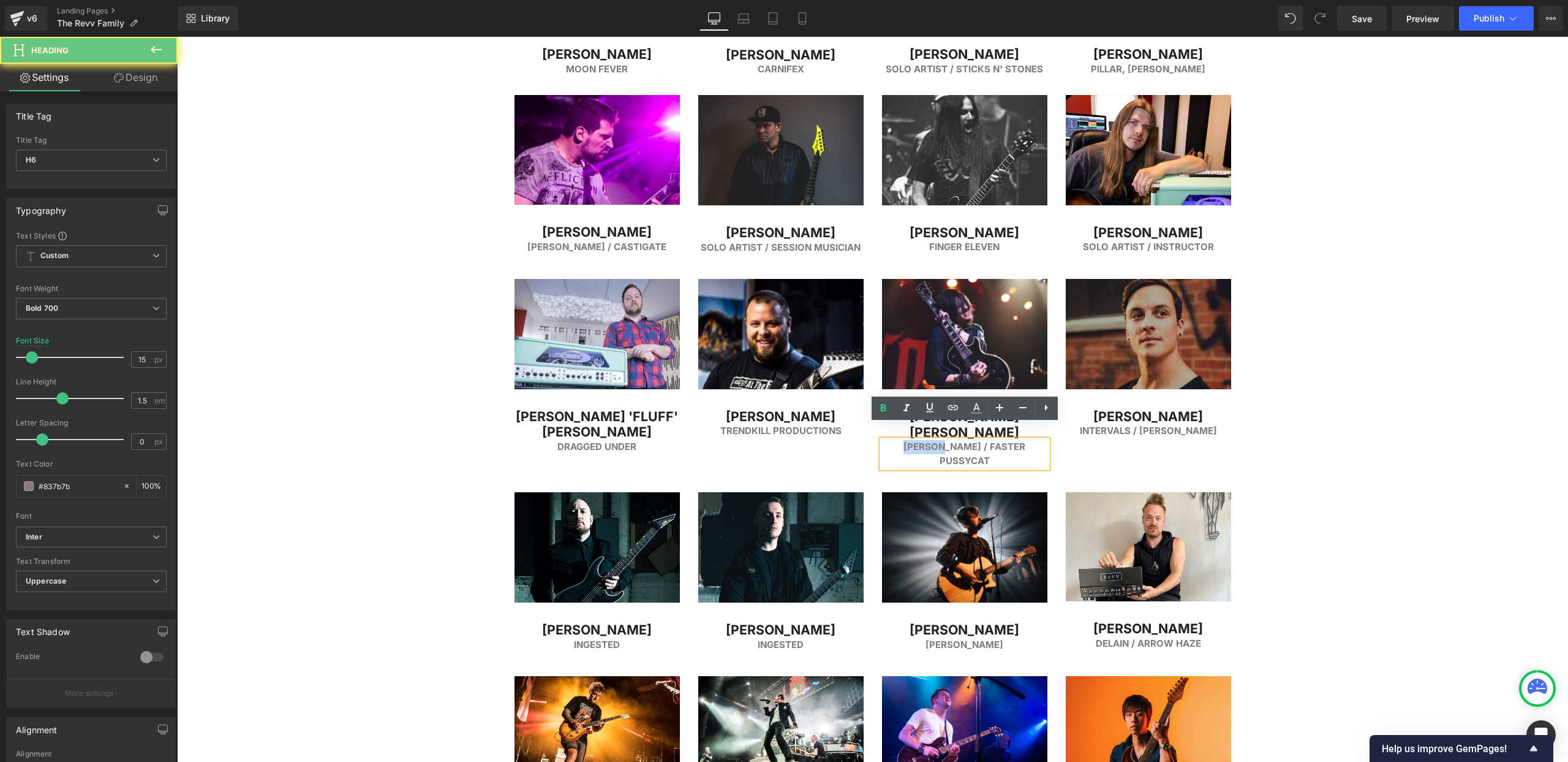
click at [909, 440] on h6 "[PERSON_NAME] / Faster Pussycat" at bounding box center [965, 454] width 166 height 28
copy h6 "[PERSON_NAME] / Faster Pussycat"
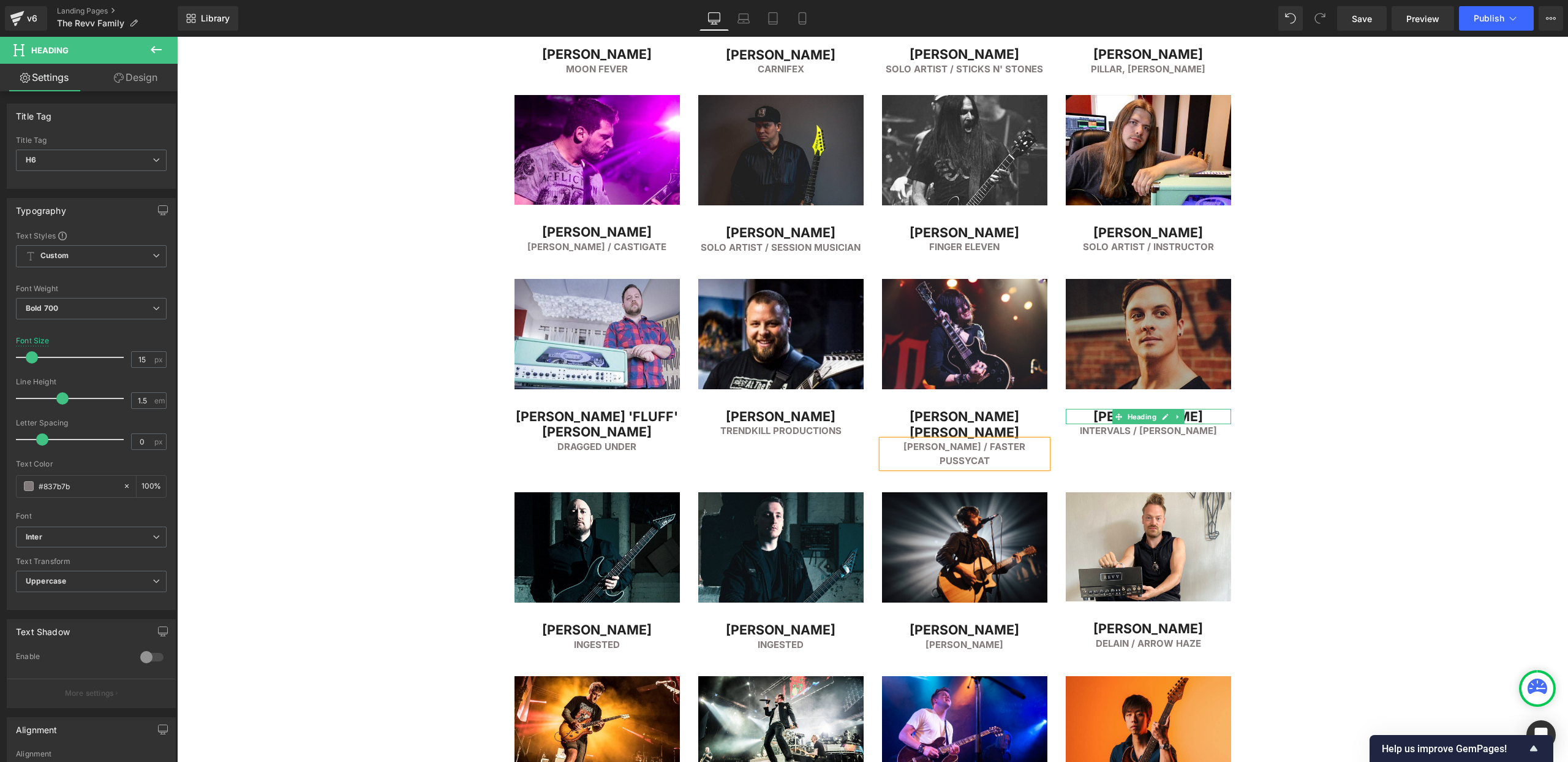
click at [1107, 417] on h2 "[PERSON_NAME]" at bounding box center [1149, 417] width 166 height 16
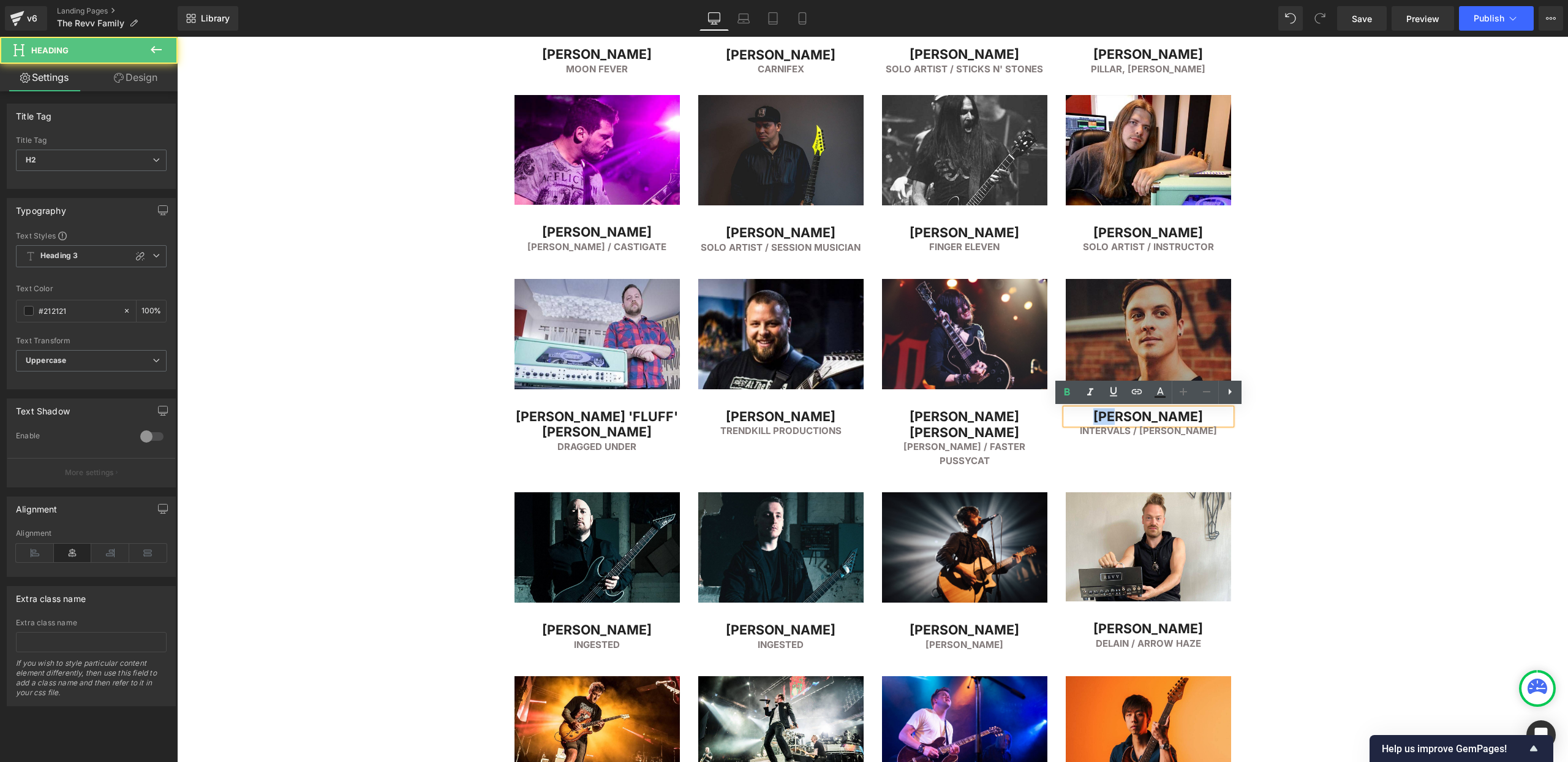
click at [1107, 417] on h2 "[PERSON_NAME]" at bounding box center [1149, 417] width 166 height 16
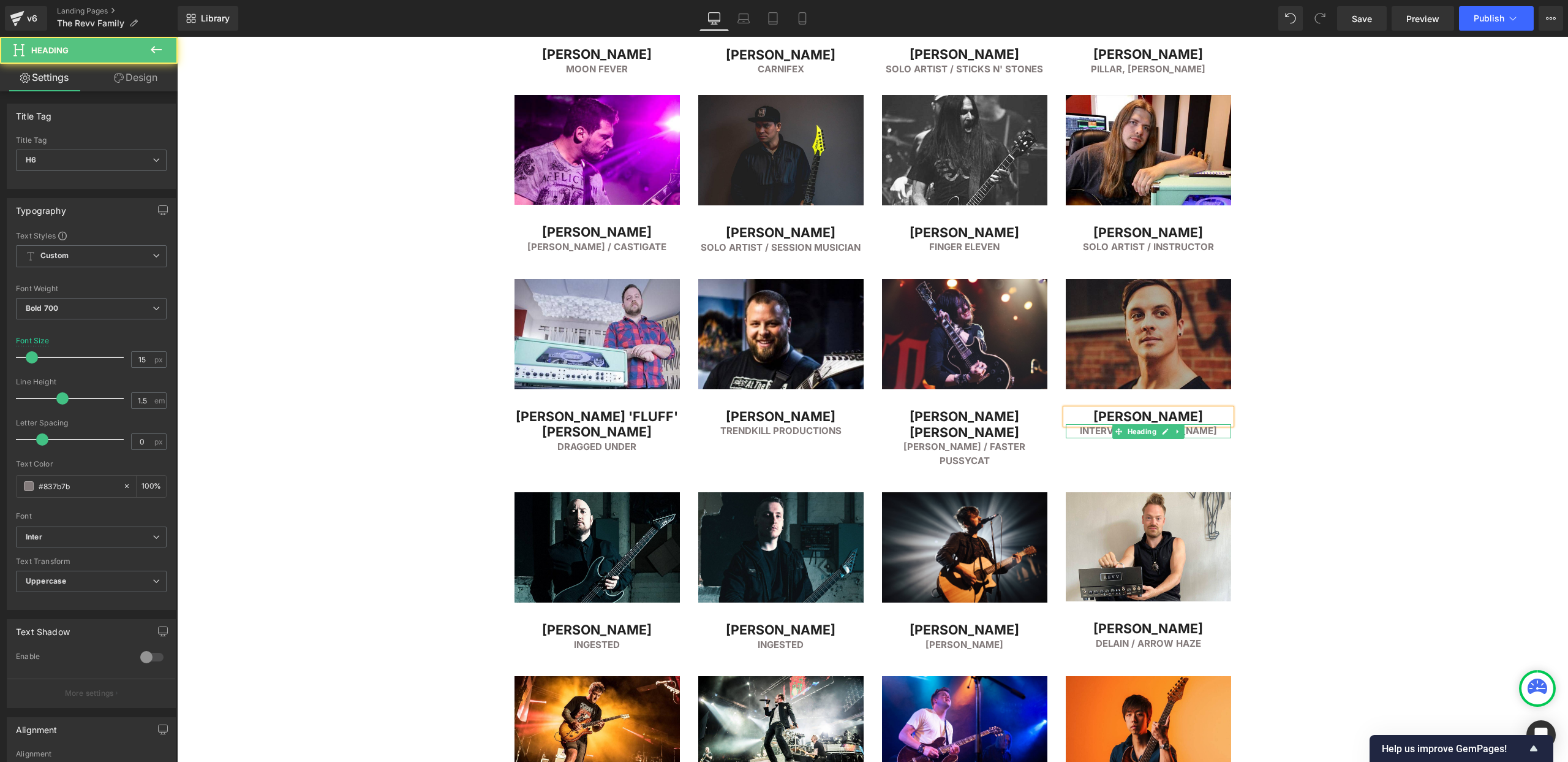
click at [1098, 432] on h6 "Intervals / [PERSON_NAME]" at bounding box center [1149, 431] width 166 height 14
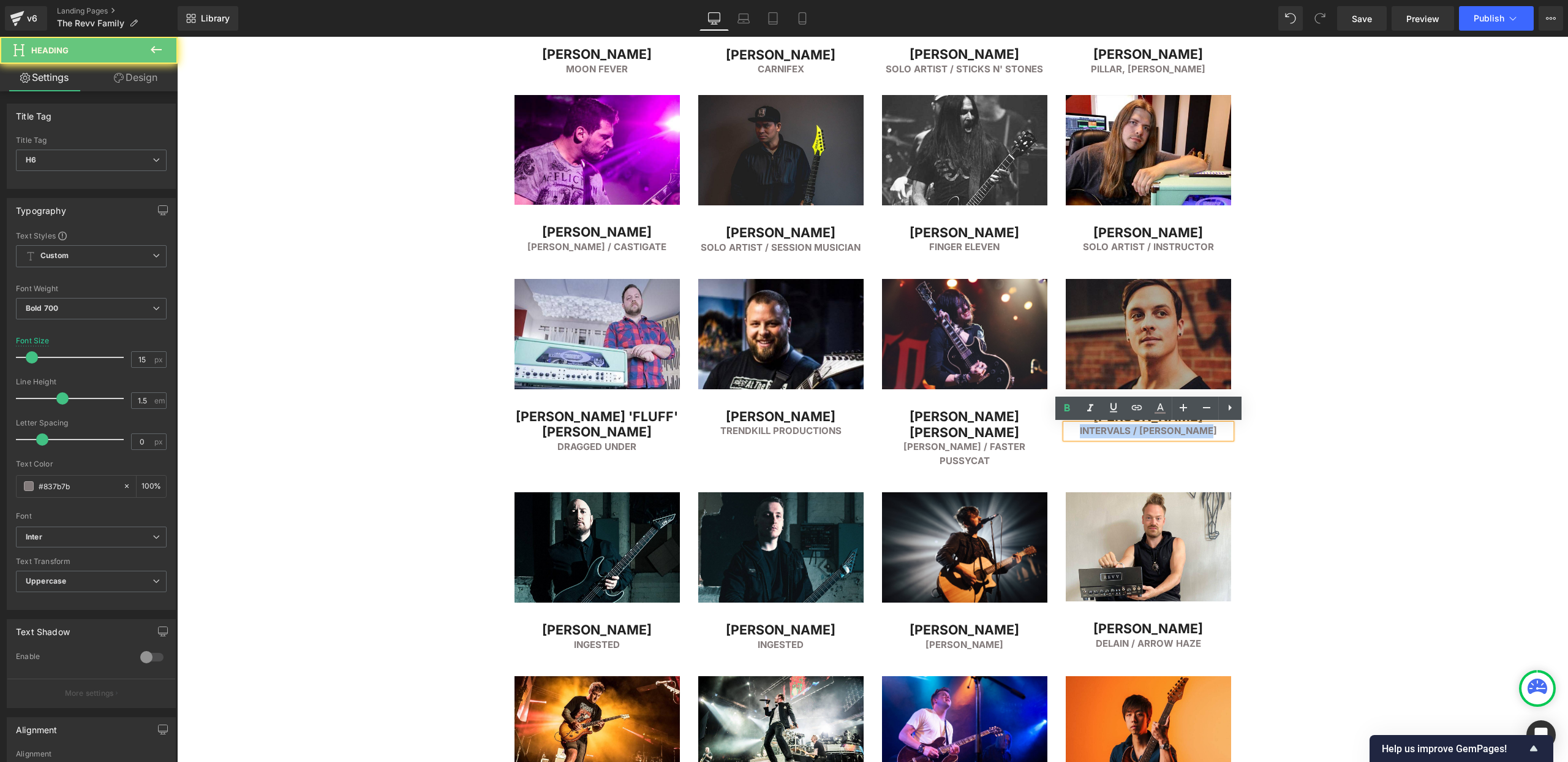
click at [1098, 432] on h6 "Intervals / [PERSON_NAME]" at bounding box center [1149, 431] width 166 height 14
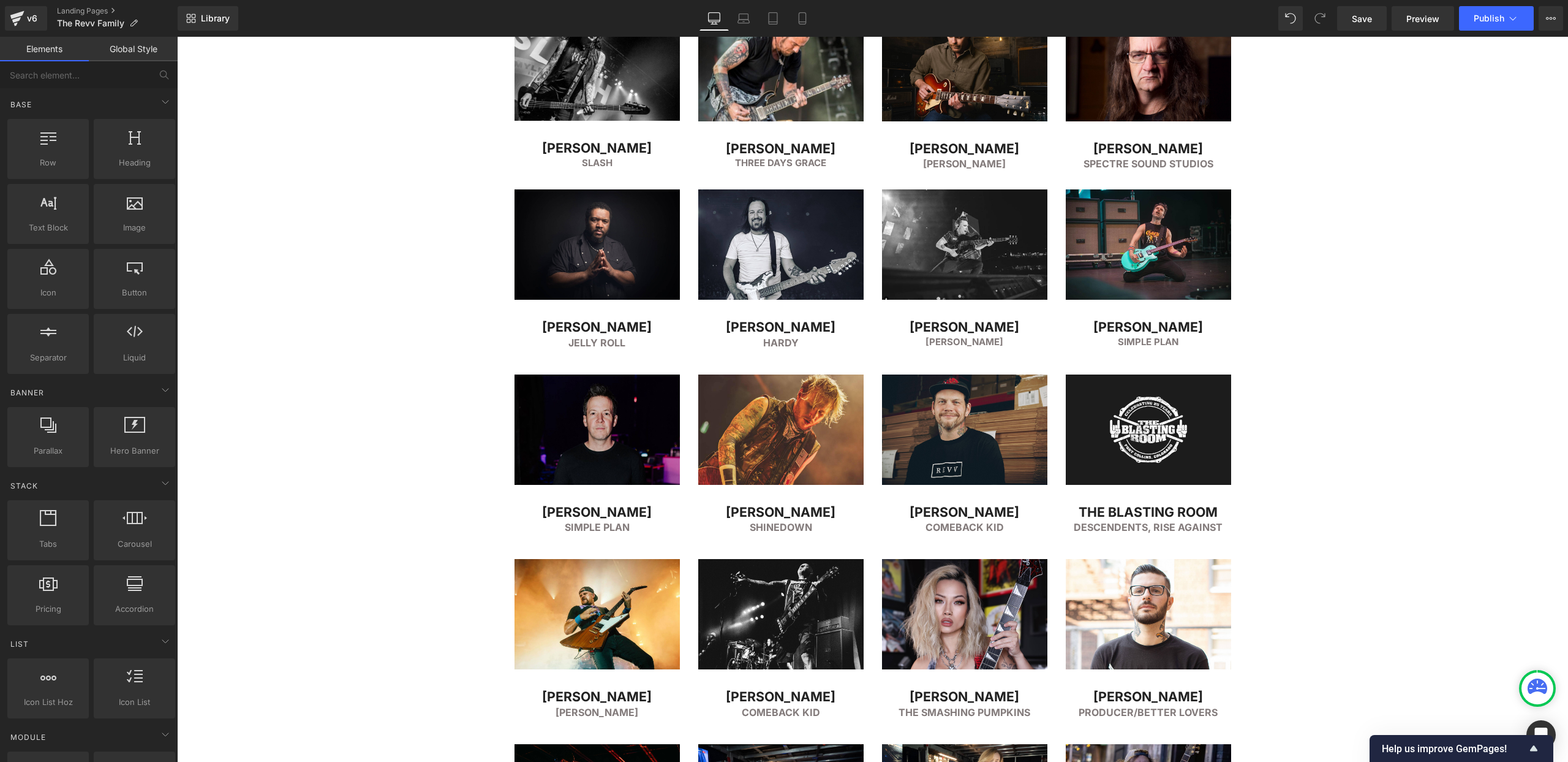
scroll to position [554, 0]
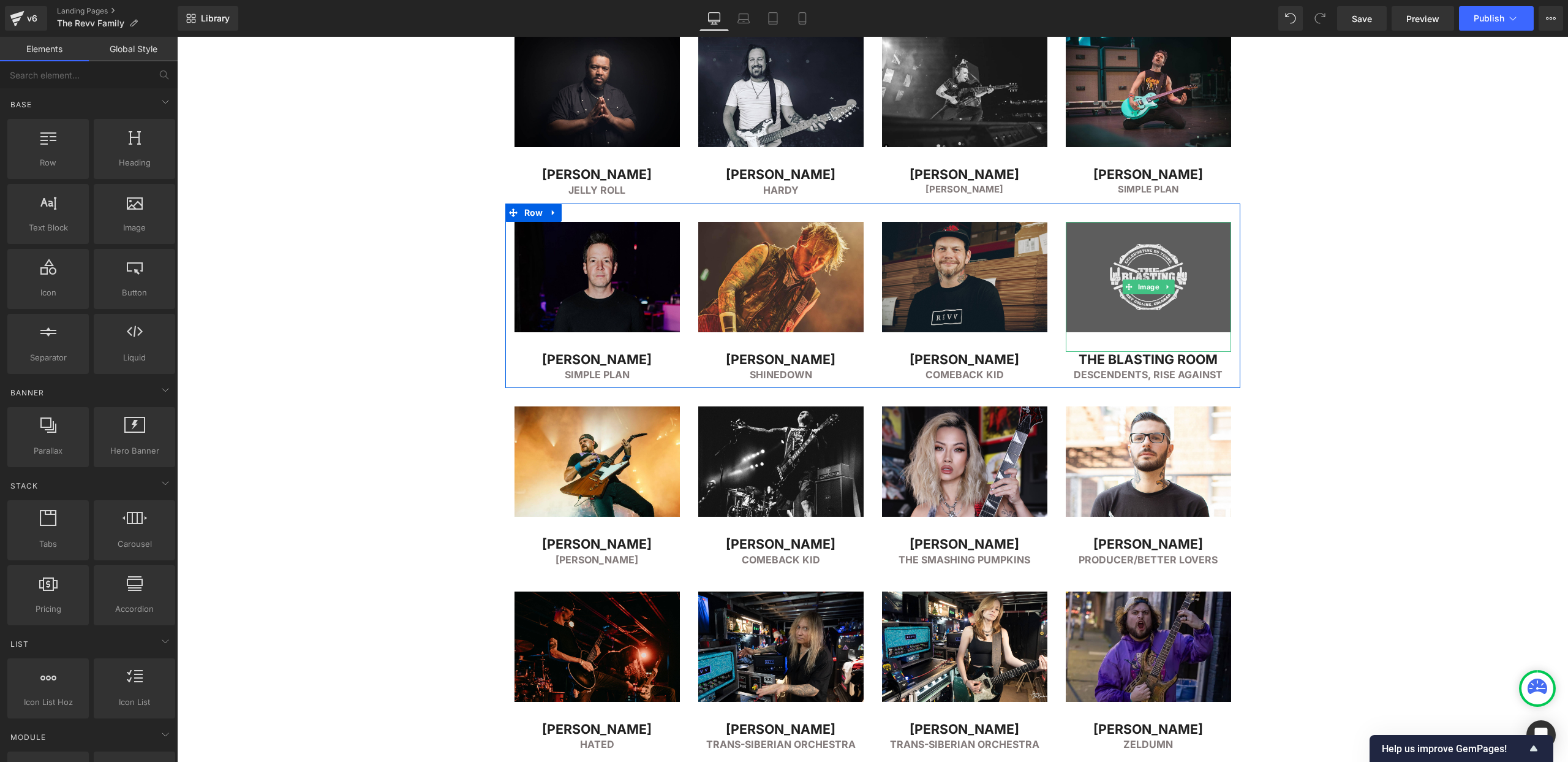
drag, startPoint x: 1145, startPoint y: 285, endPoint x: 1166, endPoint y: 278, distance: 22.1
click at [1146, 285] on span "Image" at bounding box center [1148, 287] width 26 height 15
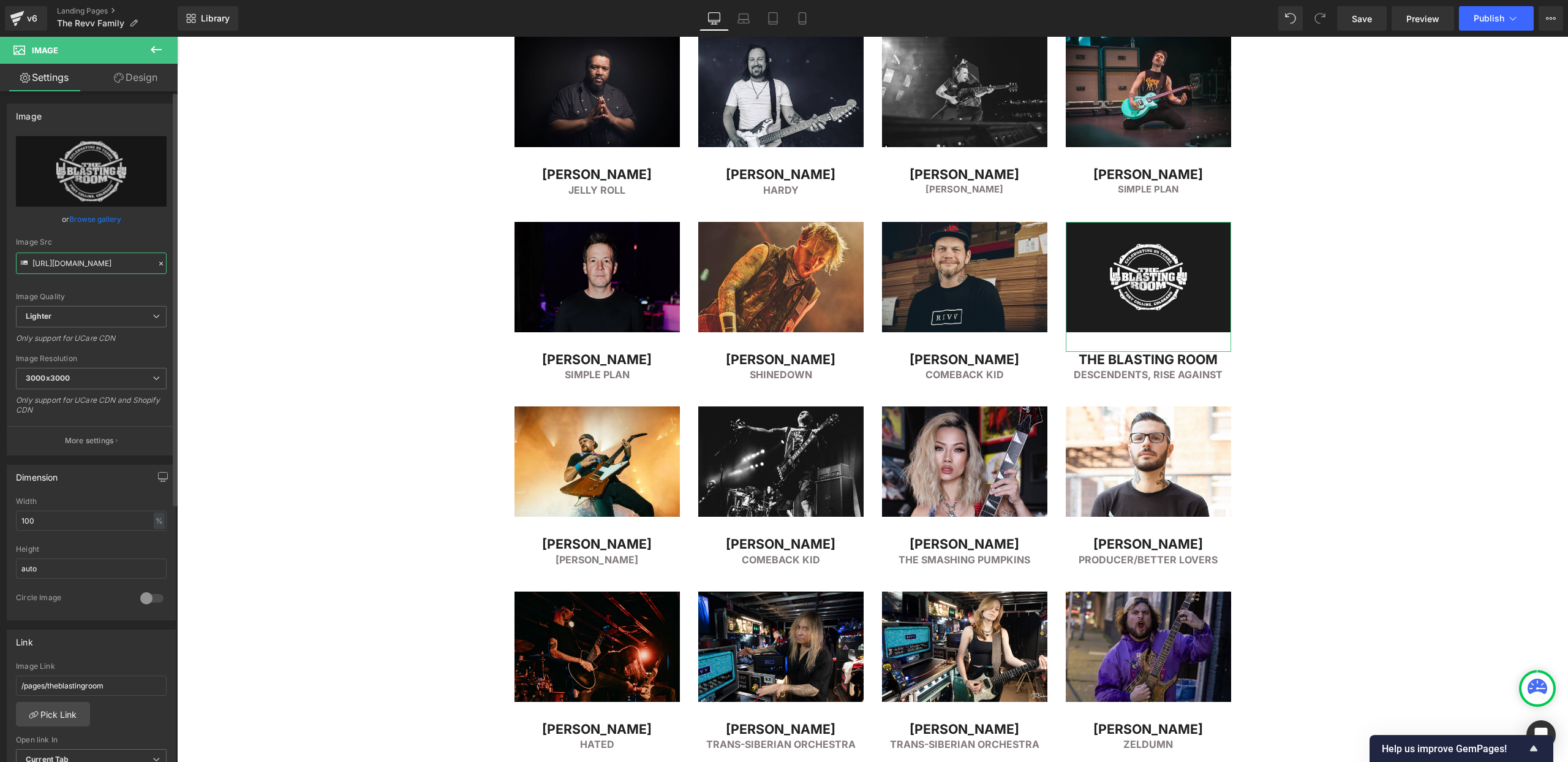
click at [70, 261] on input "https://ucarecdn.com/77f5001d-b7e8-4fd0-82e0-f1ac15d521a1/-/format/auto/-/previ…" at bounding box center [91, 263] width 151 height 21
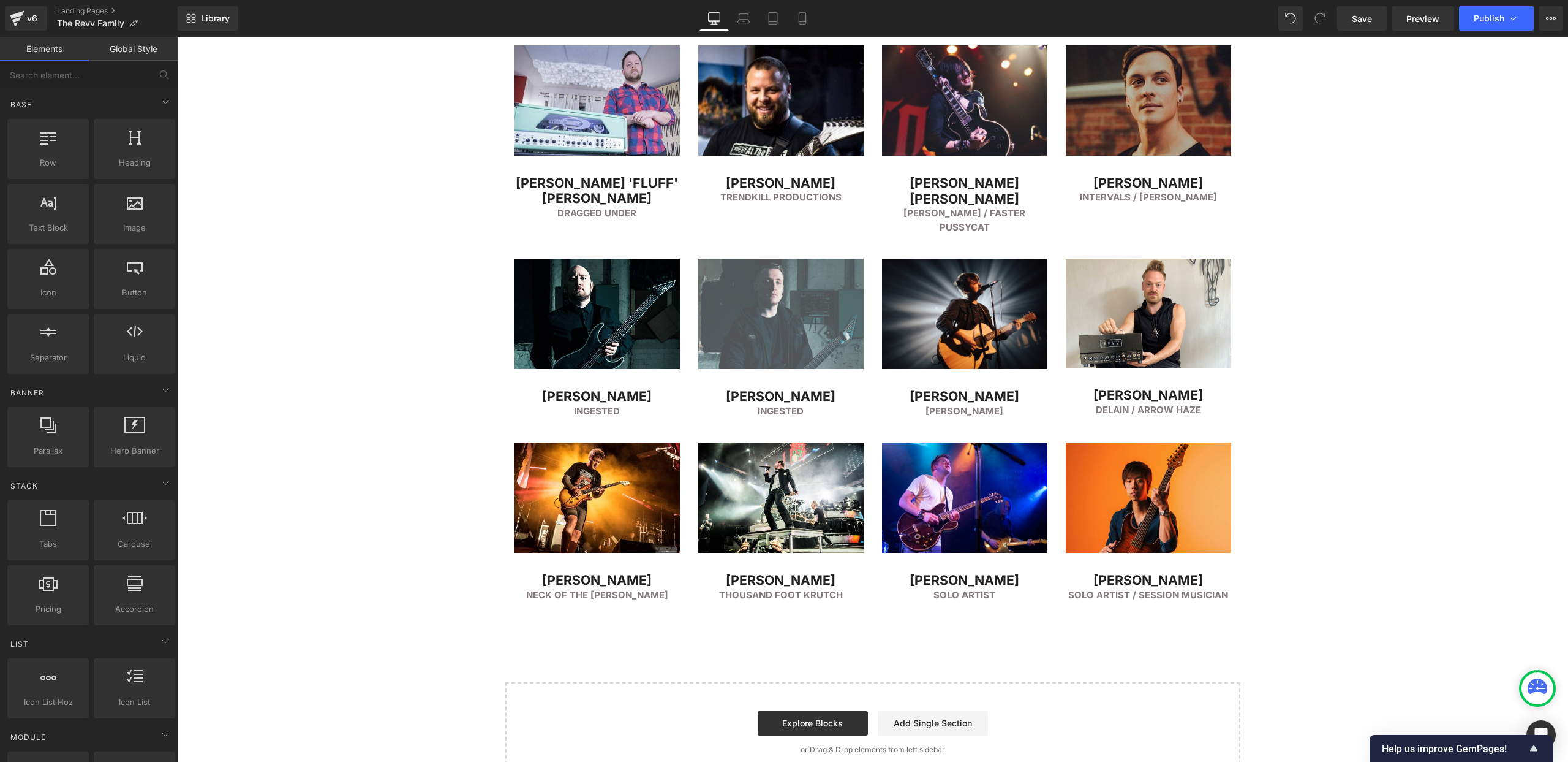
scroll to position [3007, 0]
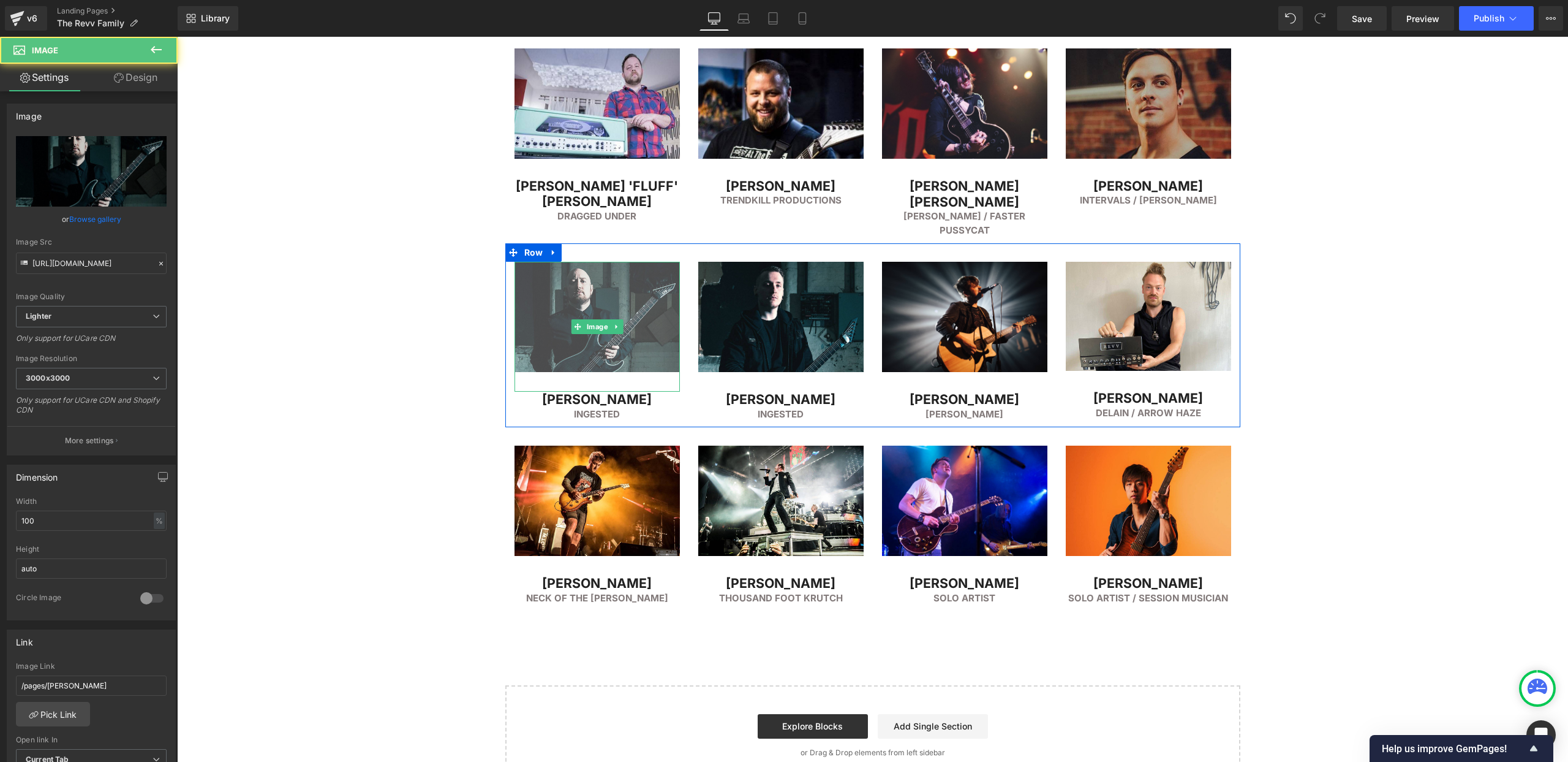
click at [600, 264] on img at bounding box center [598, 327] width 166 height 130
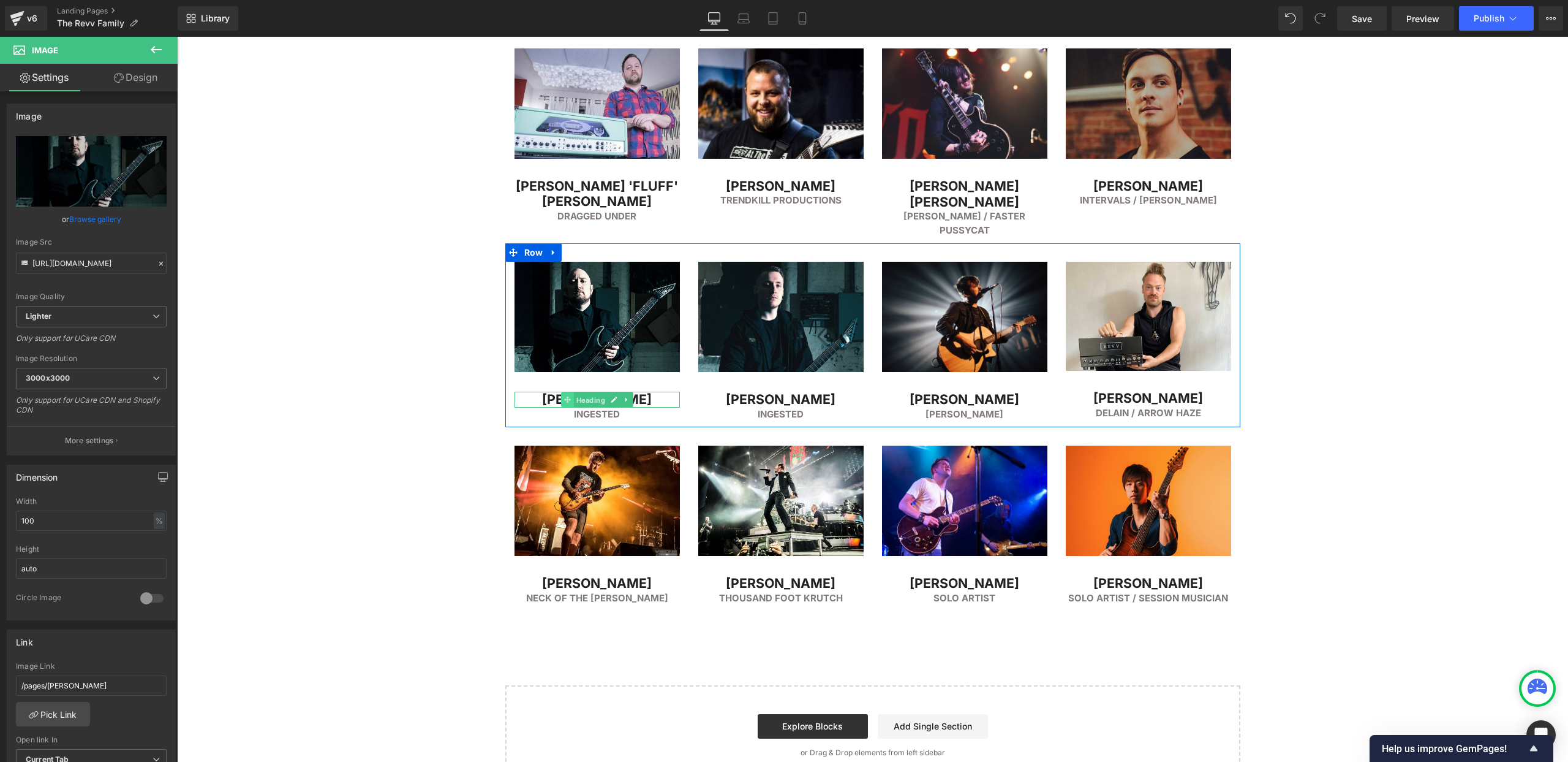
drag, startPoint x: 576, startPoint y: 370, endPoint x: 561, endPoint y: 370, distance: 15.0
click at [576, 393] on span "Heading" at bounding box center [591, 400] width 34 height 15
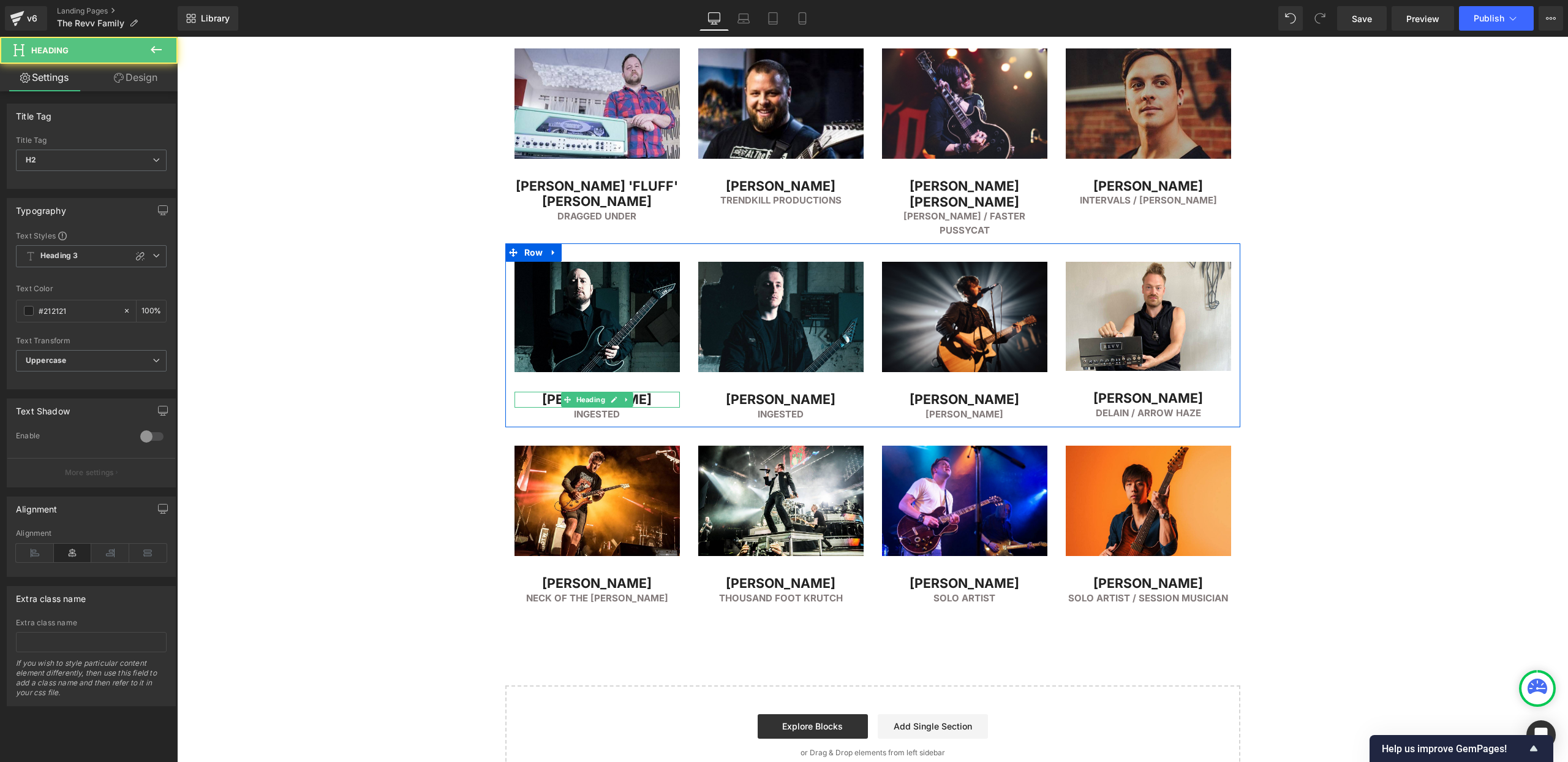
click at [549, 392] on h2 "[PERSON_NAME]" at bounding box center [598, 400] width 166 height 16
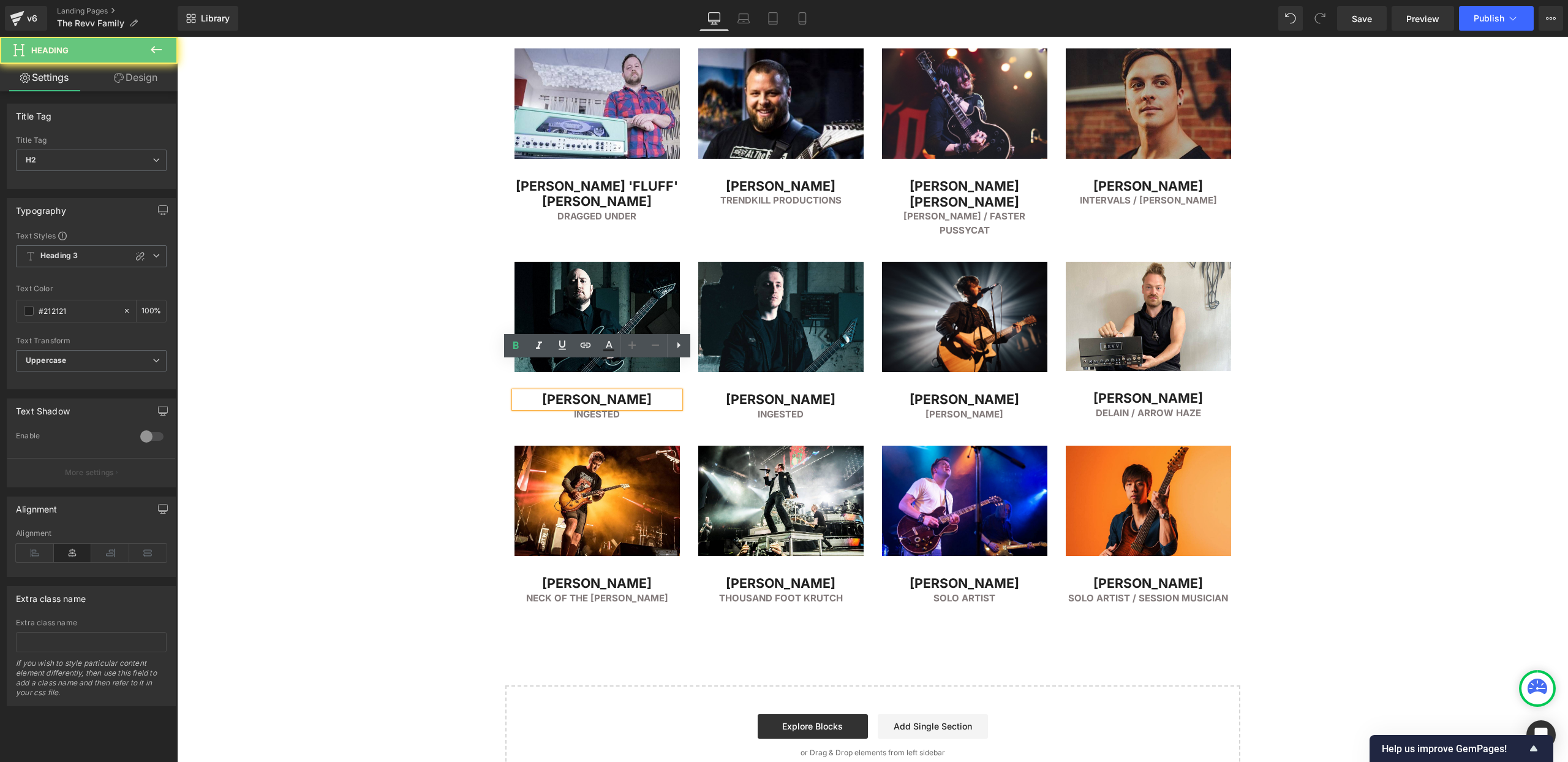
click at [569, 392] on h2 "[PERSON_NAME]" at bounding box center [598, 400] width 166 height 16
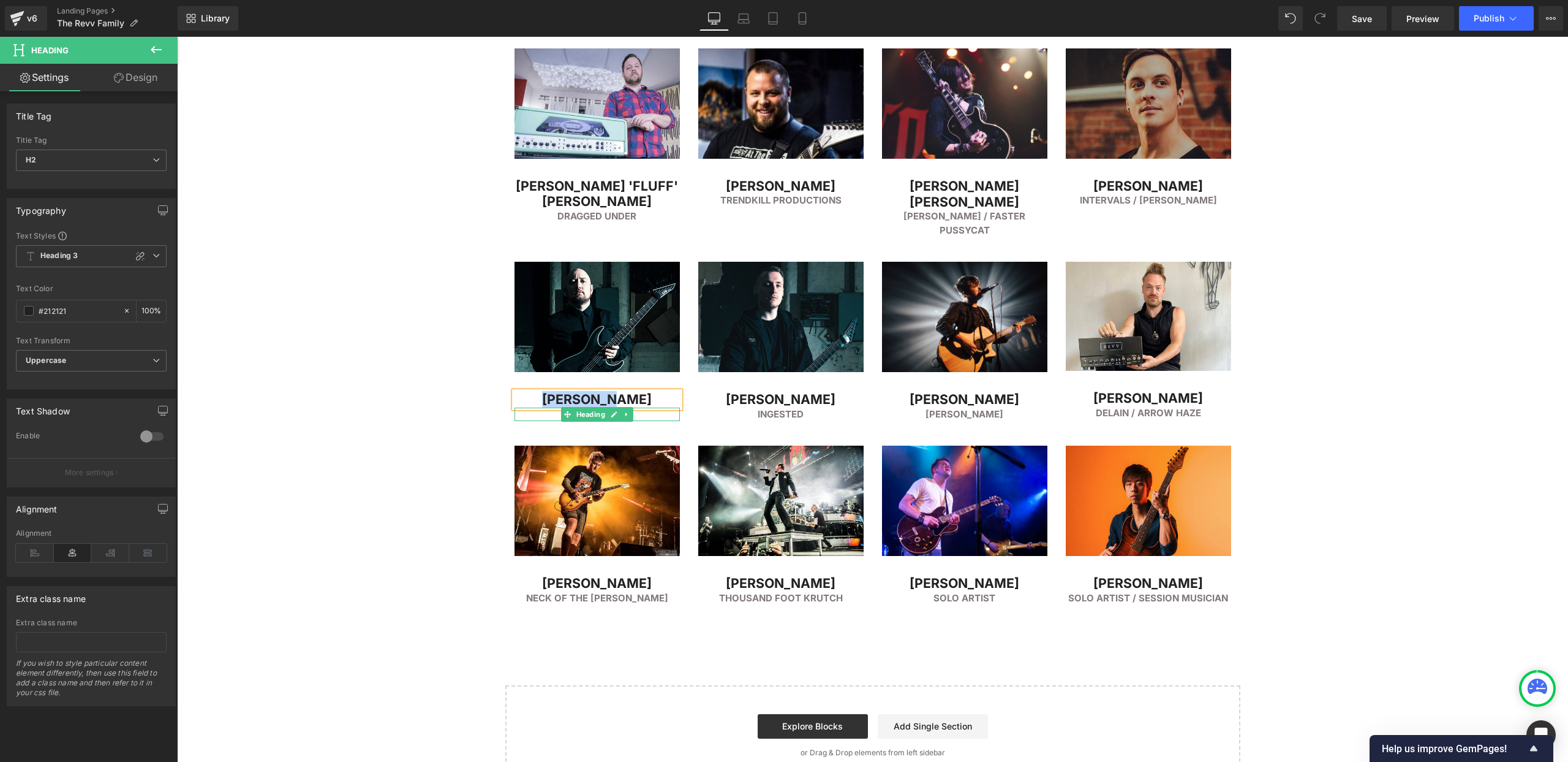
click at [550, 408] on h6 "Ingested" at bounding box center [598, 415] width 166 height 14
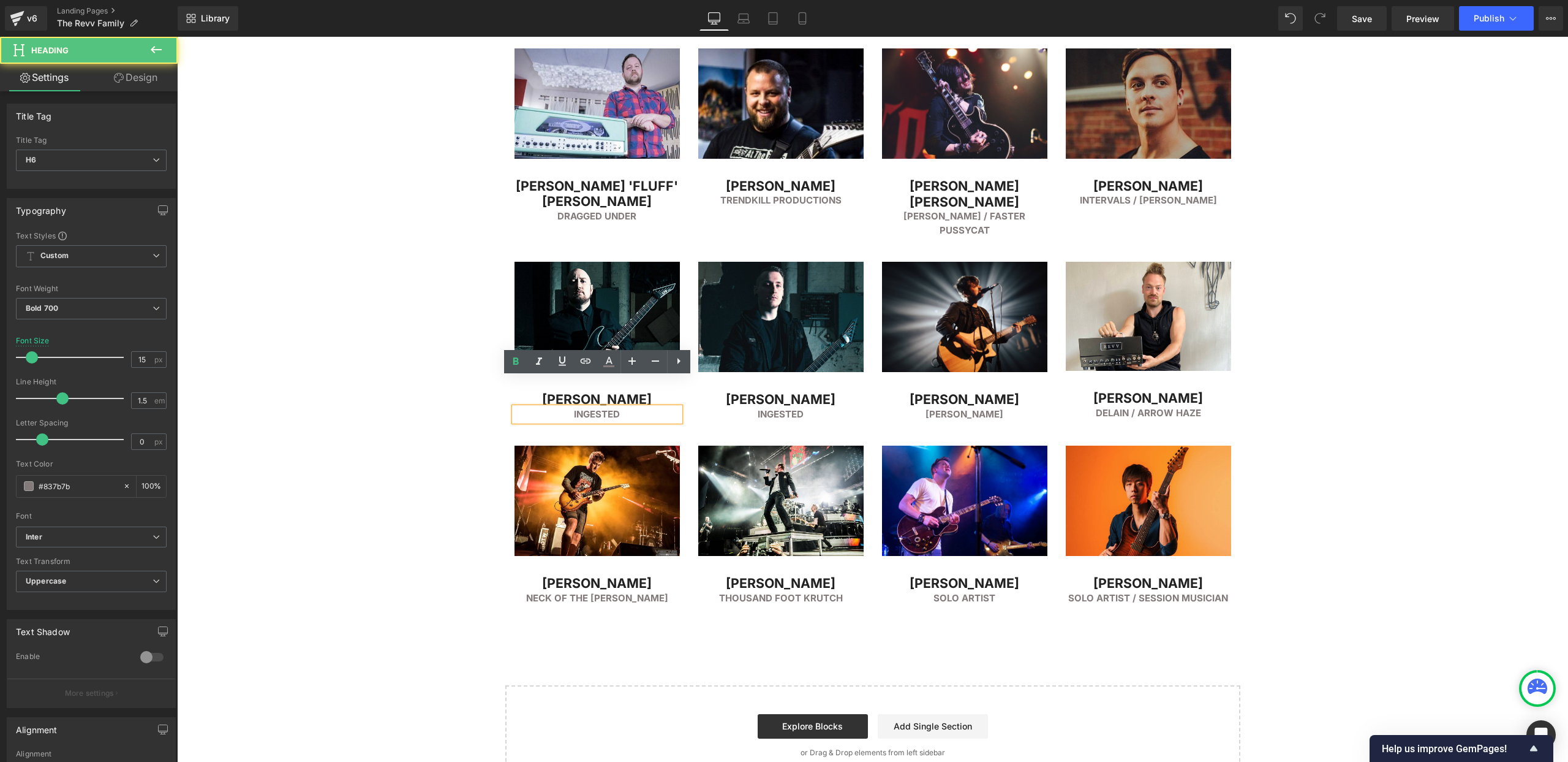
click at [579, 408] on h6 "Ingested" at bounding box center [598, 415] width 166 height 14
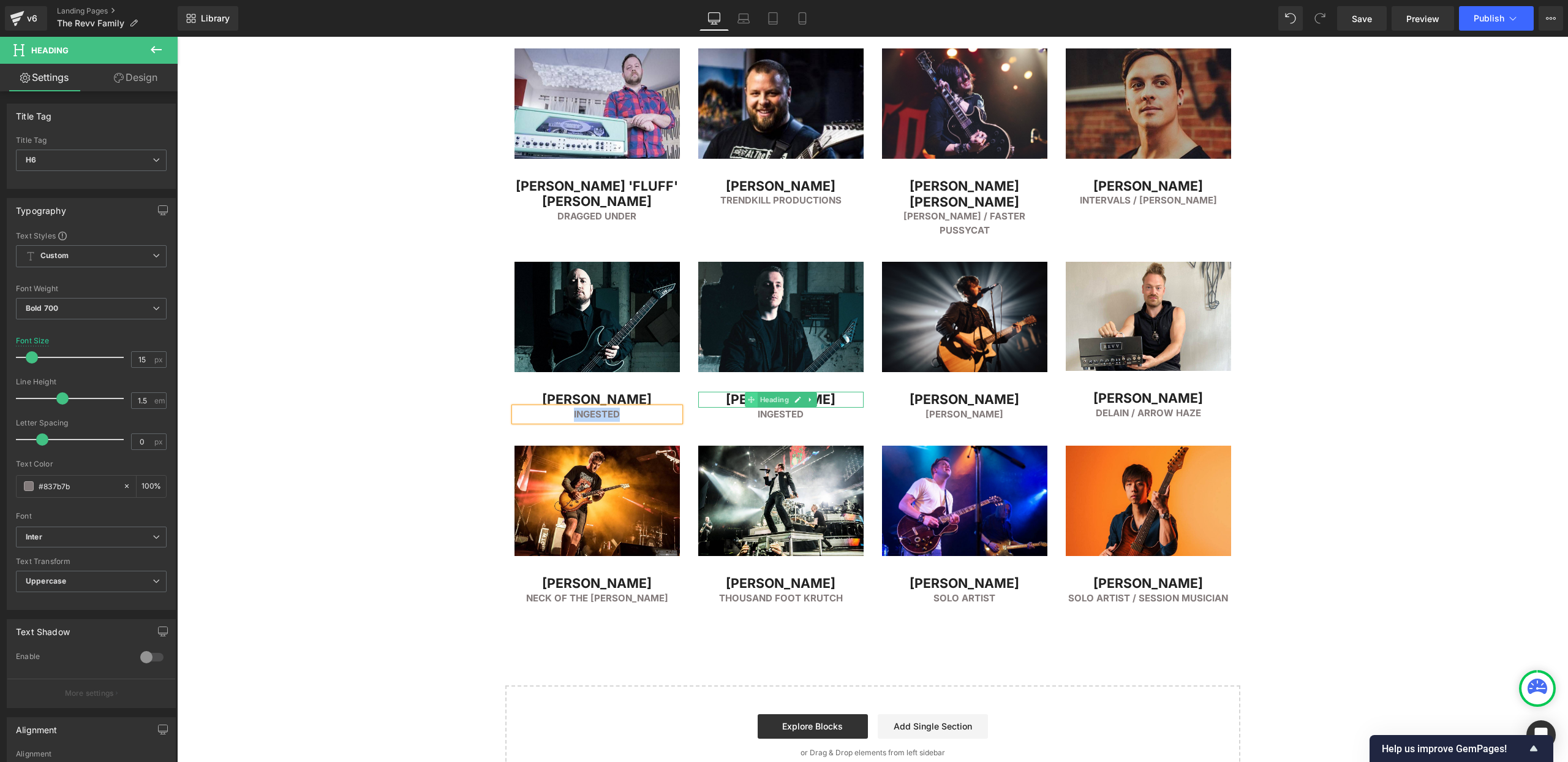
click at [753, 396] on icon at bounding box center [751, 399] width 7 height 7
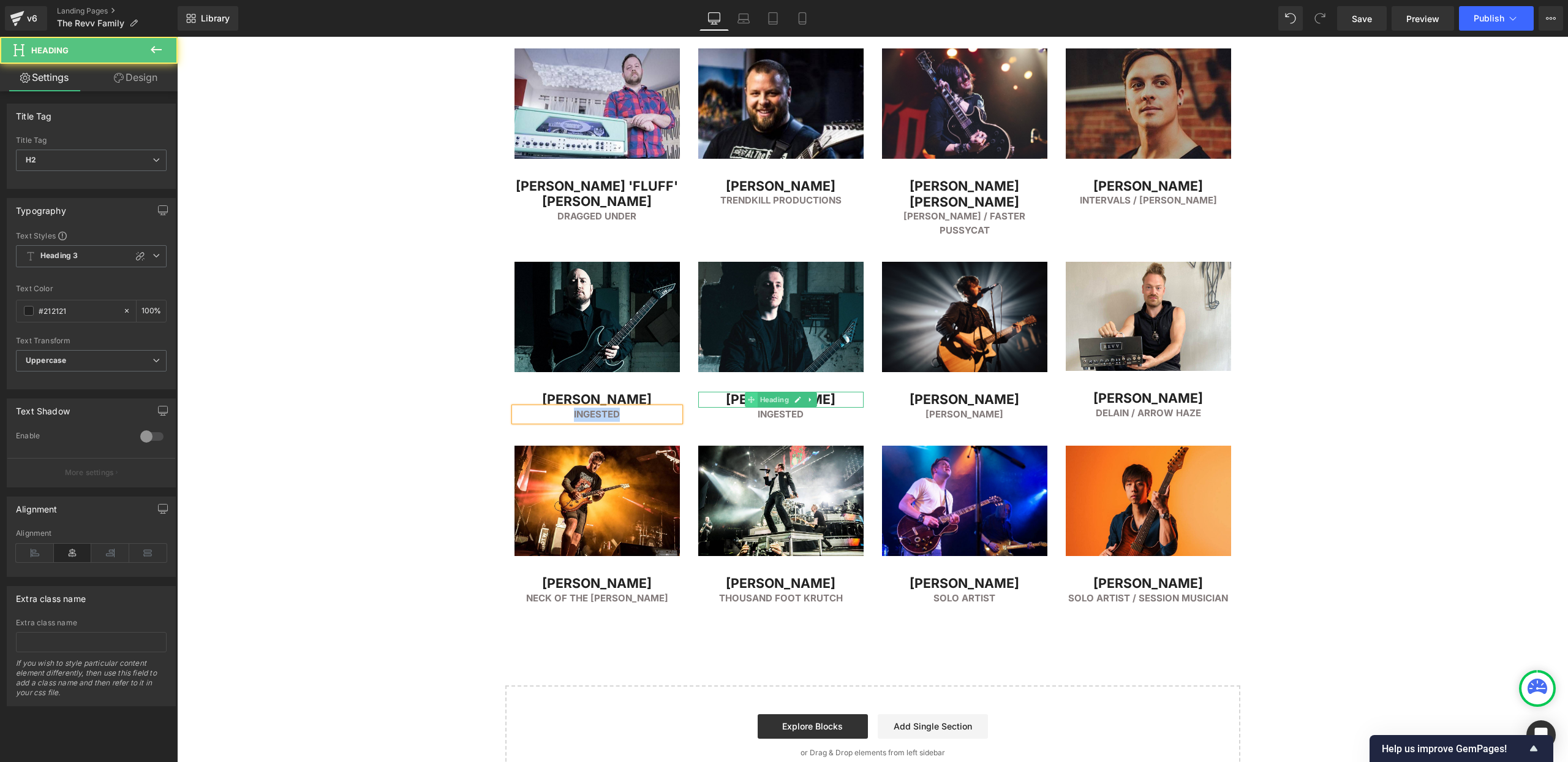
click at [753, 396] on icon at bounding box center [751, 399] width 7 height 7
click at [740, 392] on h2 "[PERSON_NAME]" at bounding box center [782, 400] width 166 height 16
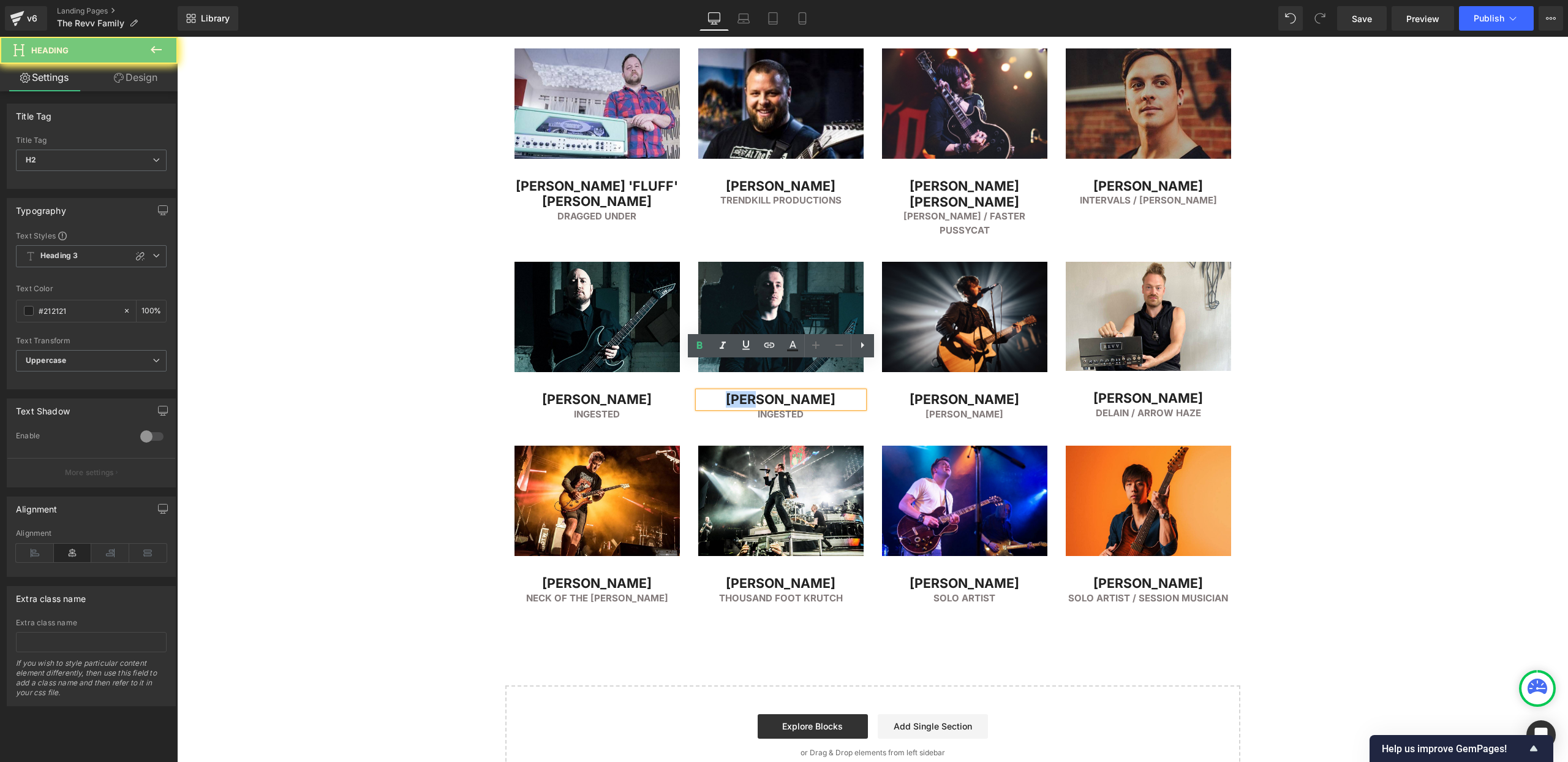
click at [740, 392] on h2 "[PERSON_NAME]" at bounding box center [782, 400] width 166 height 16
click at [742, 392] on h2 "[PERSON_NAME]" at bounding box center [782, 400] width 166 height 16
click at [759, 392] on h2 "[PERSON_NAME]" at bounding box center [782, 400] width 166 height 16
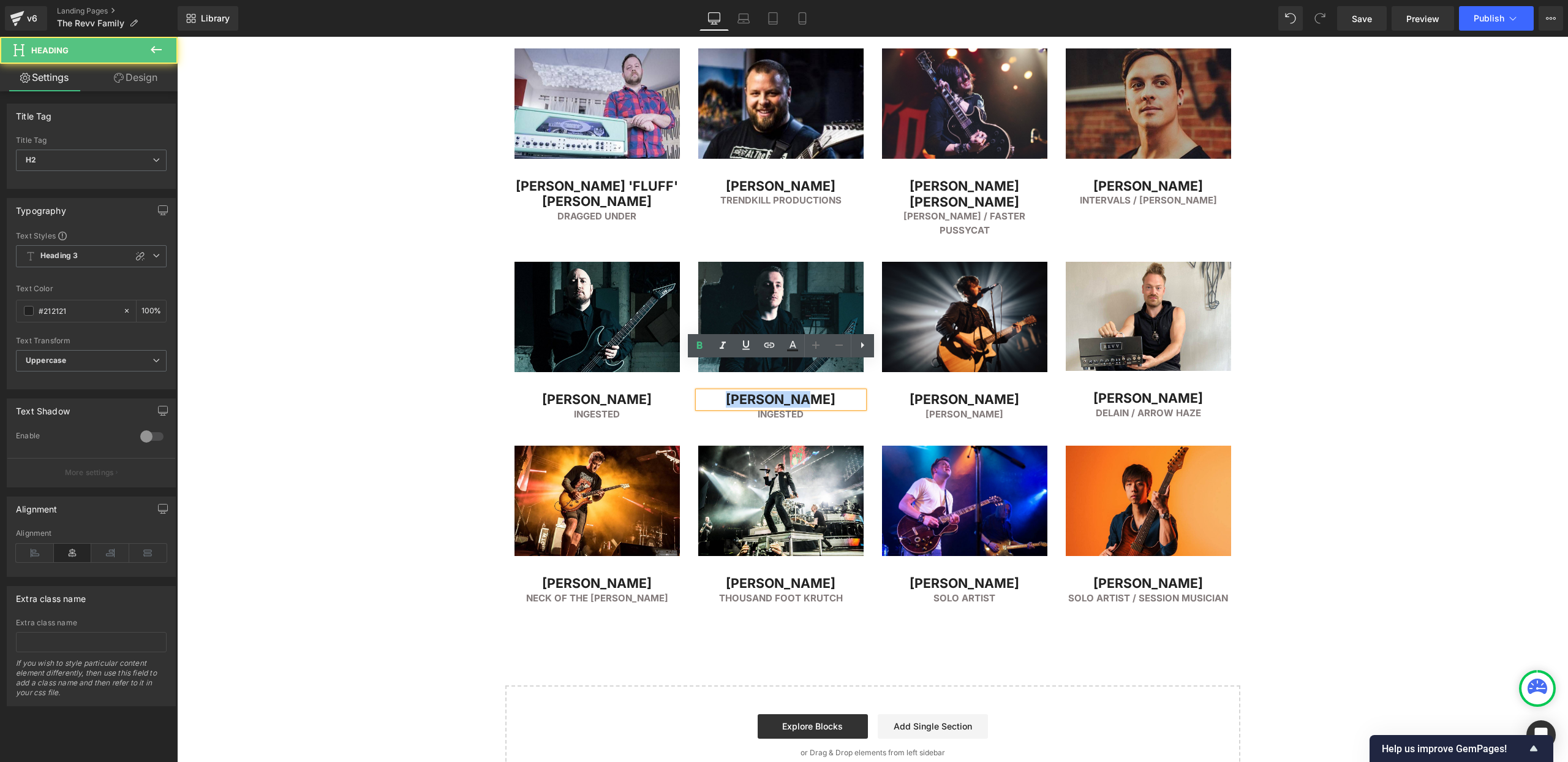
click at [759, 392] on h2 "[PERSON_NAME]" at bounding box center [782, 400] width 166 height 16
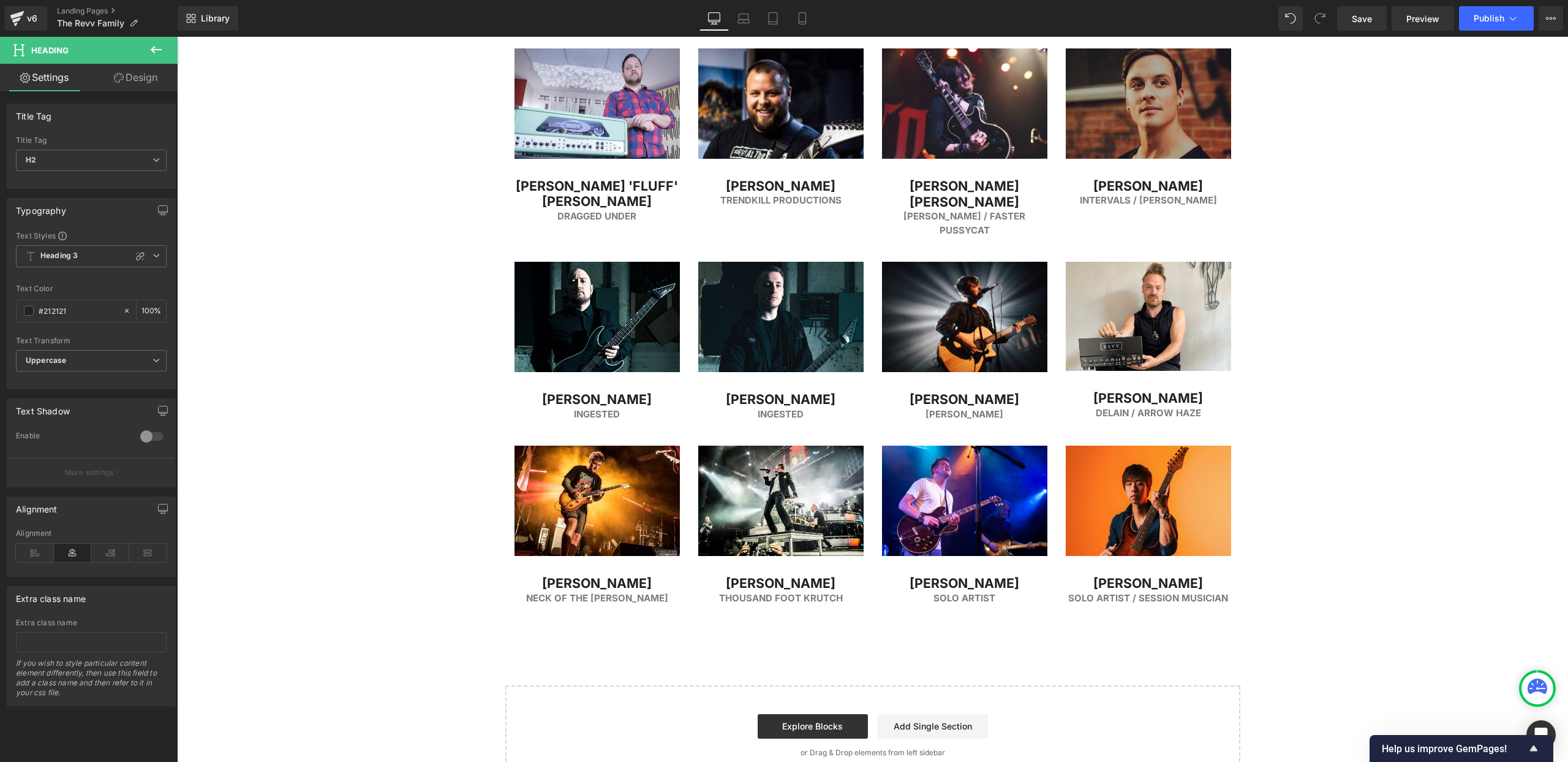
drag, startPoint x: 1258, startPoint y: 182, endPoint x: 1232, endPoint y: 183, distance: 26.0
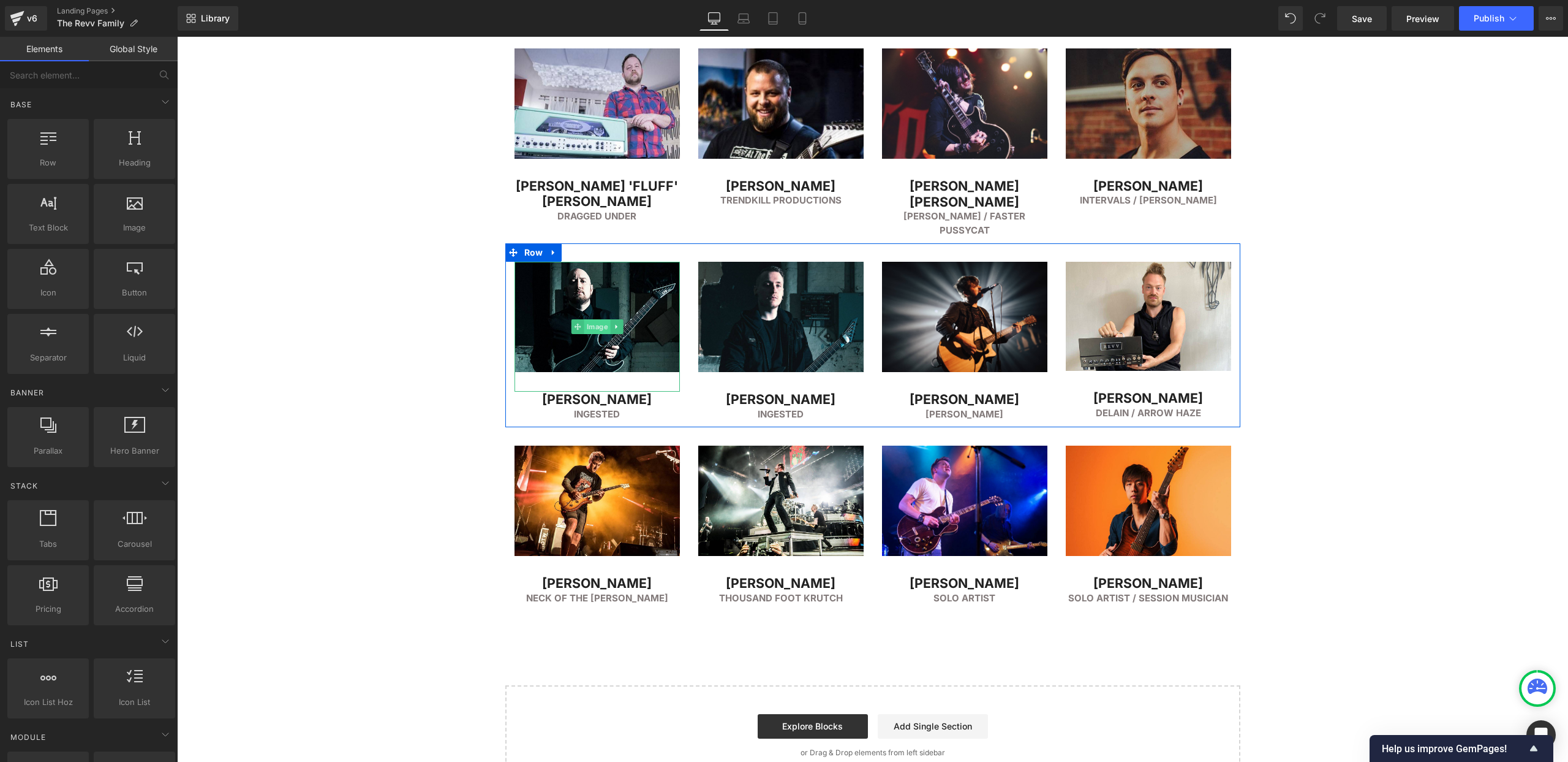
click at [596, 319] on span "Image" at bounding box center [597, 326] width 26 height 15
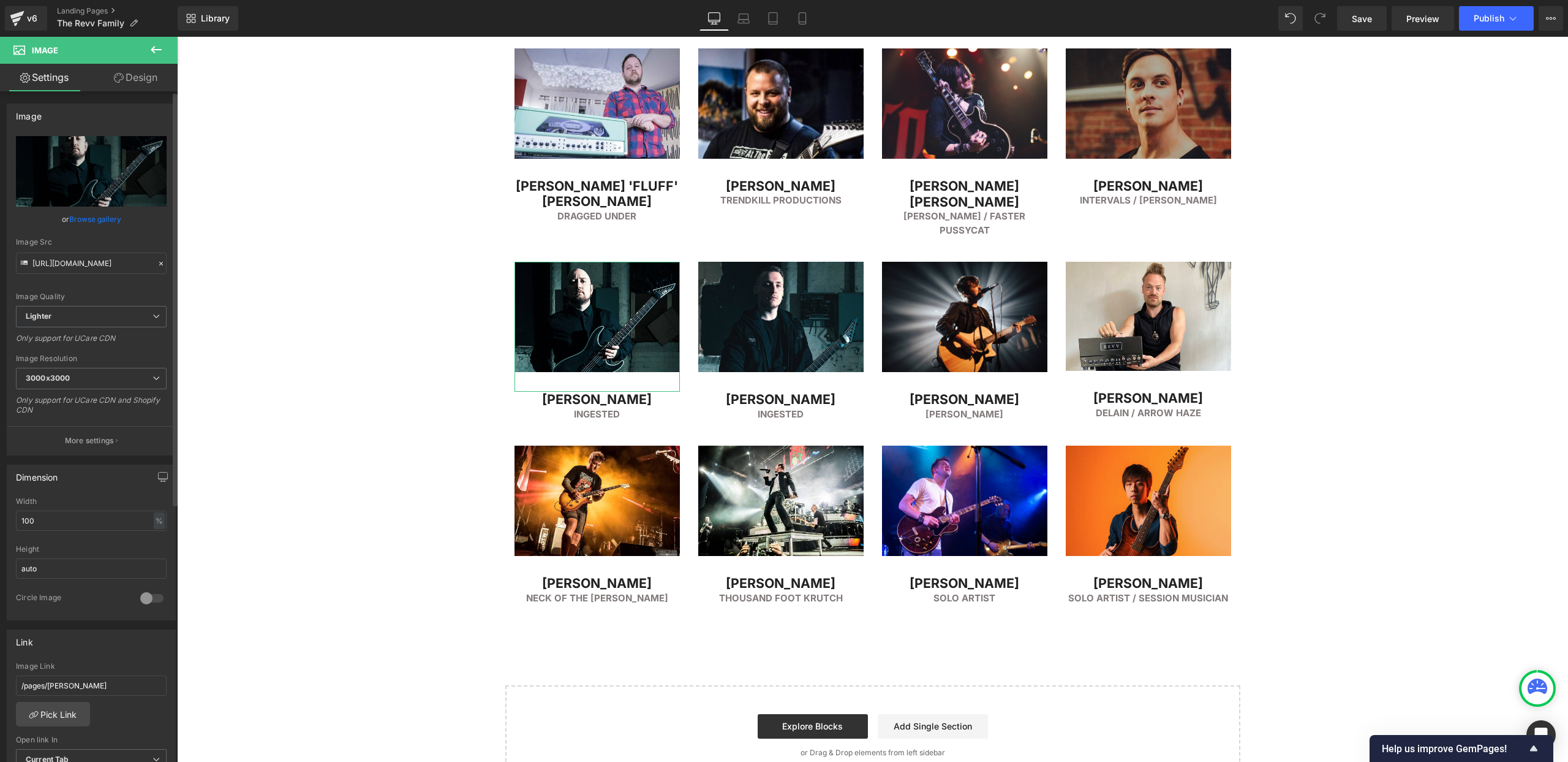
click at [76, 217] on link "Browse gallery" at bounding box center [95, 218] width 52 height 21
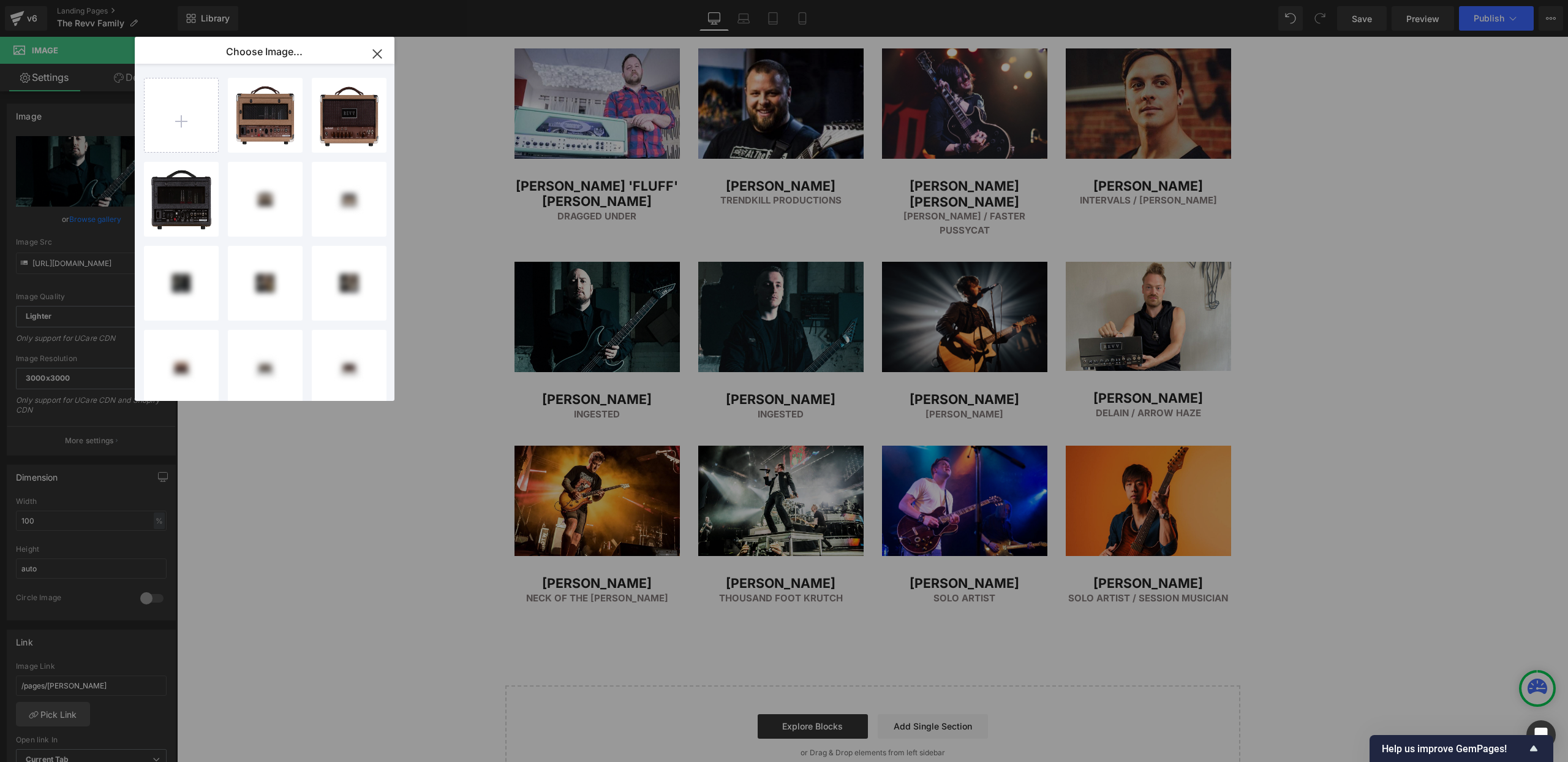
click at [80, 0] on div "Image You are previewing how the will restyle your page. You can not edit Eleme…" at bounding box center [784, 0] width 1568 height 0
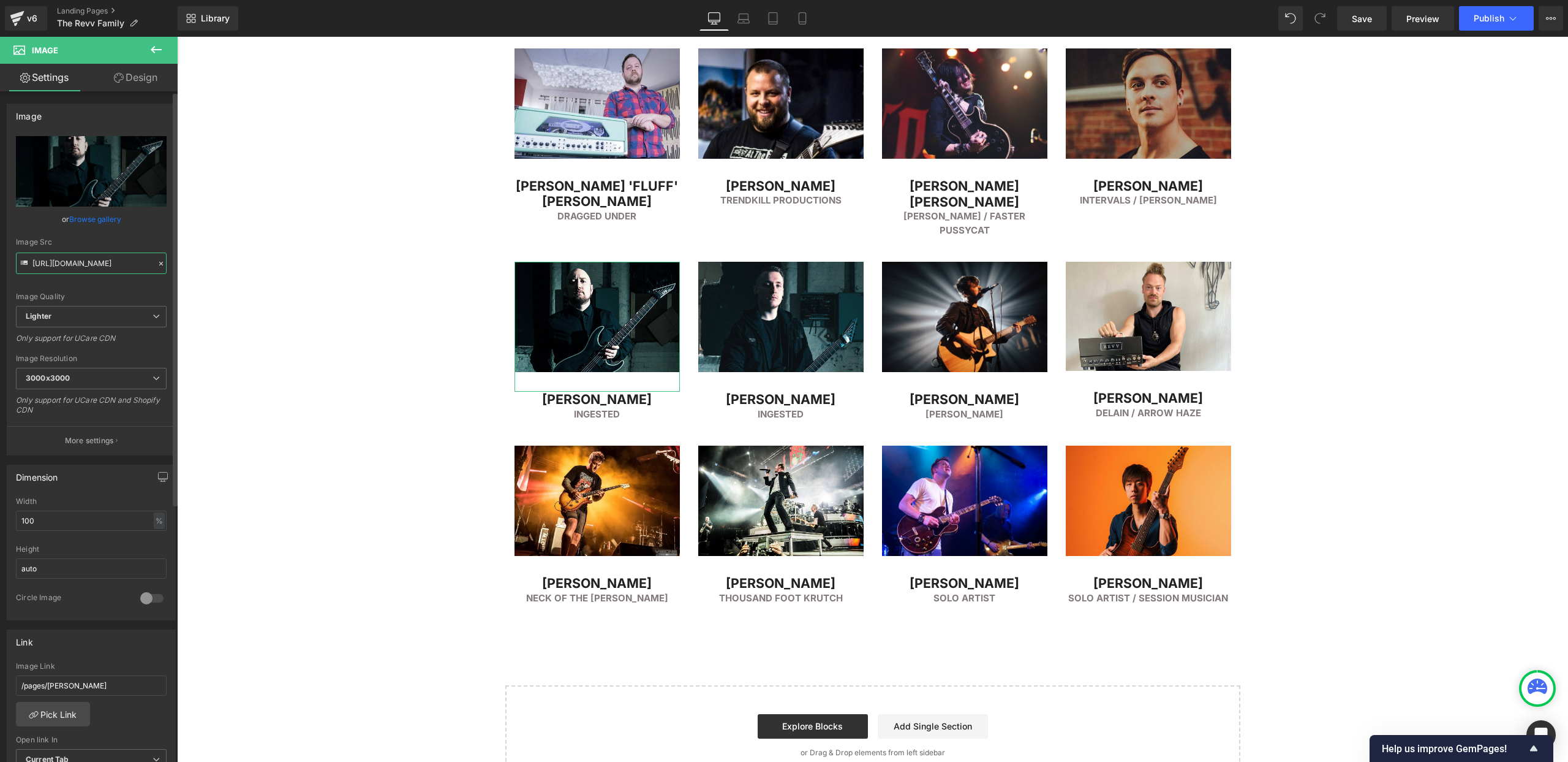
click at [85, 259] on input "https://ucarecdn.com/c959abee-77b8-4c95-91b6-b1ccd3ab2f9e/-/format/auto/-/previ…" at bounding box center [91, 263] width 151 height 21
click at [557, 392] on h2 "[PERSON_NAME]" at bounding box center [598, 400] width 166 height 16
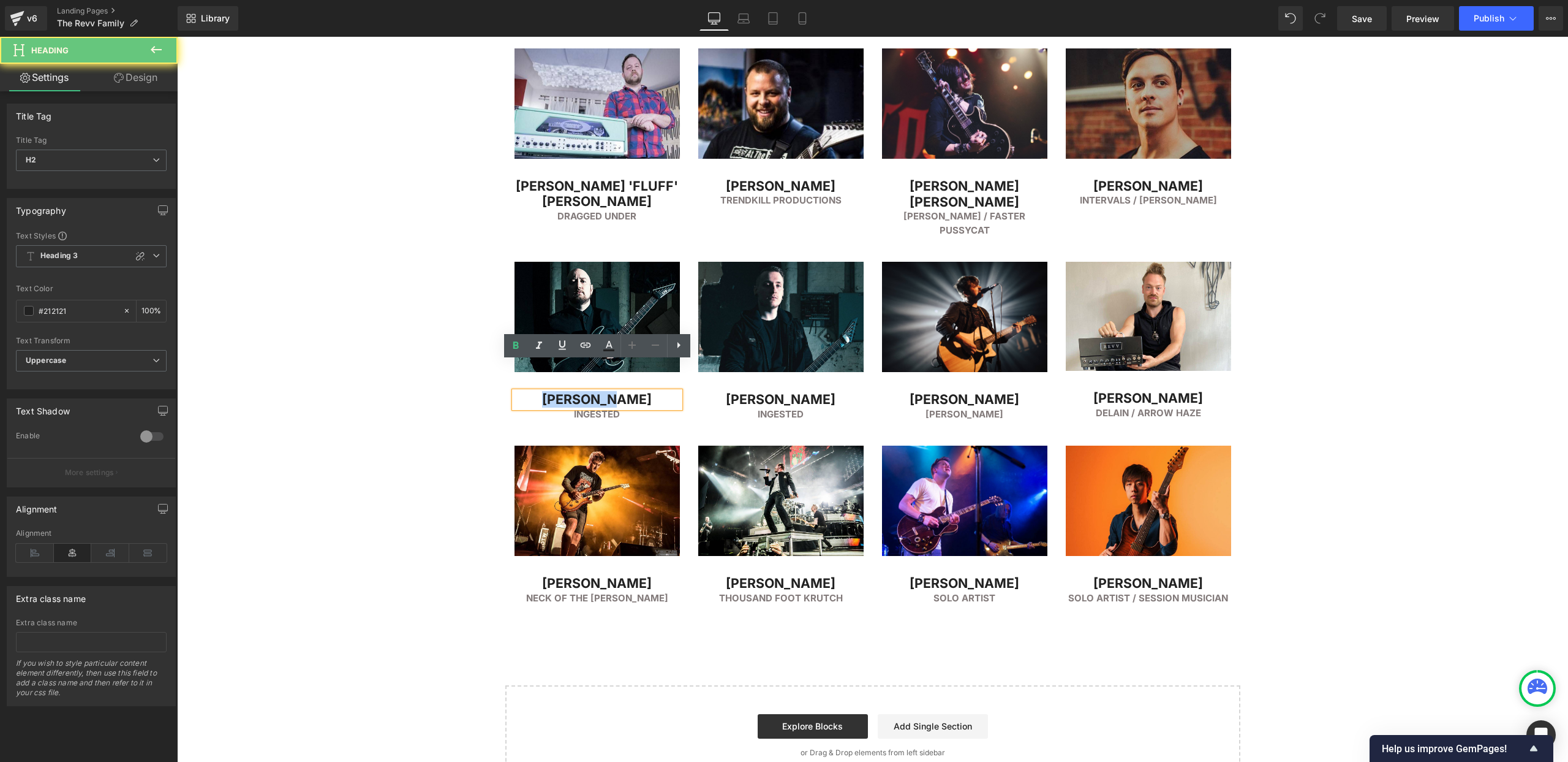
drag, startPoint x: 576, startPoint y: 370, endPoint x: 650, endPoint y: 362, distance: 74.4
click at [650, 392] on h2 "[PERSON_NAME]" at bounding box center [598, 400] width 166 height 16
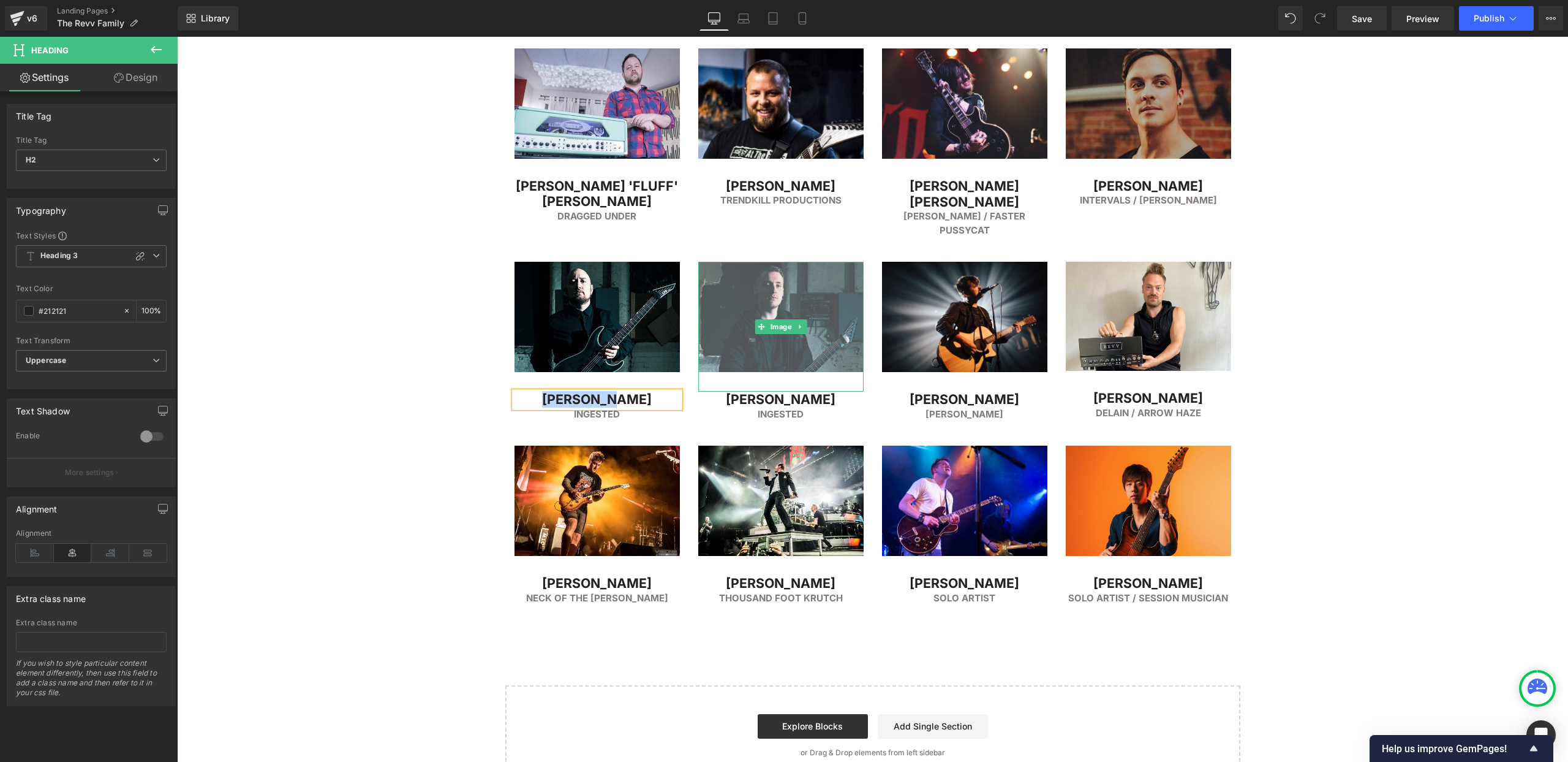
click at [770, 268] on img at bounding box center [782, 327] width 166 height 130
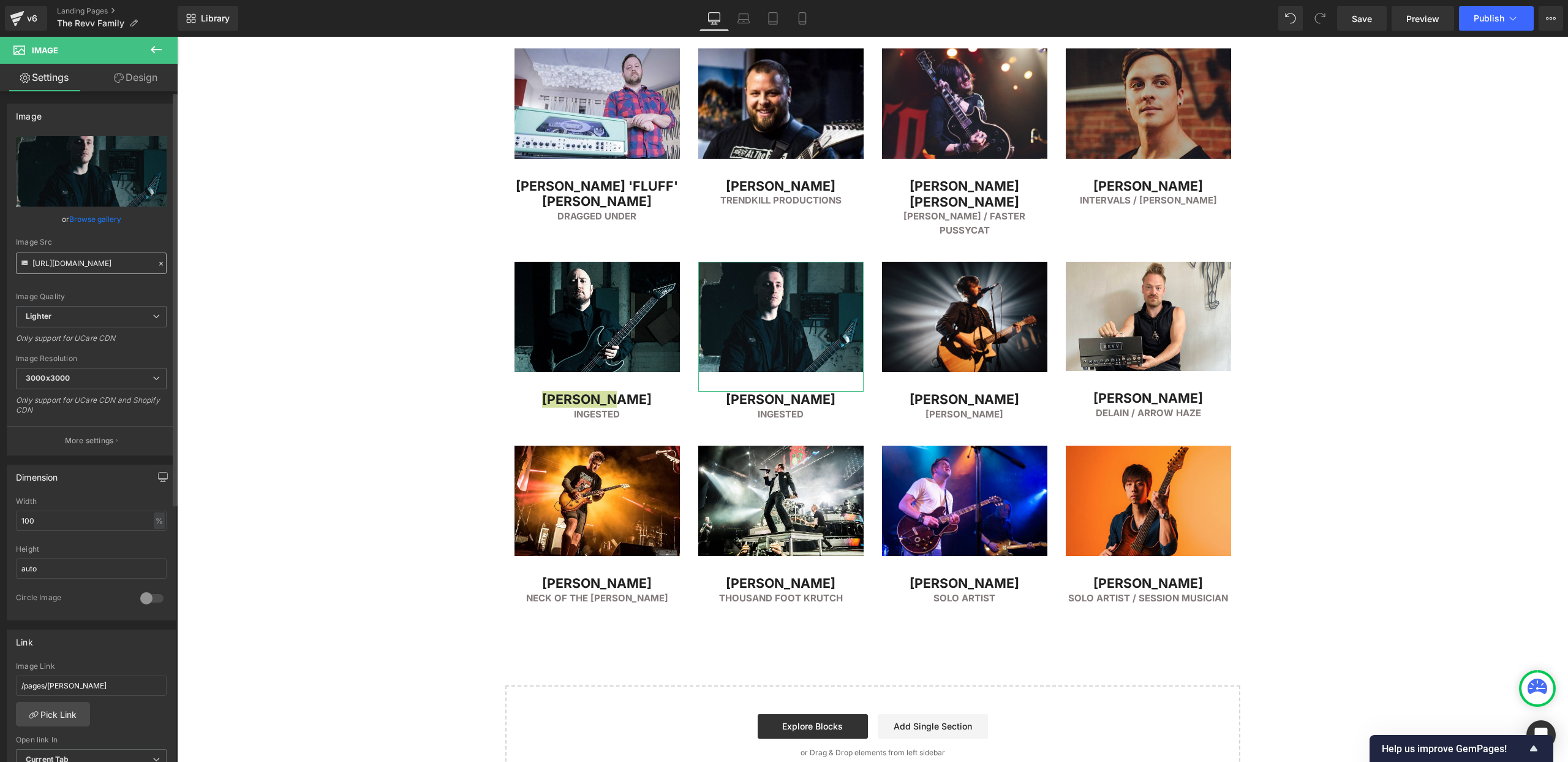
click at [78, 264] on input "https://ucarecdn.com/1f2ddc32-5ac2-4b9b-9c68-3eadd3803e30/-/format/auto/-/previ…" at bounding box center [91, 263] width 151 height 21
click at [735, 392] on h2 "[PERSON_NAME]" at bounding box center [782, 400] width 166 height 16
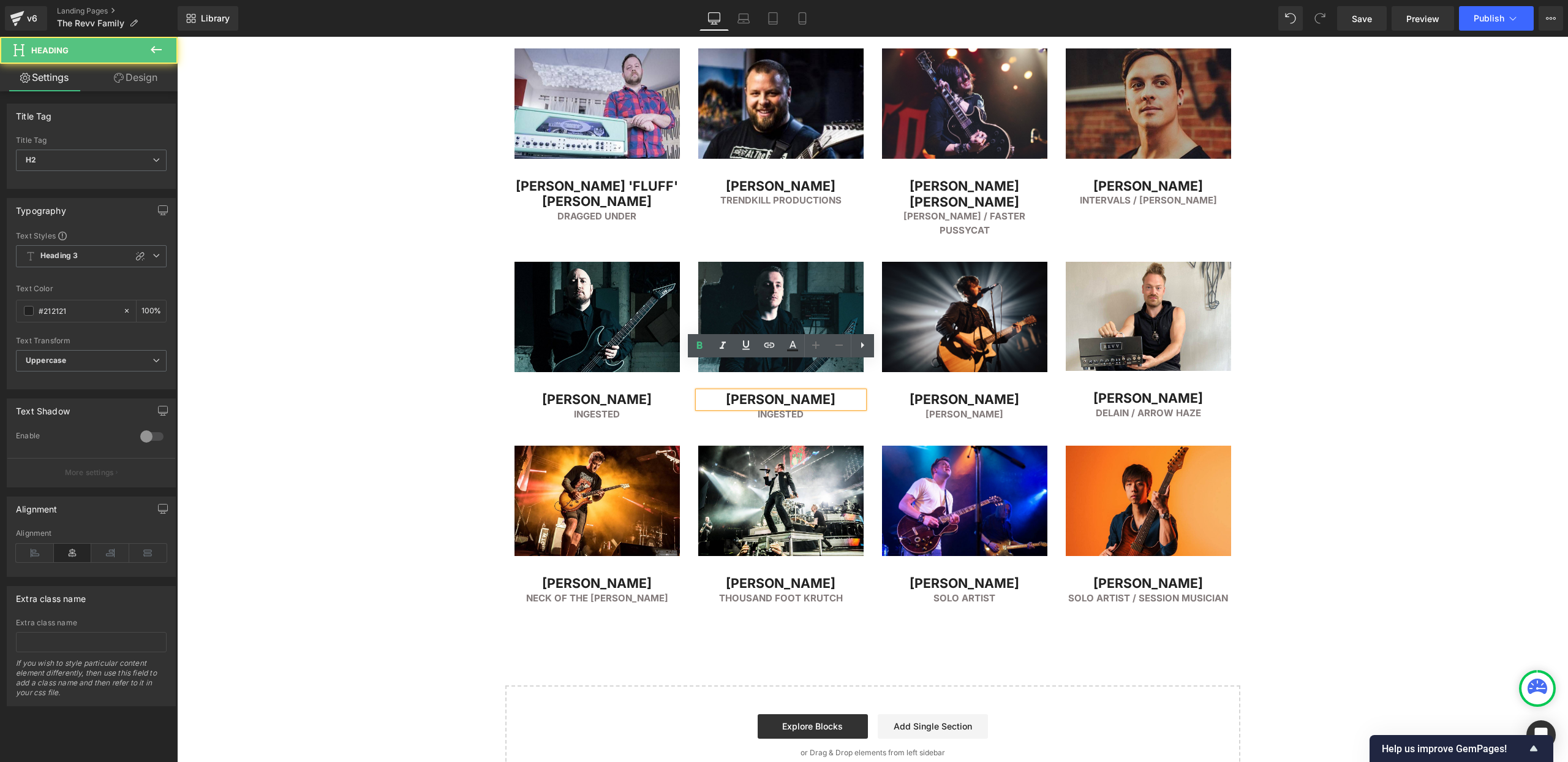
click at [754, 392] on h2 "[PERSON_NAME]" at bounding box center [782, 400] width 166 height 16
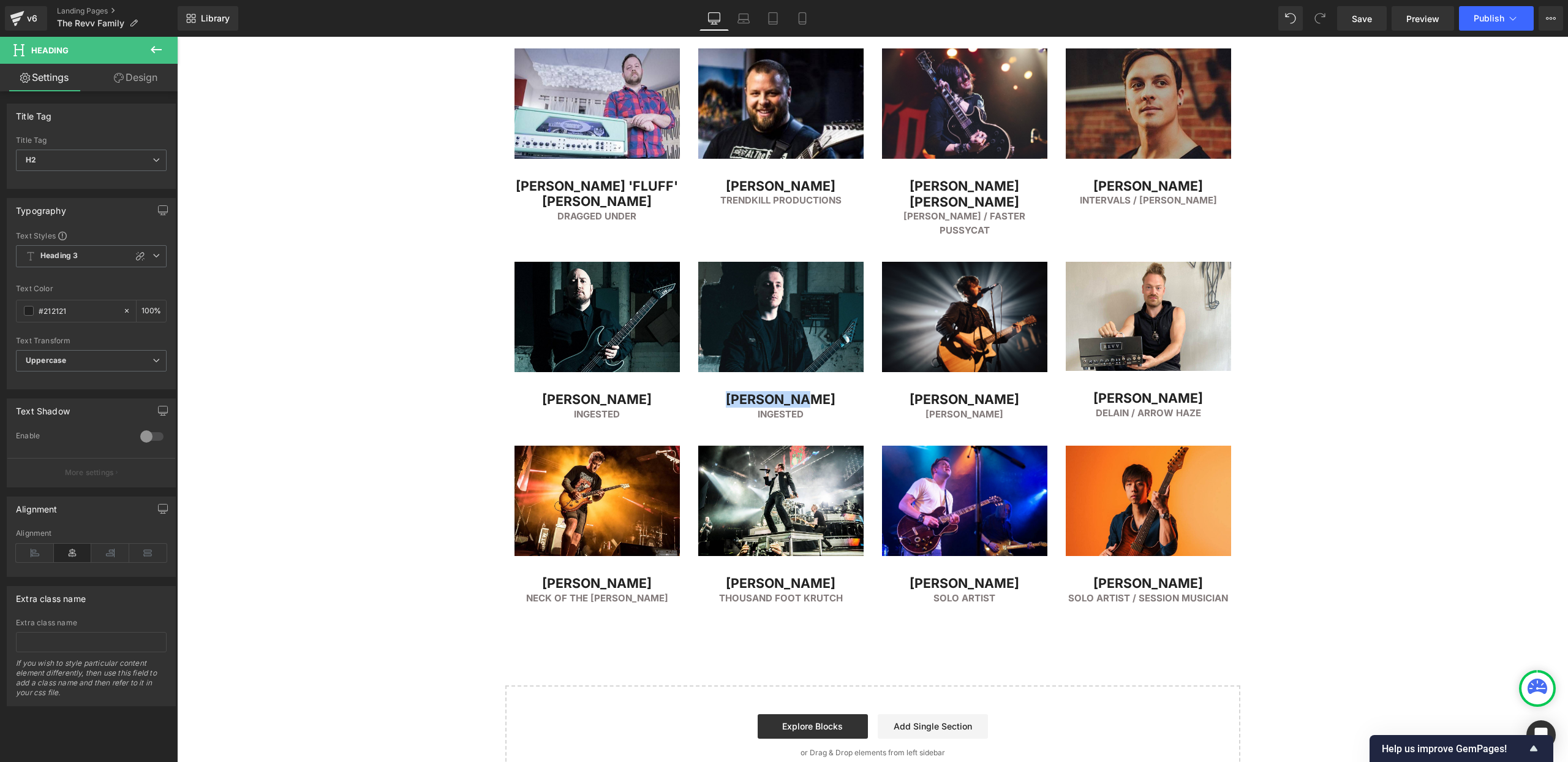
scroll to position [3006, 0]
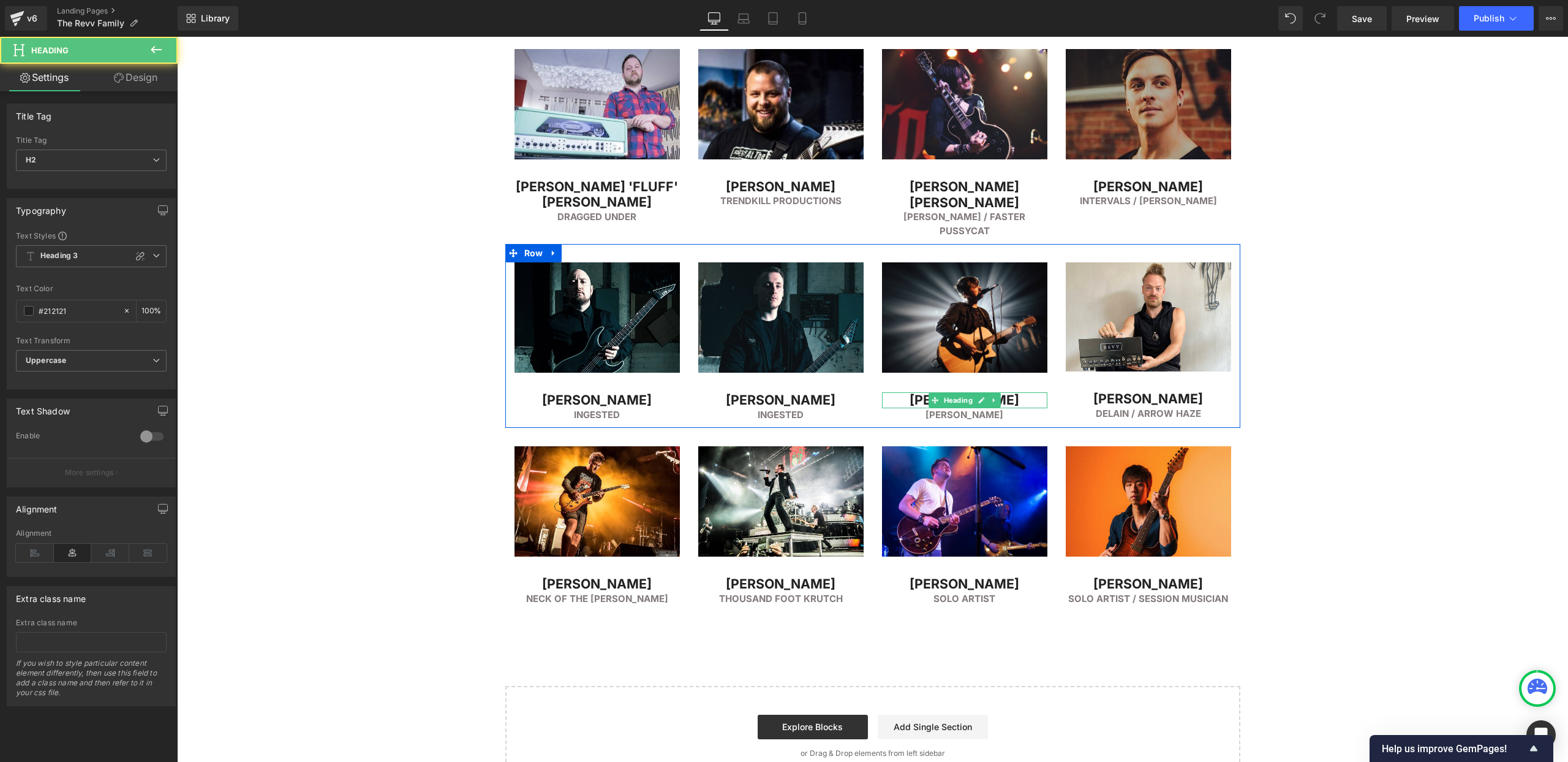
click at [909, 392] on h2 "[PERSON_NAME]" at bounding box center [965, 400] width 166 height 16
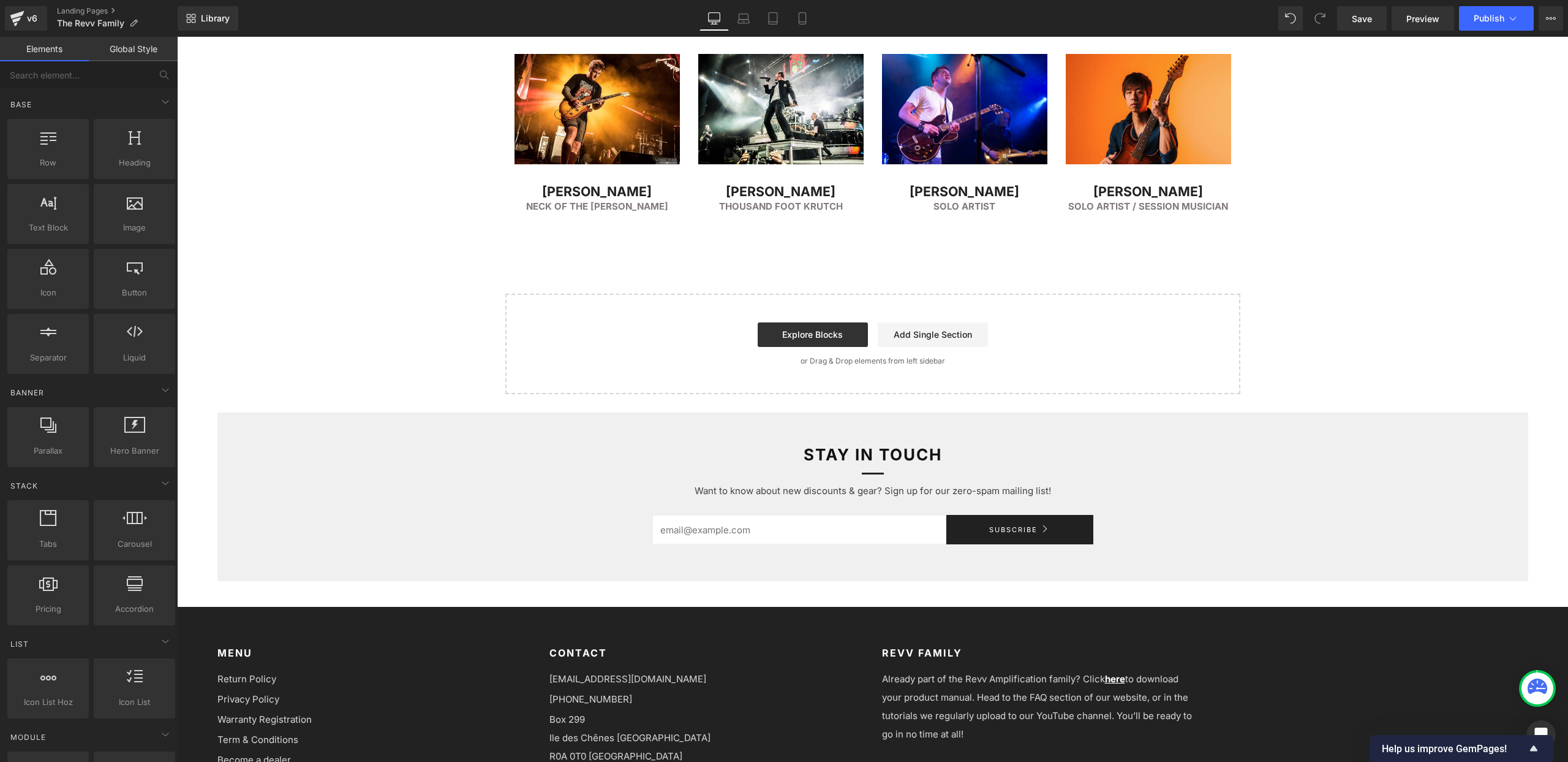
scroll to position [3486, 0]
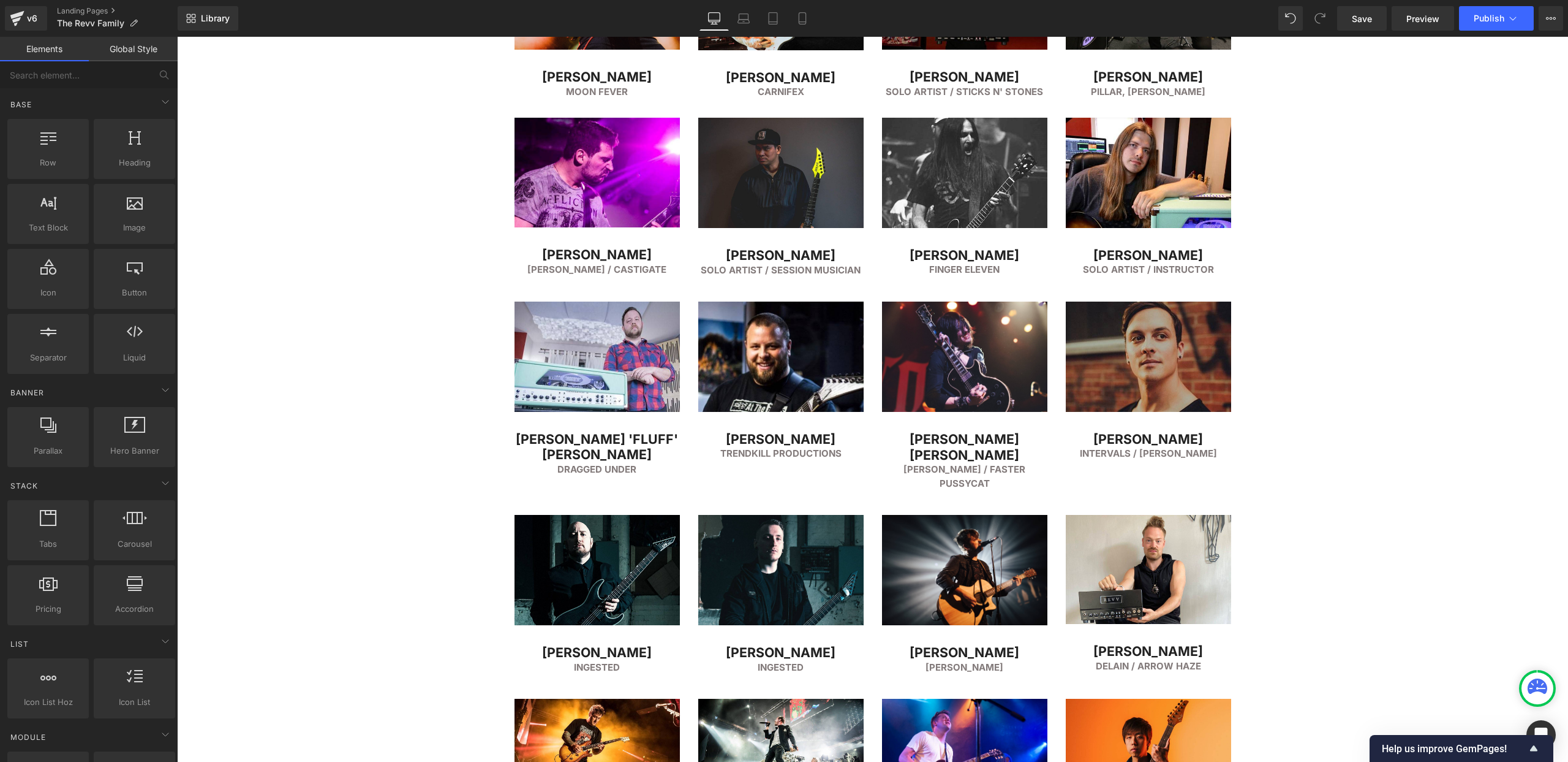
scroll to position [2738, 0]
